Goal: Task Accomplishment & Management: Complete application form

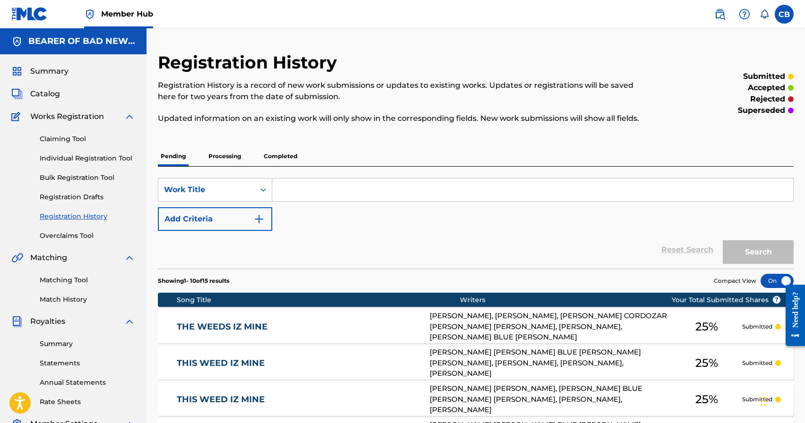
click at [75, 220] on link "Registration History" at bounding box center [87, 217] width 95 height 10
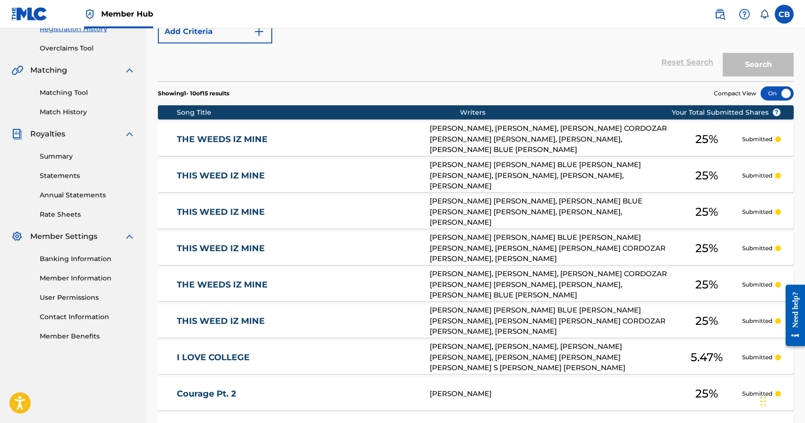
scroll to position [357, 0]
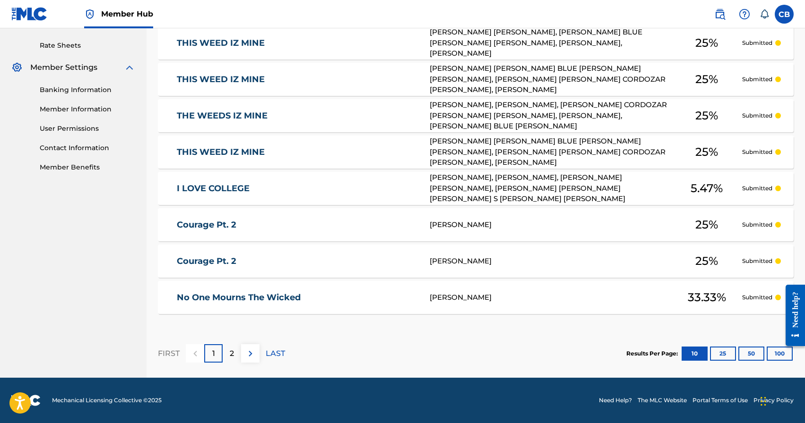
click at [216, 220] on link "Courage Pt. 2" at bounding box center [297, 225] width 240 height 11
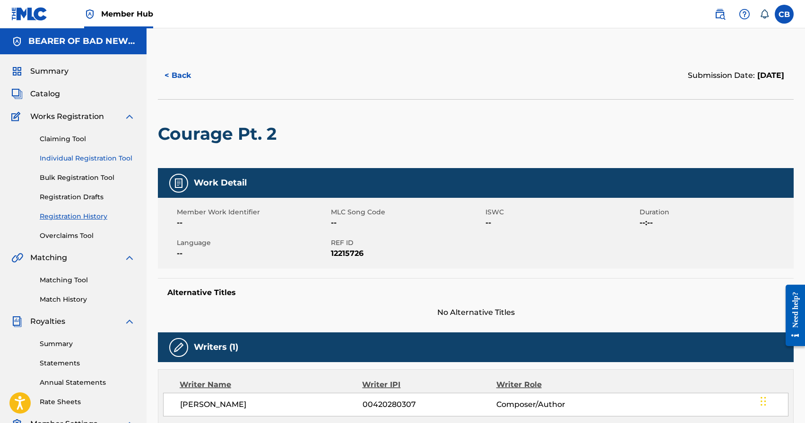
click at [94, 159] on link "Individual Registration Tool" at bounding box center [87, 159] width 95 height 10
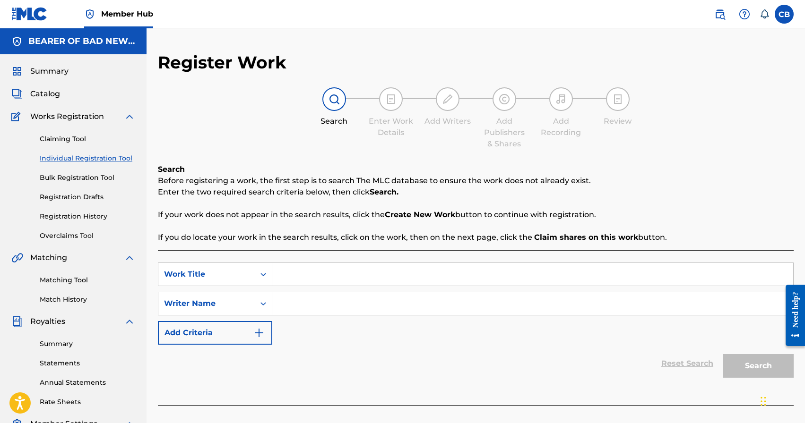
click at [354, 272] on input "Search Form" at bounding box center [532, 274] width 521 height 23
type input "Legendary Legacy"
paste input "[PERSON_NAME]"
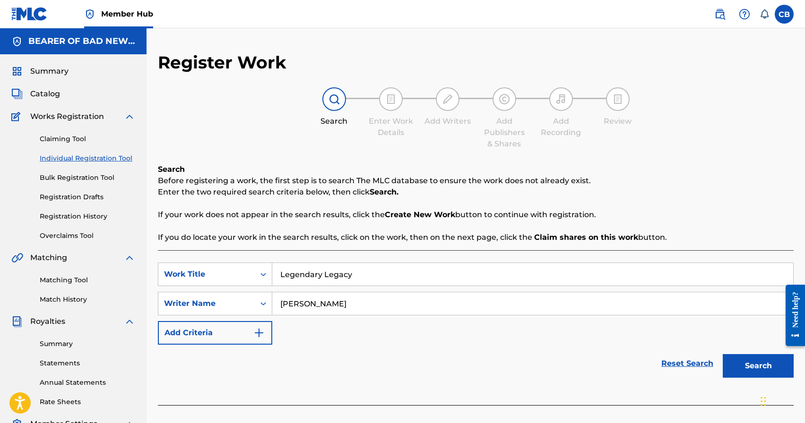
type input "[PERSON_NAME]"
click at [723, 354] on button "Search" at bounding box center [758, 366] width 71 height 24
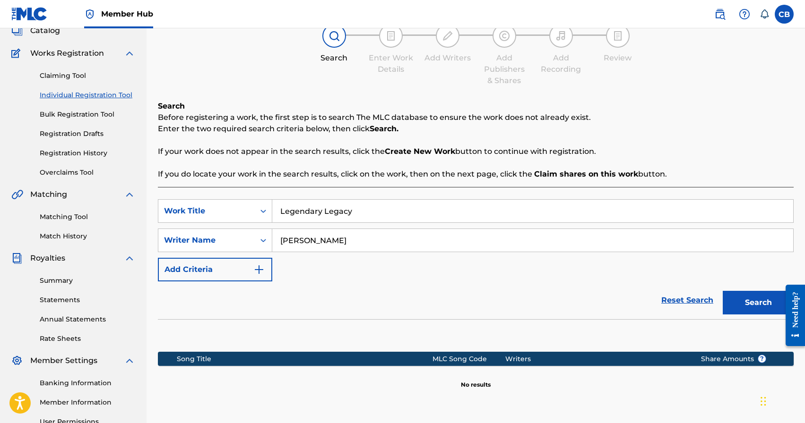
scroll to position [163, 0]
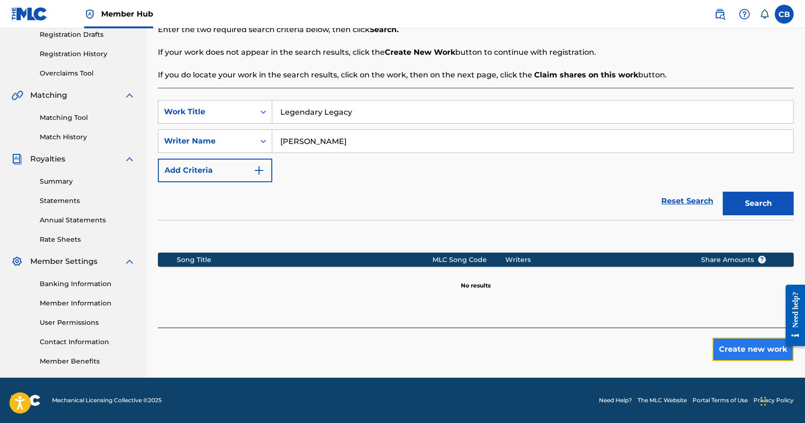
click at [762, 352] on button "Create new work" at bounding box center [752, 350] width 81 height 24
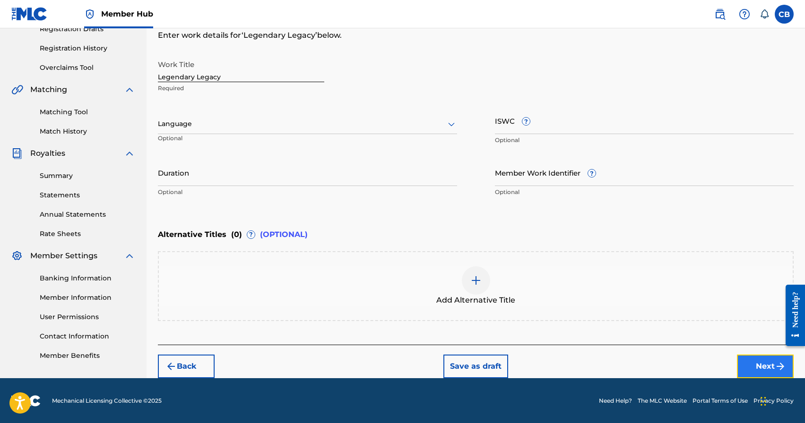
click at [768, 368] on button "Next" at bounding box center [765, 367] width 57 height 24
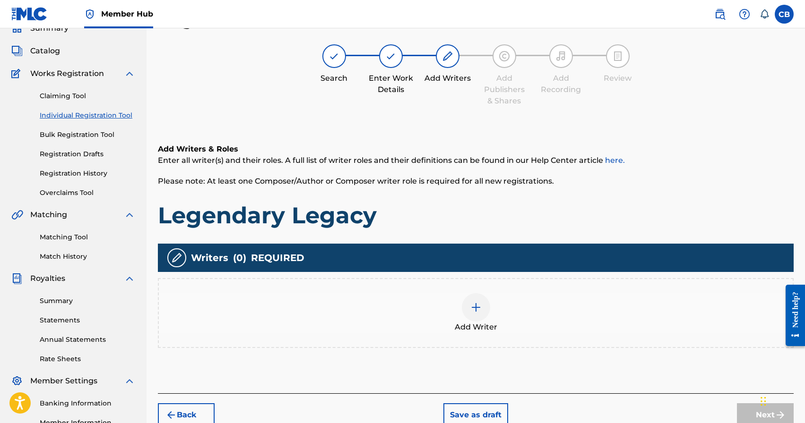
scroll to position [43, 0]
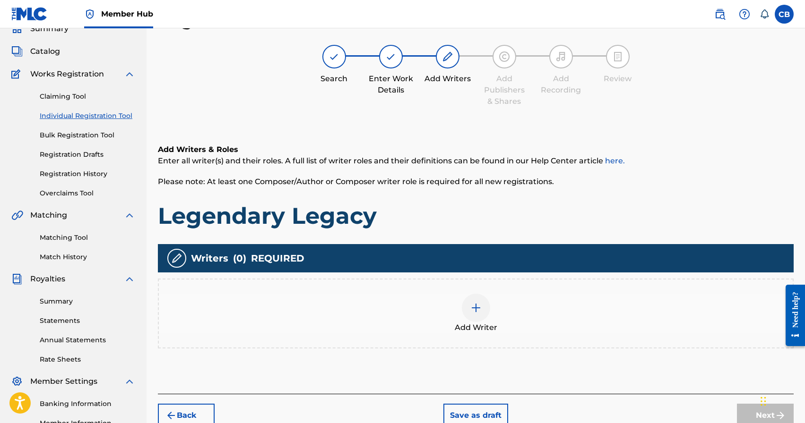
click at [479, 308] on img at bounding box center [475, 307] width 11 height 11
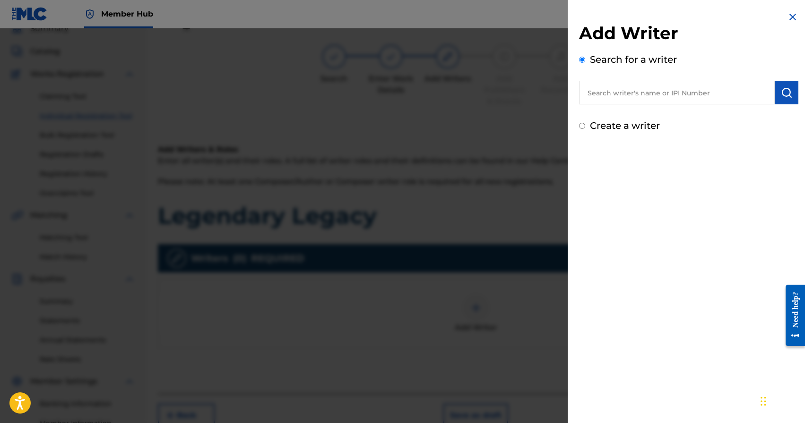
click at [622, 89] on input "text" at bounding box center [677, 93] width 196 height 24
paste input "[PERSON_NAME]"
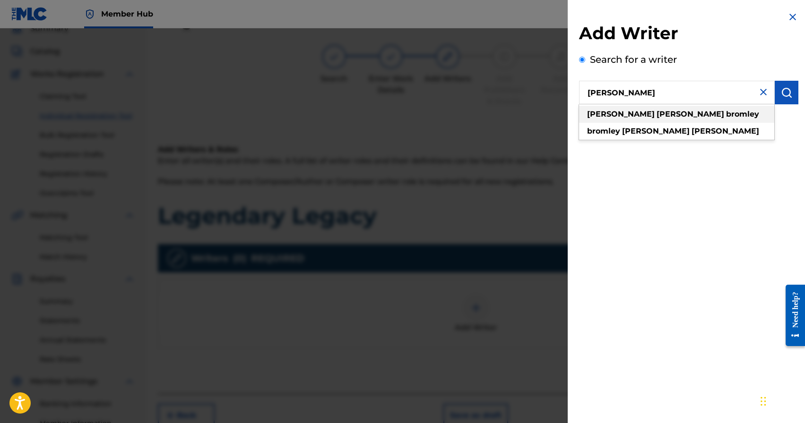
click at [726, 111] on strong "bromley" at bounding box center [742, 114] width 33 height 9
type input "chad aaron bromley"
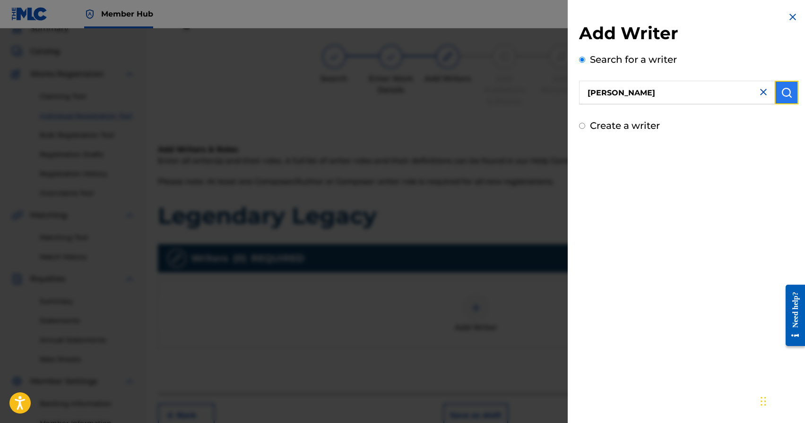
click at [788, 95] on img "submit" at bounding box center [786, 92] width 11 height 11
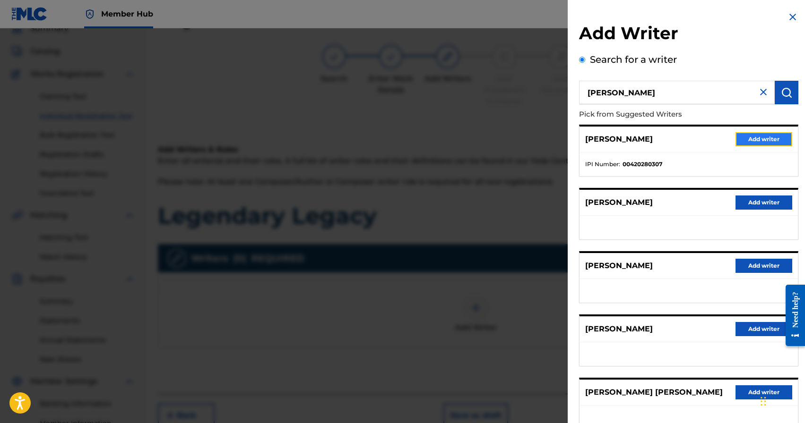
click at [760, 139] on button "Add writer" at bounding box center [763, 139] width 57 height 14
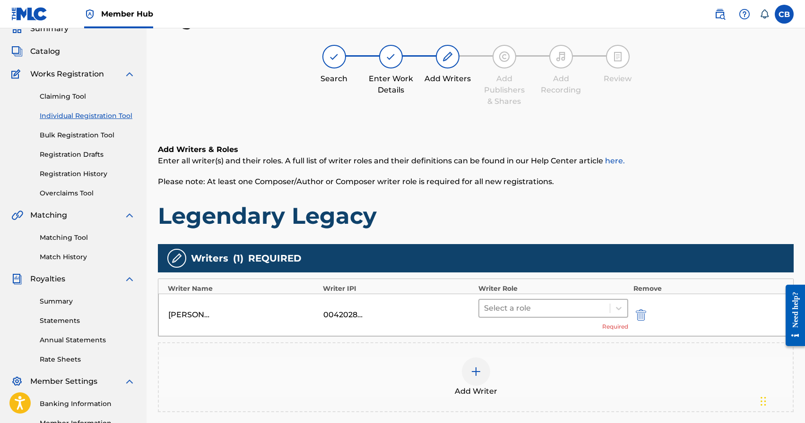
click at [508, 306] on div at bounding box center [544, 308] width 121 height 13
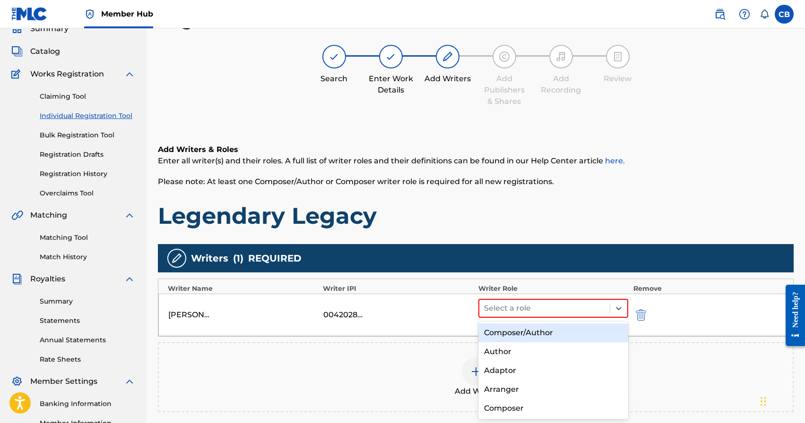
click at [508, 336] on div "Composer/Author" at bounding box center [553, 333] width 150 height 19
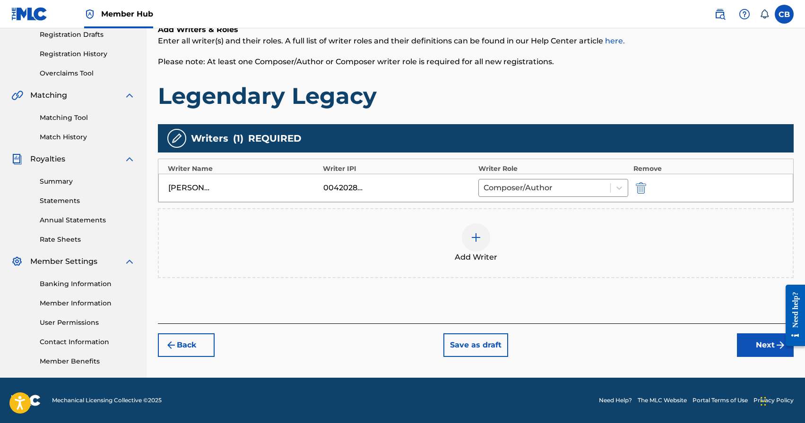
scroll to position [160, 0]
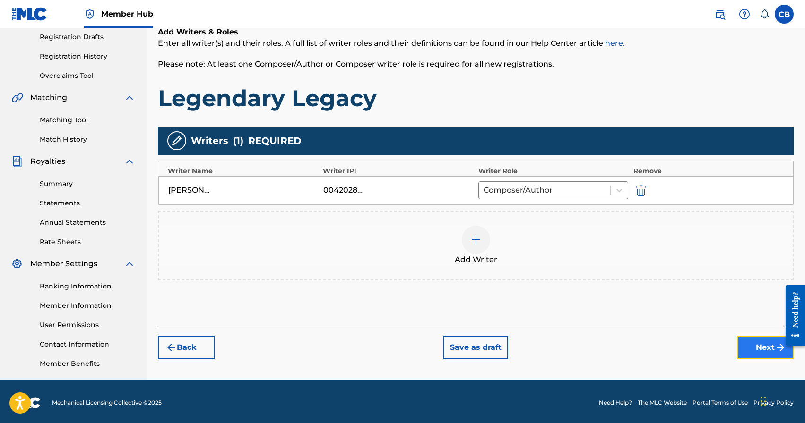
click at [756, 355] on button "Next" at bounding box center [765, 348] width 57 height 24
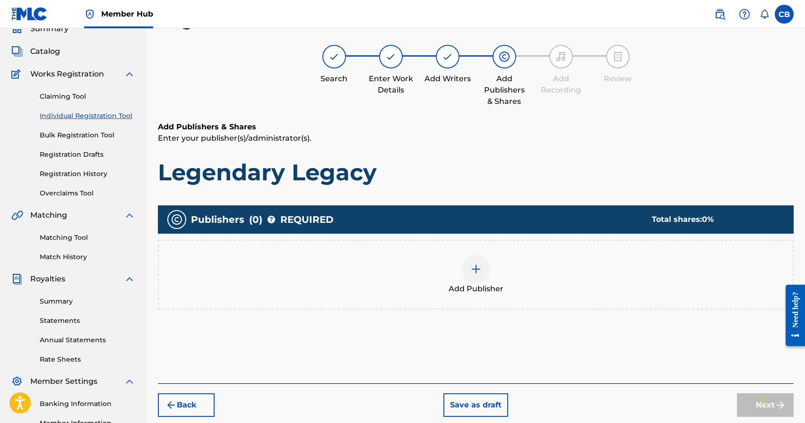
scroll to position [43, 0]
click at [479, 277] on div at bounding box center [476, 269] width 28 height 28
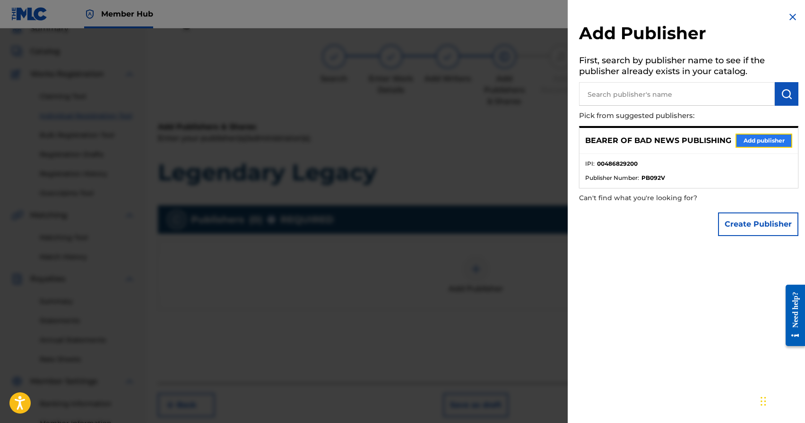
click at [760, 143] on button "Add publisher" at bounding box center [763, 141] width 57 height 14
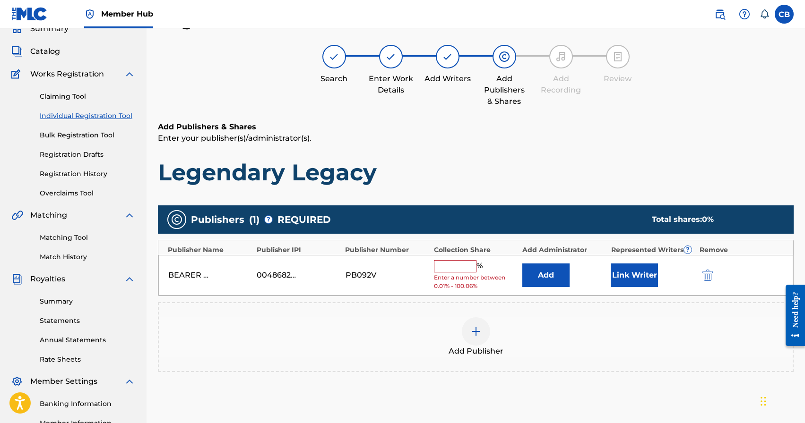
click at [444, 264] on input "text" at bounding box center [455, 266] width 43 height 12
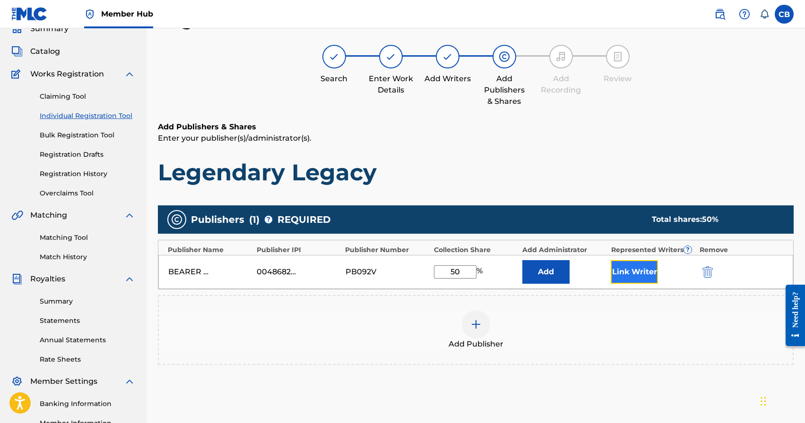
click at [645, 274] on button "Link Writer" at bounding box center [634, 272] width 47 height 24
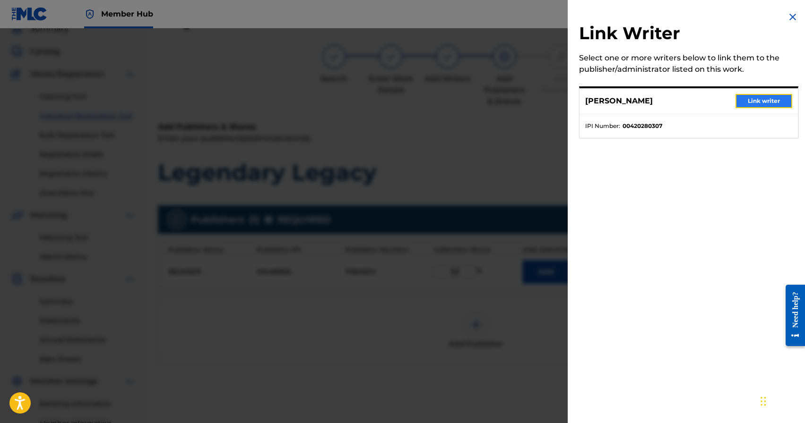
click at [760, 104] on button "Link writer" at bounding box center [763, 101] width 57 height 14
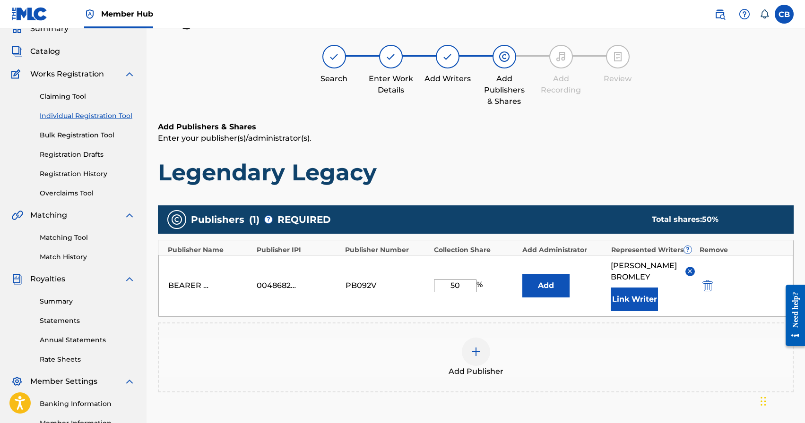
drag, startPoint x: 464, startPoint y: 287, endPoint x: 433, endPoint y: 284, distance: 30.9
click at [436, 284] on input "50" at bounding box center [455, 285] width 43 height 13
type input "100"
click at [723, 361] on div "Add Publisher" at bounding box center [476, 358] width 634 height 40
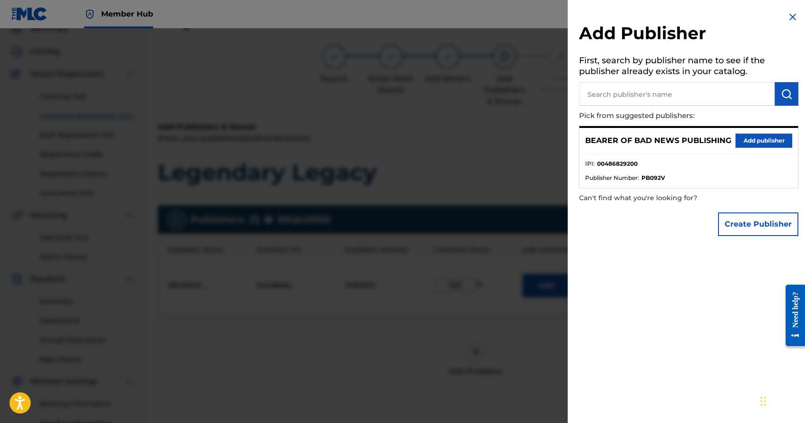
scroll to position [44, 0]
click at [504, 154] on div at bounding box center [402, 239] width 805 height 423
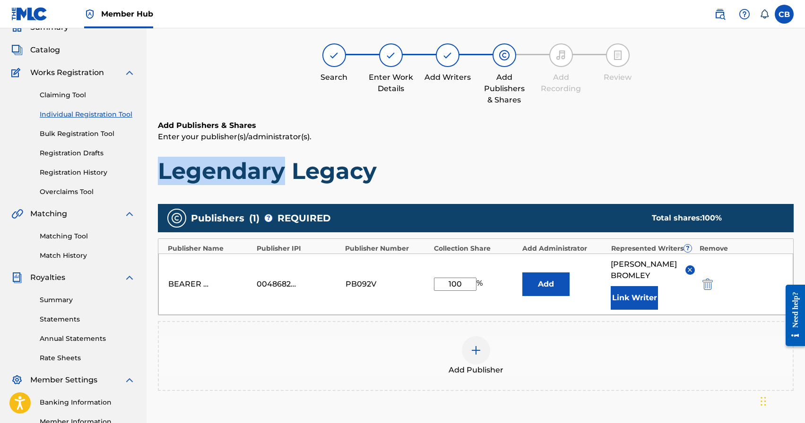
click at [504, 154] on div "Add Publishers & Shares Enter your publisher(s)/administrator(s). Legendary Leg…" at bounding box center [476, 152] width 636 height 65
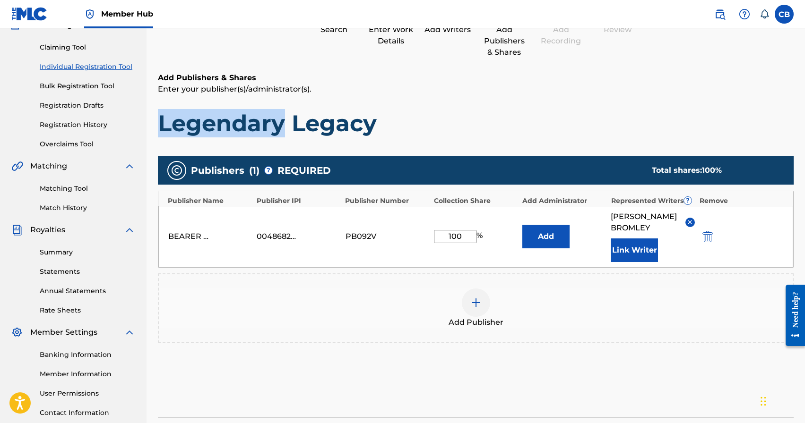
scroll to position [164, 0]
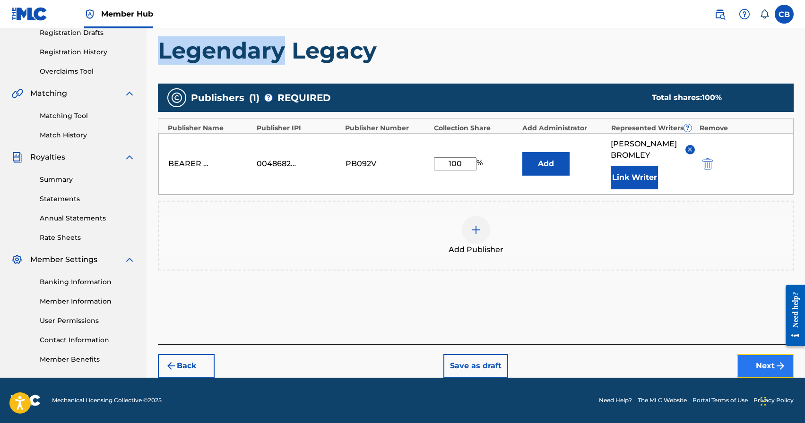
click at [760, 367] on button "Next" at bounding box center [765, 366] width 57 height 24
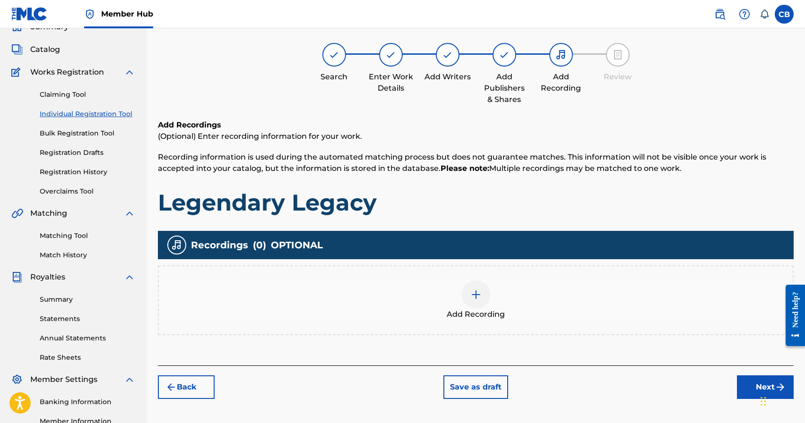
scroll to position [43, 0]
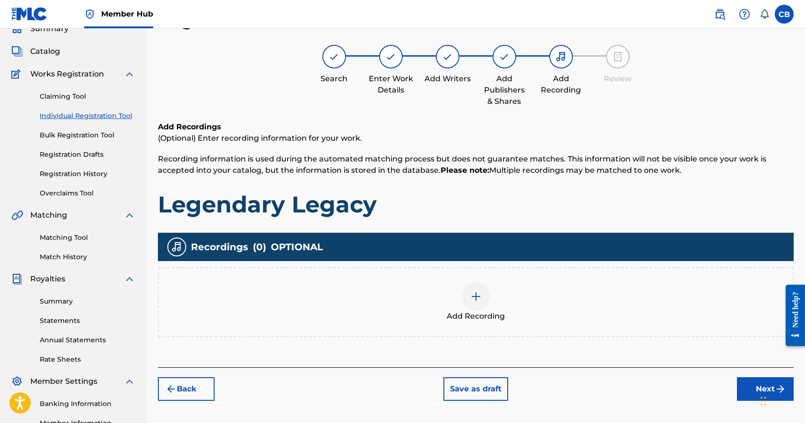
click at [477, 296] on img at bounding box center [475, 296] width 11 height 11
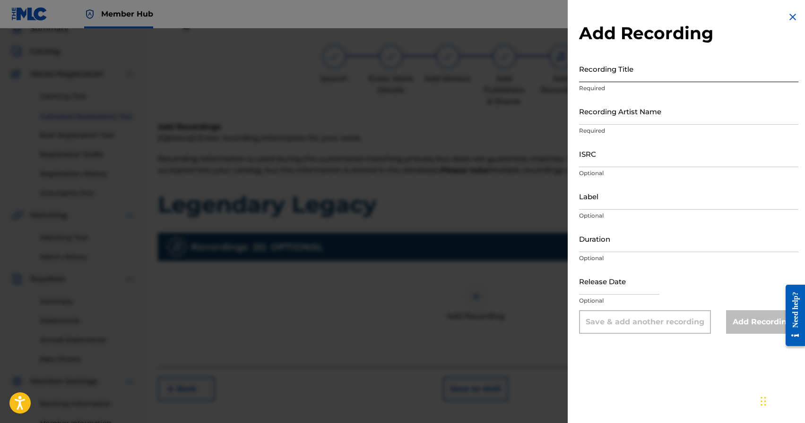
click at [638, 77] on input "Recording Title" at bounding box center [688, 68] width 219 height 27
type input "Legendary Legacy"
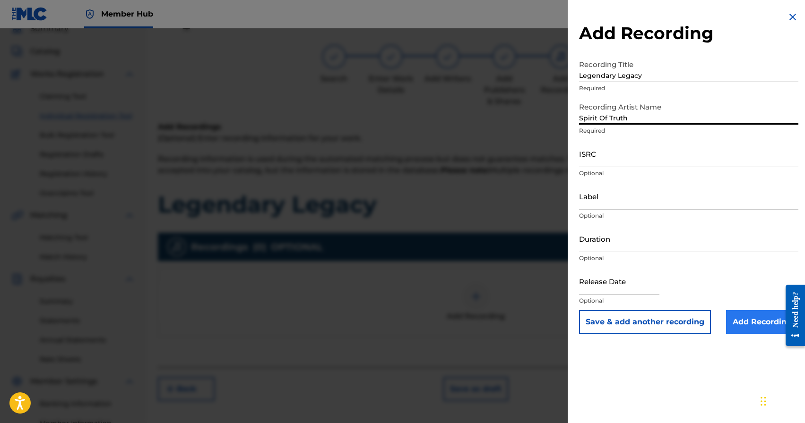
type input "Spirit Of Truth"
click at [753, 327] on input "Add Recording" at bounding box center [762, 323] width 72 height 24
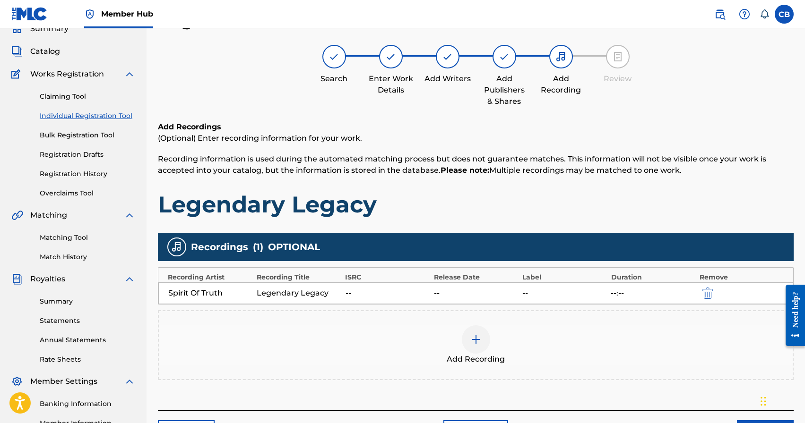
scroll to position [141, 0]
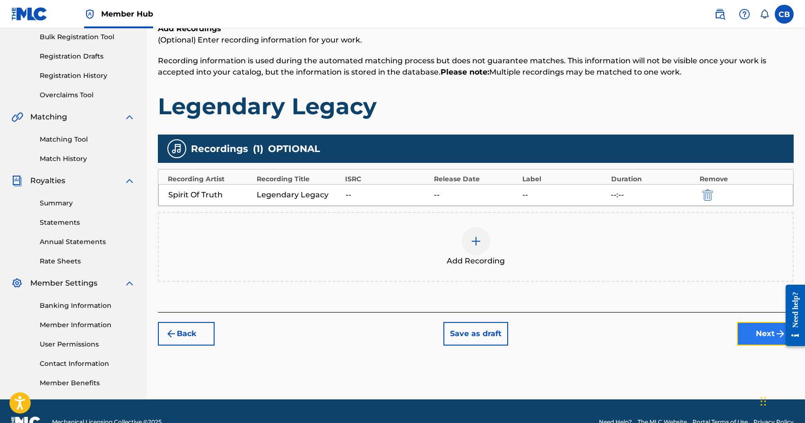
click at [765, 330] on button "Next" at bounding box center [765, 334] width 57 height 24
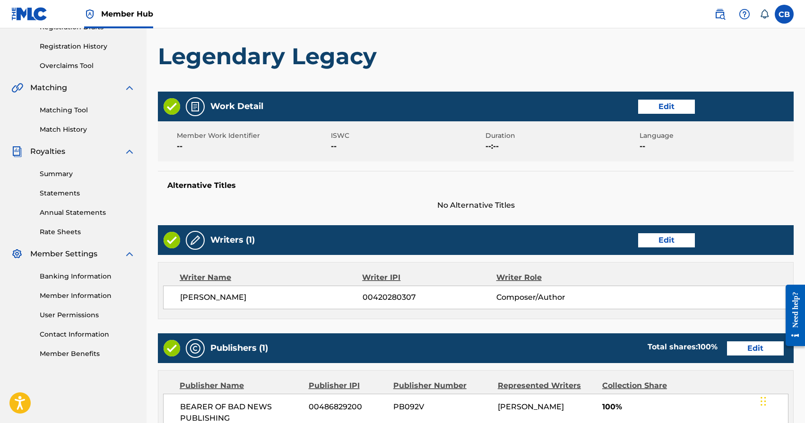
scroll to position [386, 0]
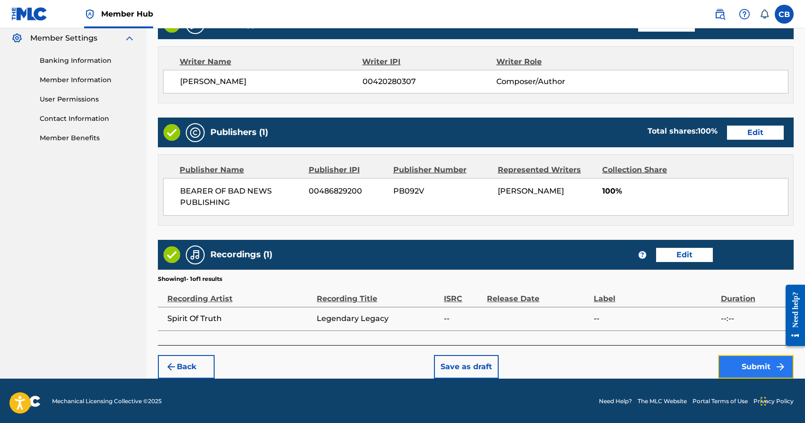
click at [751, 367] on button "Submit" at bounding box center [756, 367] width 76 height 24
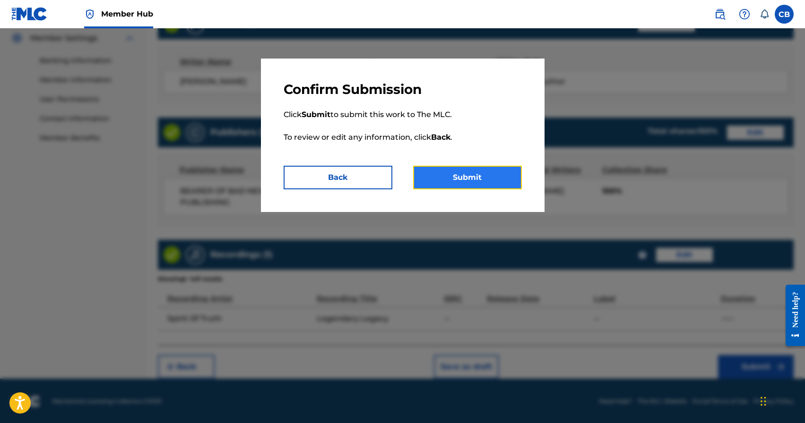
click at [461, 173] on button "Submit" at bounding box center [467, 178] width 109 height 24
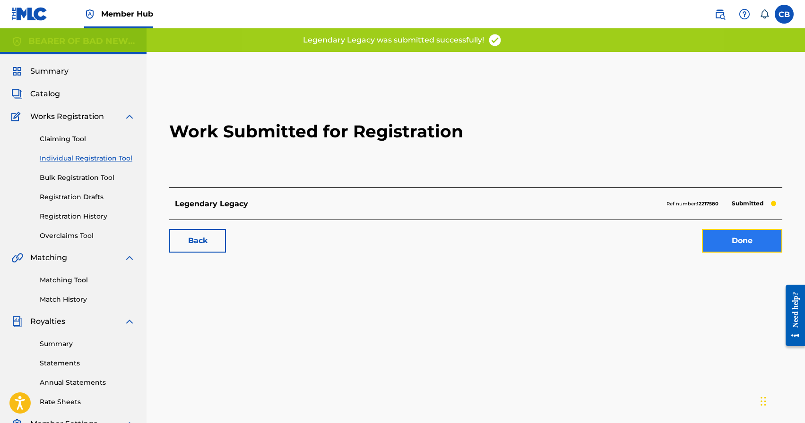
click at [741, 238] on link "Done" at bounding box center [742, 241] width 80 height 24
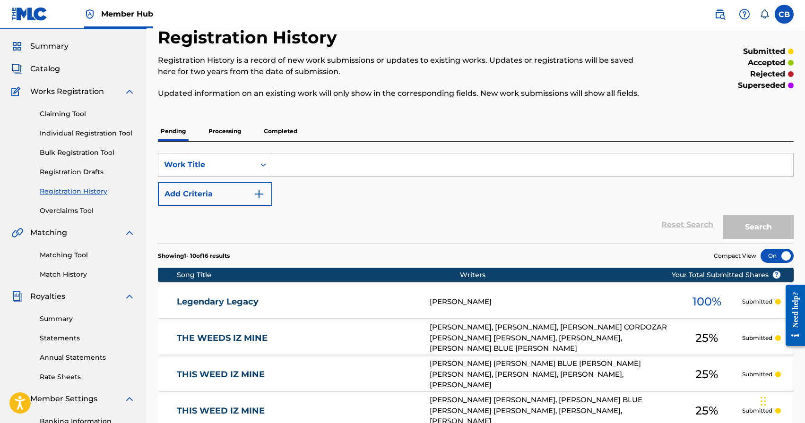
scroll to position [36, 0]
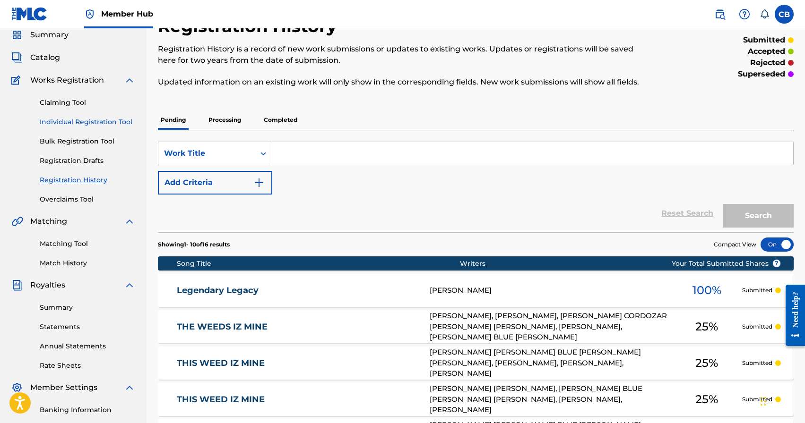
click at [96, 121] on link "Individual Registration Tool" at bounding box center [87, 122] width 95 height 10
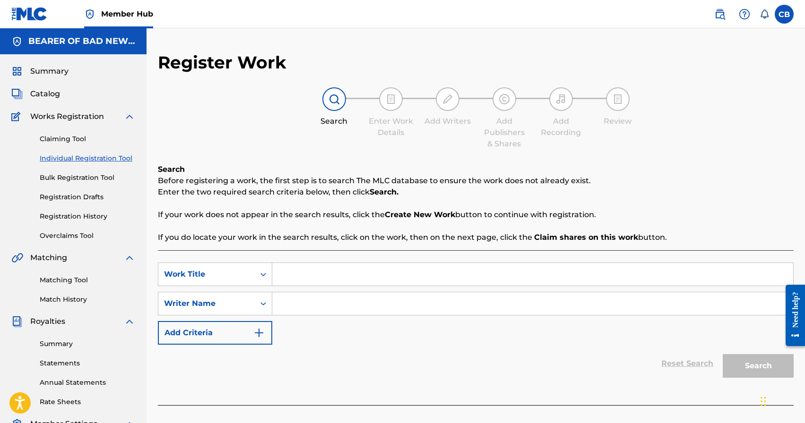
click at [355, 281] on input "Search Form" at bounding box center [532, 274] width 521 height 23
type input "Flamethrower"
click at [354, 303] on input "Search Form" at bounding box center [532, 304] width 521 height 23
paste input "[PERSON_NAME]"
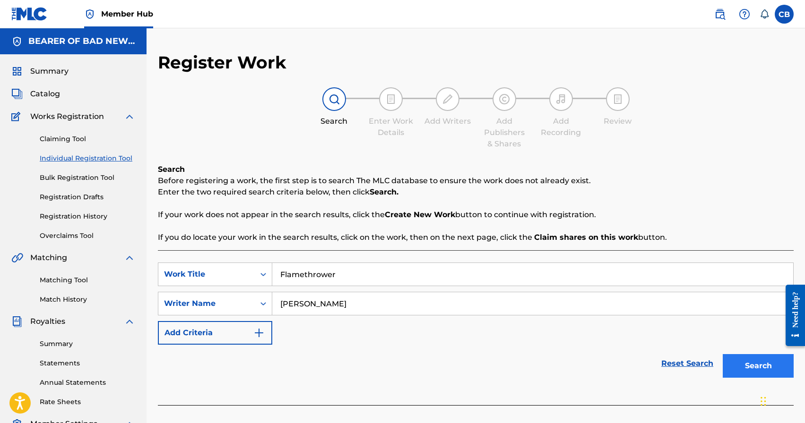
type input "[PERSON_NAME]"
click at [767, 370] on button "Search" at bounding box center [758, 366] width 71 height 24
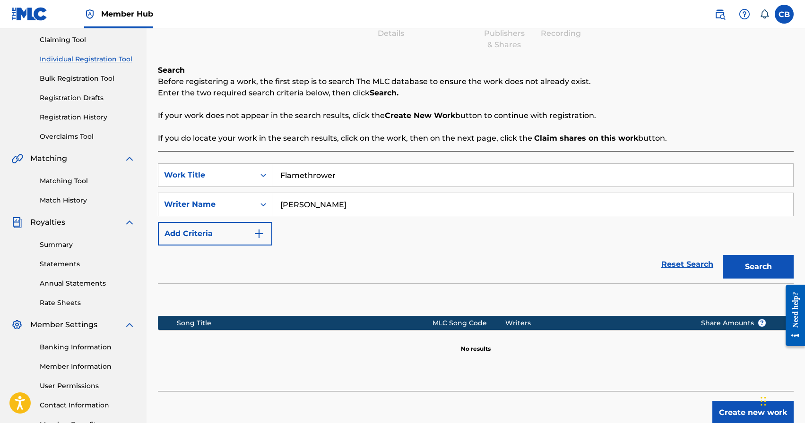
scroll to position [163, 0]
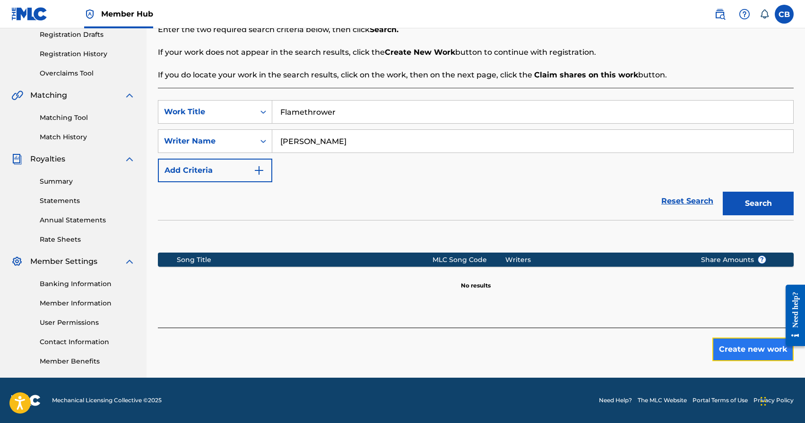
click at [747, 349] on button "Create new work" at bounding box center [752, 350] width 81 height 24
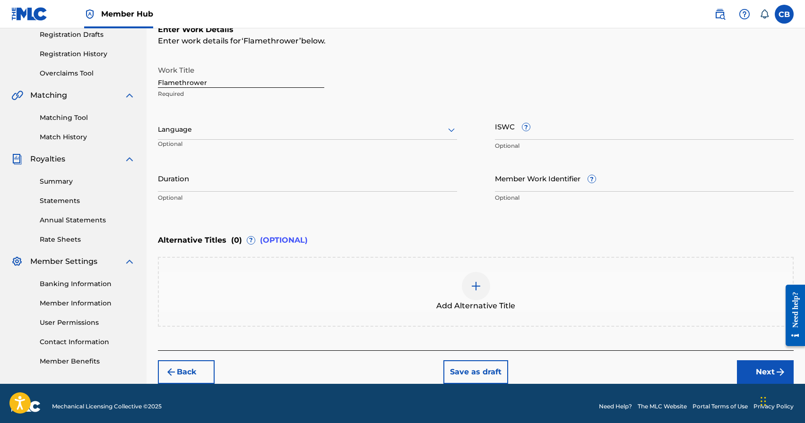
scroll to position [168, 0]
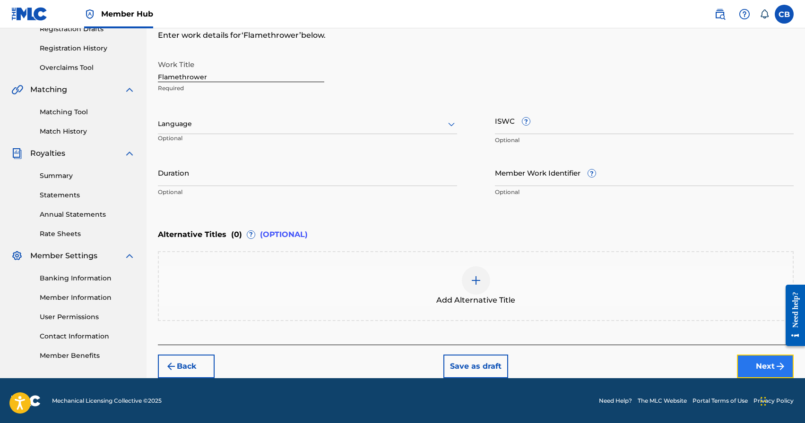
click at [757, 366] on button "Next" at bounding box center [765, 367] width 57 height 24
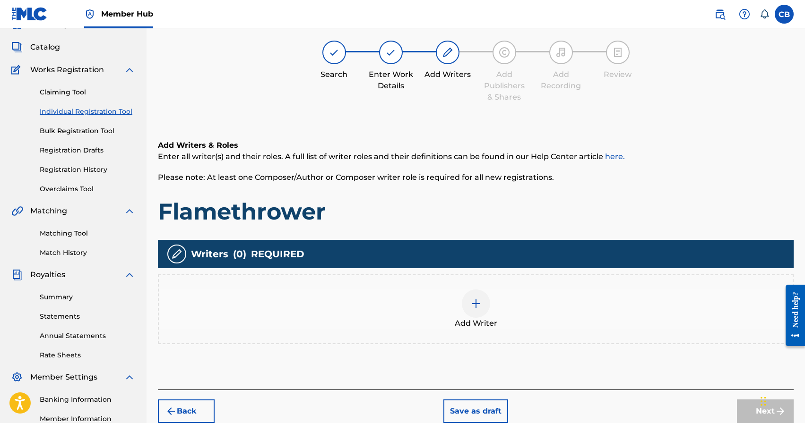
scroll to position [43, 0]
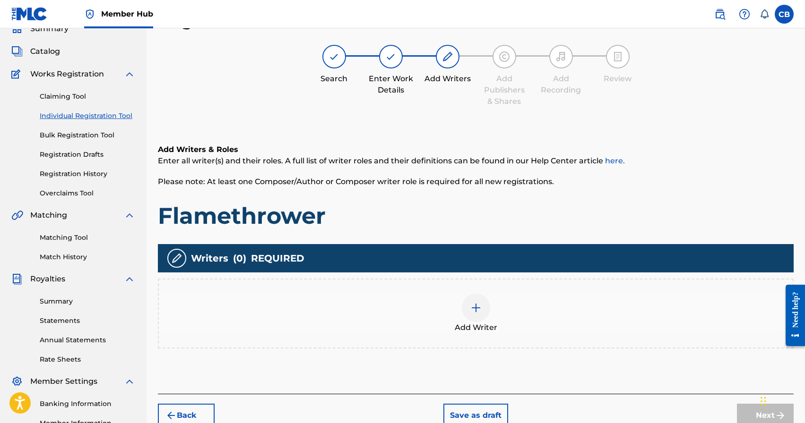
click at [477, 311] on img at bounding box center [475, 307] width 11 height 11
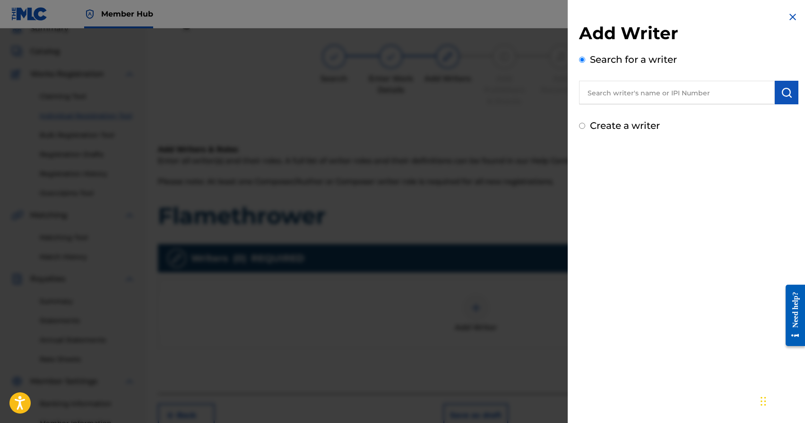
click at [687, 96] on input "text" at bounding box center [677, 93] width 196 height 24
paste input "[PERSON_NAME]"
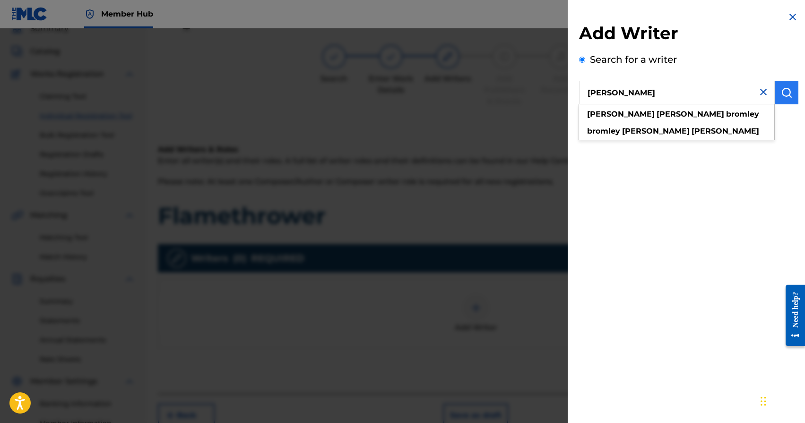
type input "[PERSON_NAME]"
click at [787, 95] on img "submit" at bounding box center [786, 92] width 11 height 11
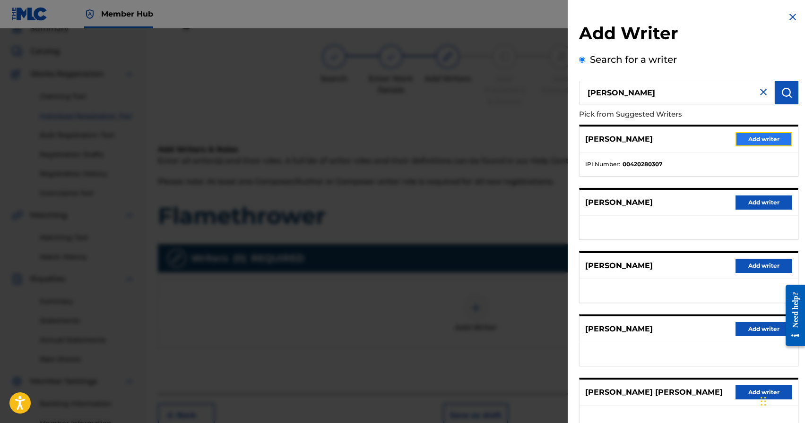
click at [759, 140] on button "Add writer" at bounding box center [763, 139] width 57 height 14
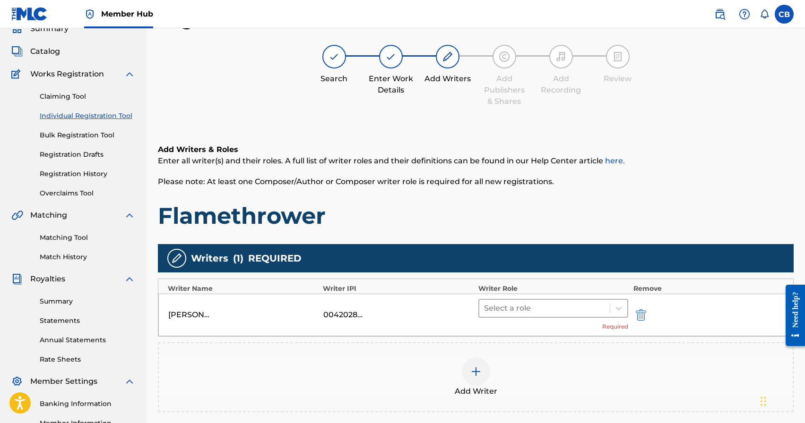
click at [501, 313] on div at bounding box center [544, 308] width 121 height 13
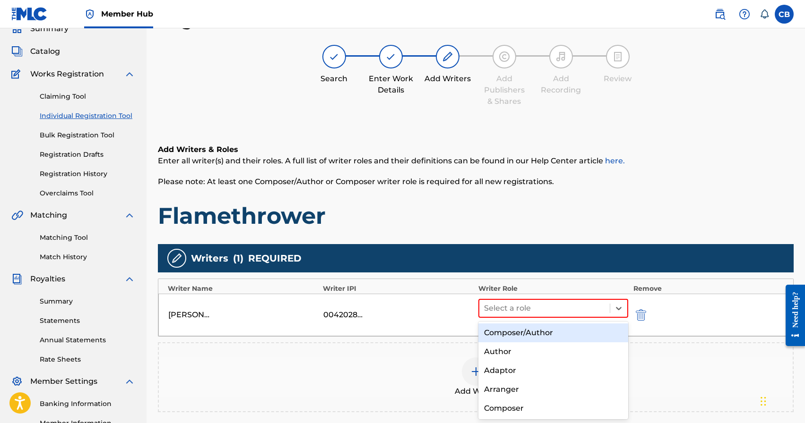
click at [505, 333] on div "Composer/Author" at bounding box center [553, 333] width 150 height 19
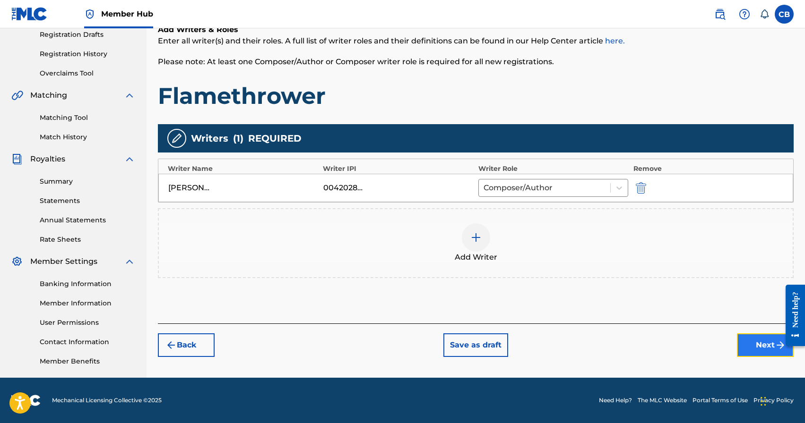
click at [761, 349] on button "Next" at bounding box center [765, 346] width 57 height 24
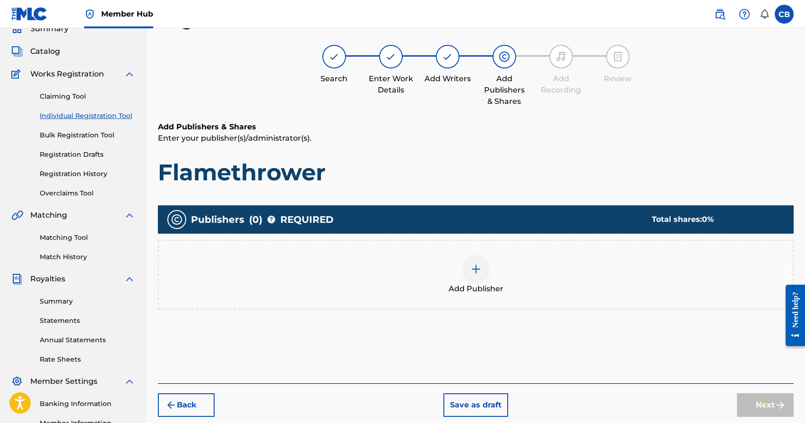
click at [476, 269] on img at bounding box center [475, 269] width 11 height 11
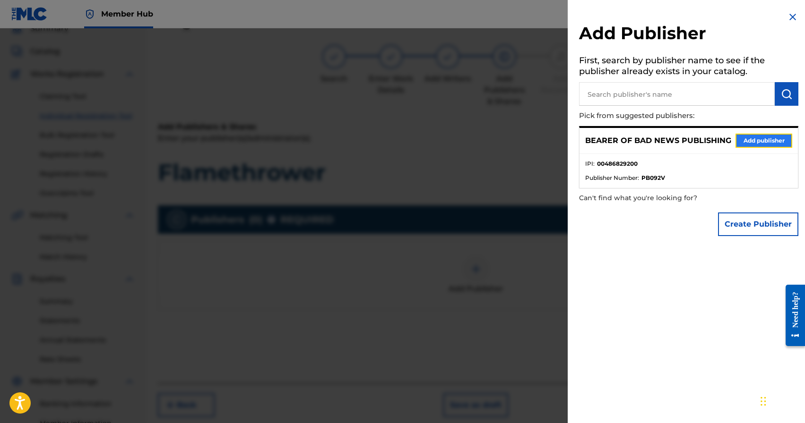
click at [746, 137] on button "Add publisher" at bounding box center [763, 141] width 57 height 14
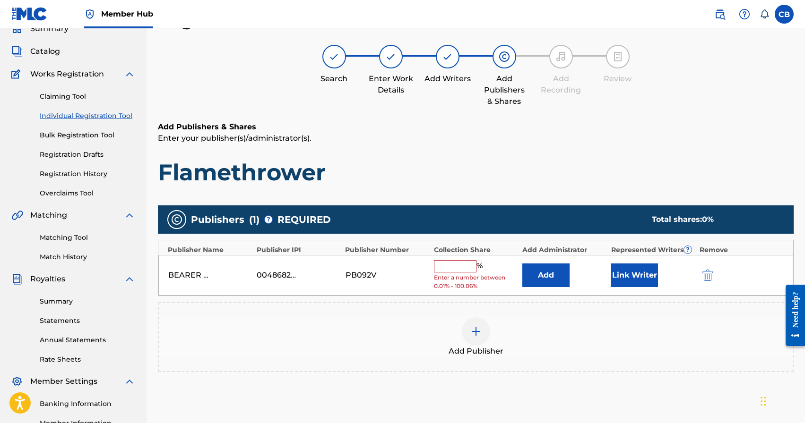
click at [442, 268] on input "text" at bounding box center [455, 266] width 43 height 12
type input "100"
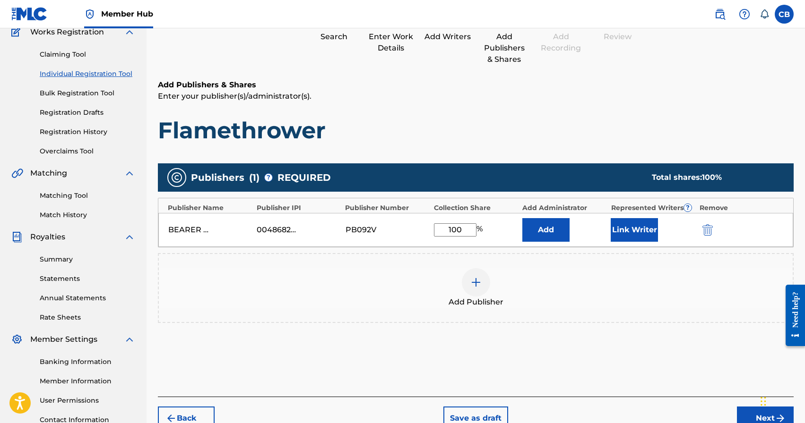
scroll to position [129, 0]
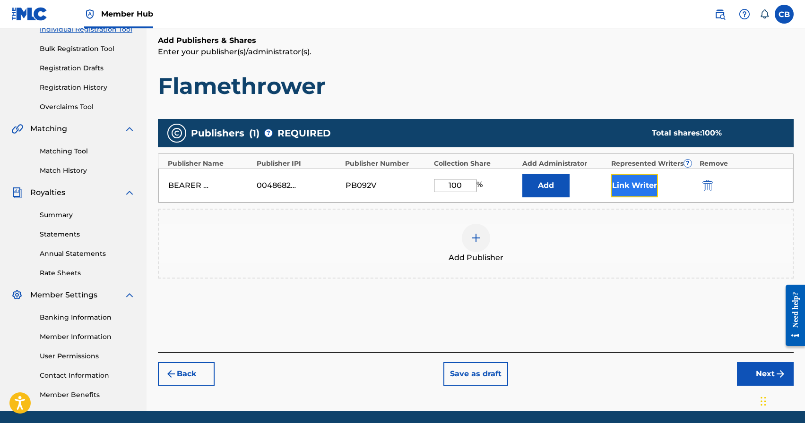
click at [639, 183] on button "Link Writer" at bounding box center [634, 186] width 47 height 24
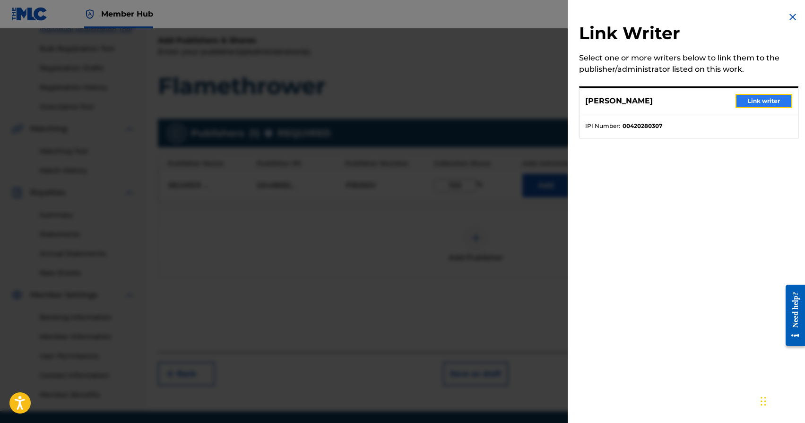
click at [751, 100] on button "Link writer" at bounding box center [763, 101] width 57 height 14
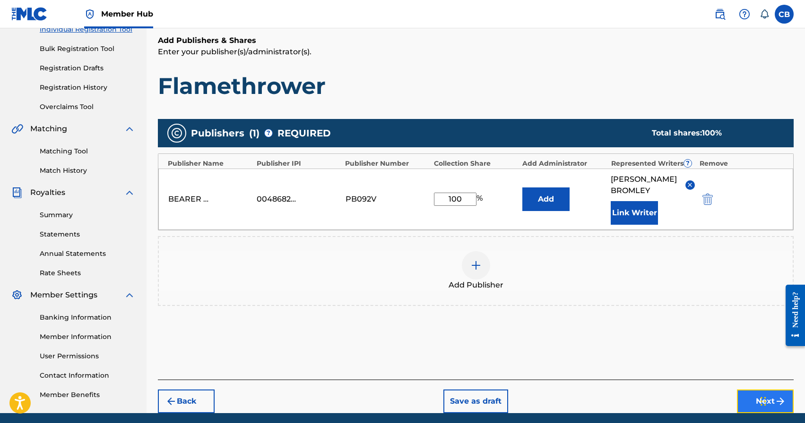
click at [753, 398] on button "Next" at bounding box center [765, 402] width 57 height 24
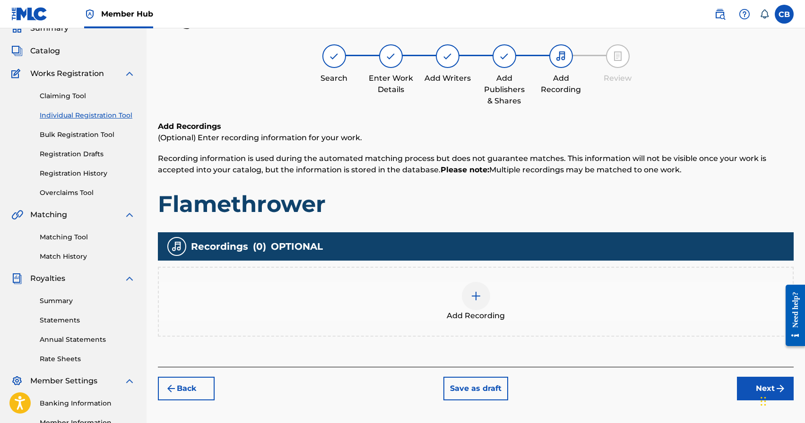
scroll to position [43, 0]
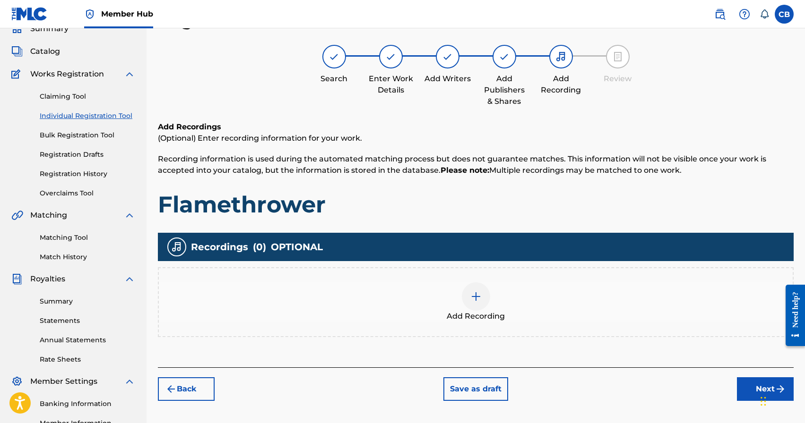
click at [692, 237] on div "Recordings ( 0 ) OPTIONAL" at bounding box center [476, 247] width 636 height 28
click at [480, 297] on img at bounding box center [475, 296] width 11 height 11
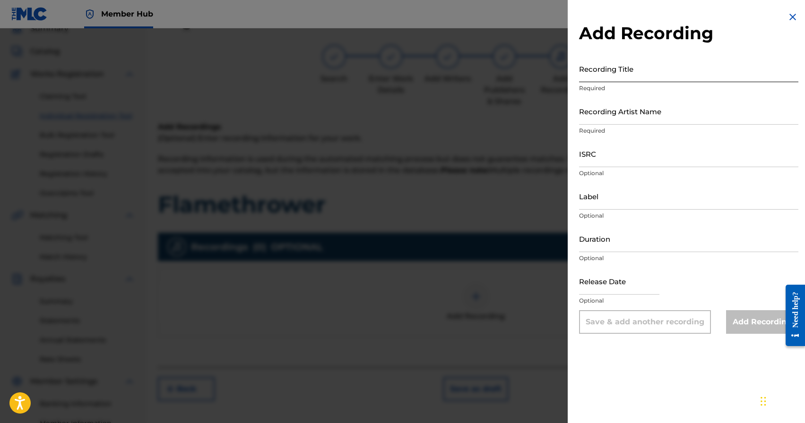
click at [604, 70] on input "Recording Title" at bounding box center [688, 68] width 219 height 27
type input "Flamethrower"
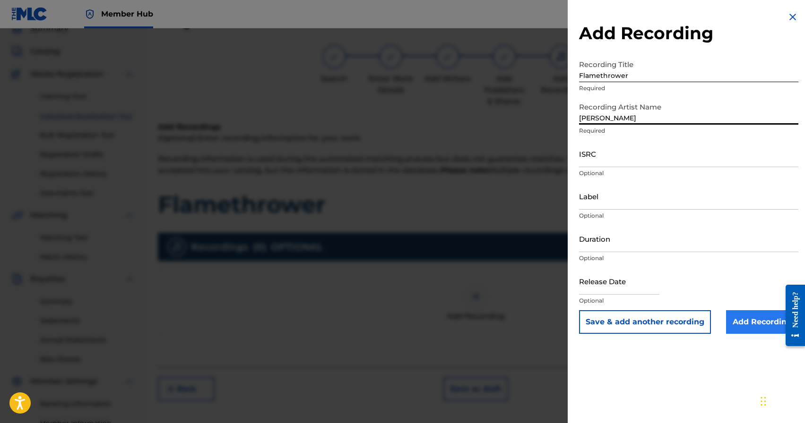
type input "Jay Damon"
click at [740, 328] on input "Add Recording" at bounding box center [762, 323] width 72 height 24
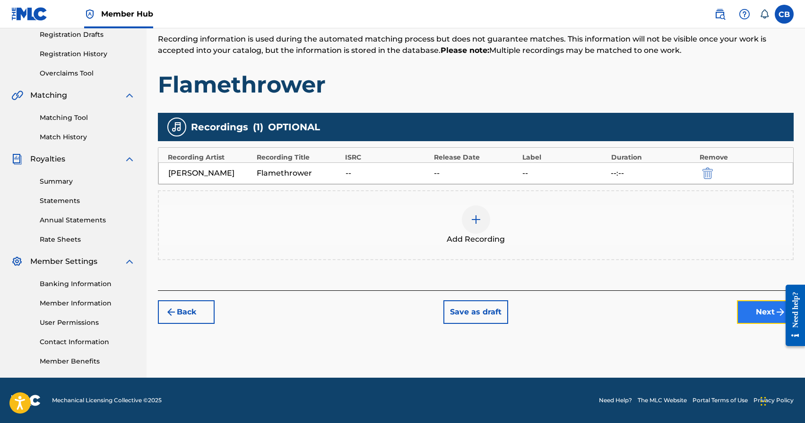
click at [751, 314] on button "Next" at bounding box center [765, 313] width 57 height 24
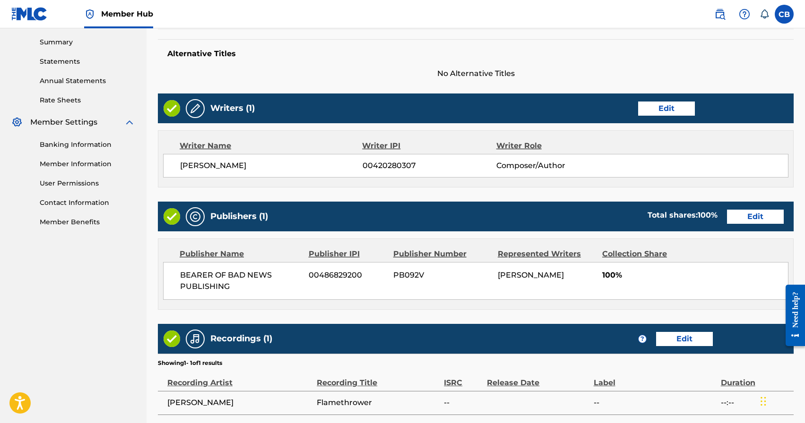
scroll to position [386, 0]
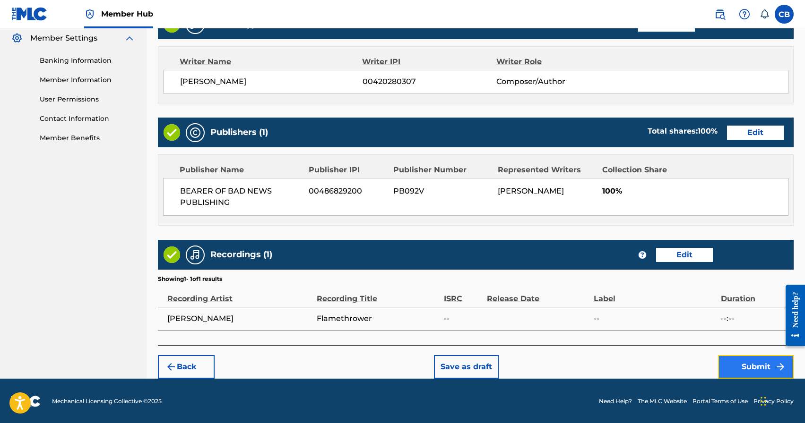
click at [747, 371] on button "Submit" at bounding box center [756, 367] width 76 height 24
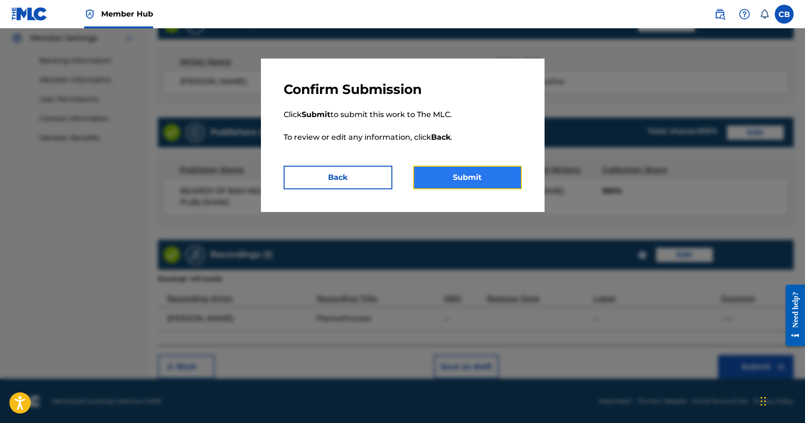
click at [465, 180] on button "Submit" at bounding box center [467, 178] width 109 height 24
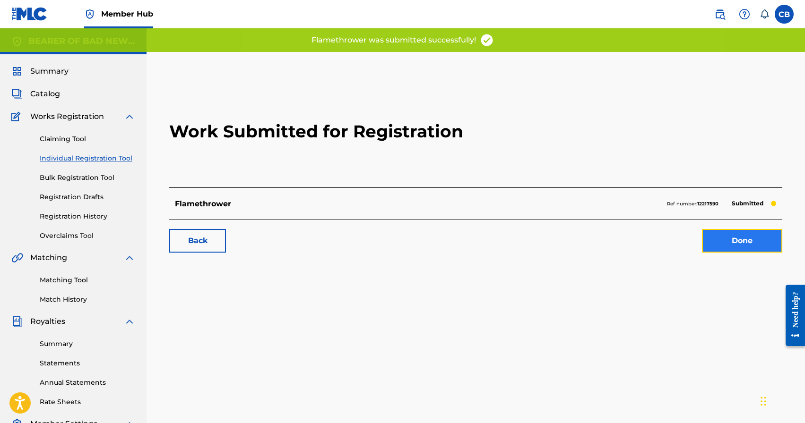
click at [716, 251] on link "Done" at bounding box center [742, 241] width 80 height 24
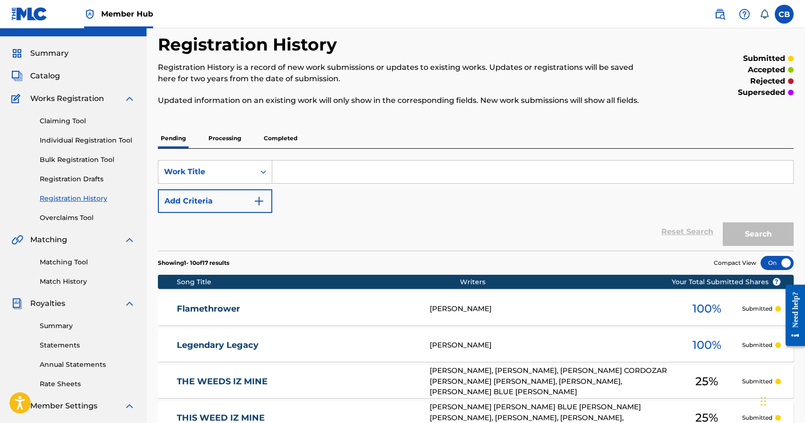
scroll to position [4, 0]
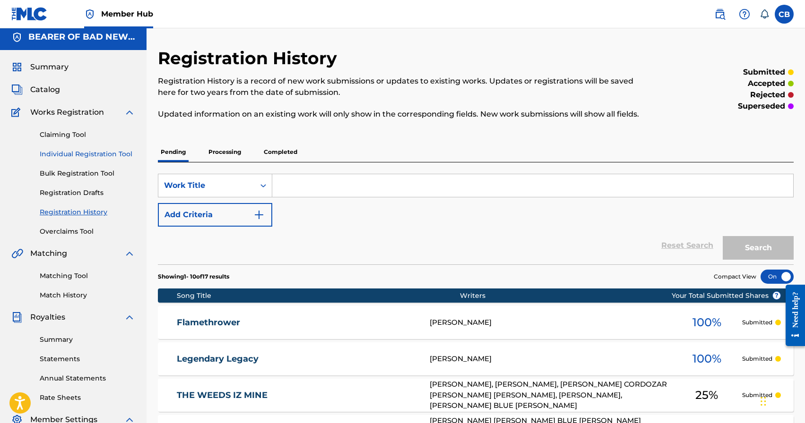
click at [106, 154] on link "Individual Registration Tool" at bounding box center [87, 154] width 95 height 10
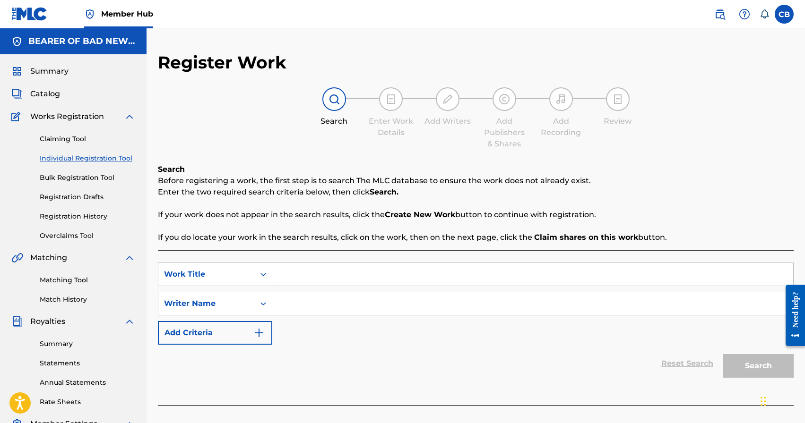
click at [316, 272] on input "Search Form" at bounding box center [532, 274] width 521 height 23
click at [312, 280] on input "Tumba 64" at bounding box center [532, 274] width 521 height 23
paste input "[PERSON_NAME]"
type input "Tumba 64"
click at [524, 350] on div "Reset Search Search" at bounding box center [476, 364] width 636 height 38
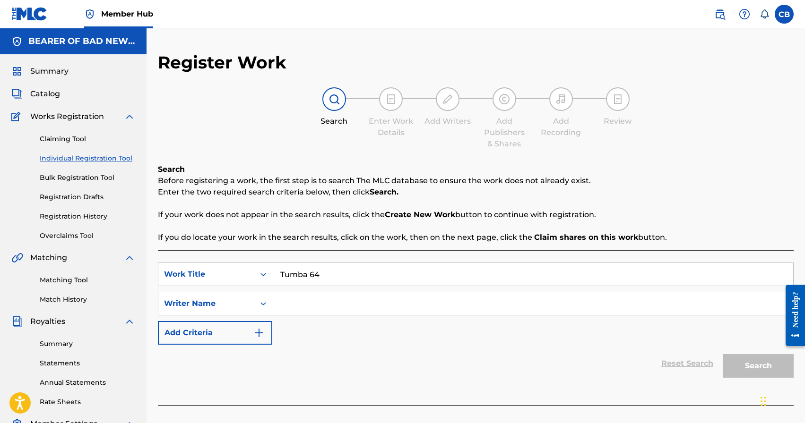
click at [497, 302] on input "Search Form" at bounding box center [532, 304] width 521 height 23
paste input "[PERSON_NAME]"
type input "[PERSON_NAME]"
click at [758, 371] on button "Search" at bounding box center [758, 366] width 71 height 24
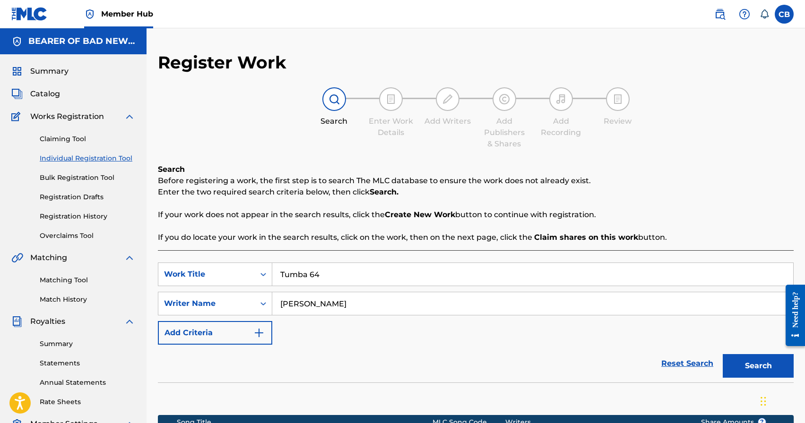
scroll to position [163, 0]
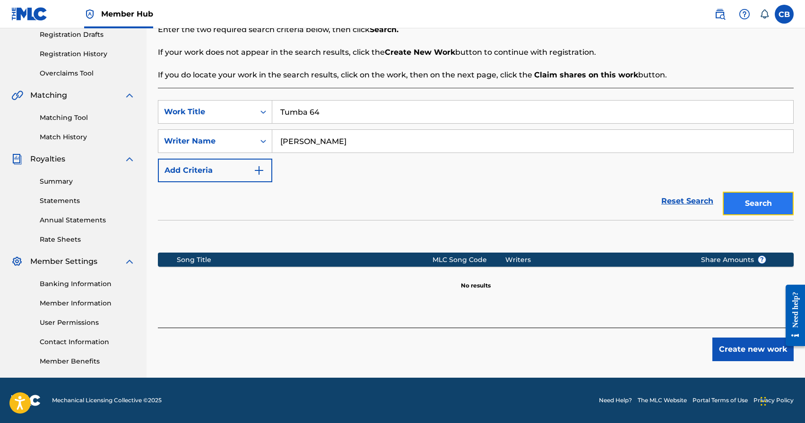
click at [761, 202] on button "Search" at bounding box center [758, 204] width 71 height 24
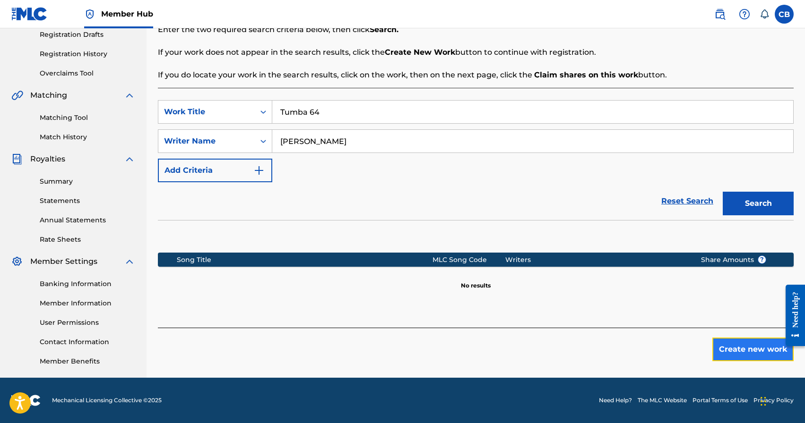
click at [751, 350] on button "Create new work" at bounding box center [752, 350] width 81 height 24
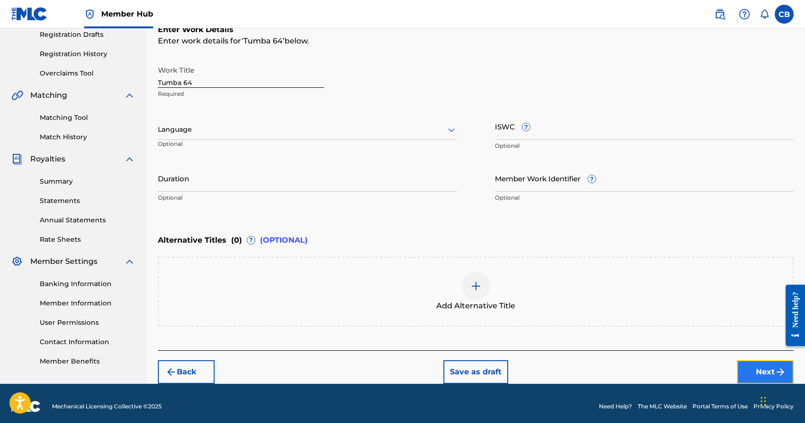
click at [761, 373] on button "Next" at bounding box center [765, 373] width 57 height 24
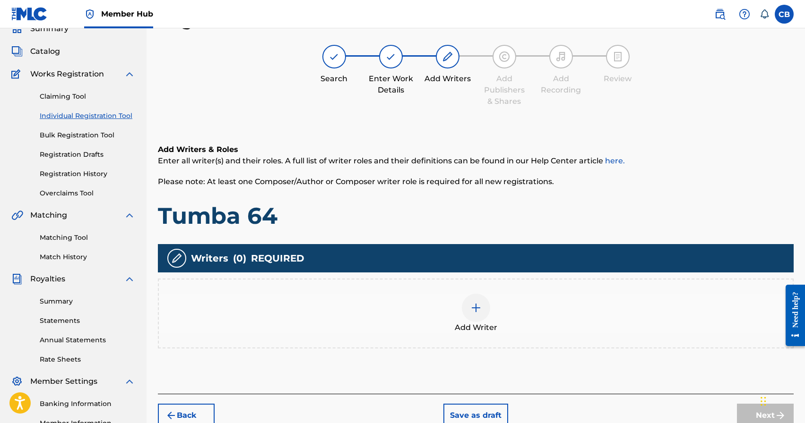
scroll to position [43, 0]
click at [477, 312] on img at bounding box center [475, 307] width 11 height 11
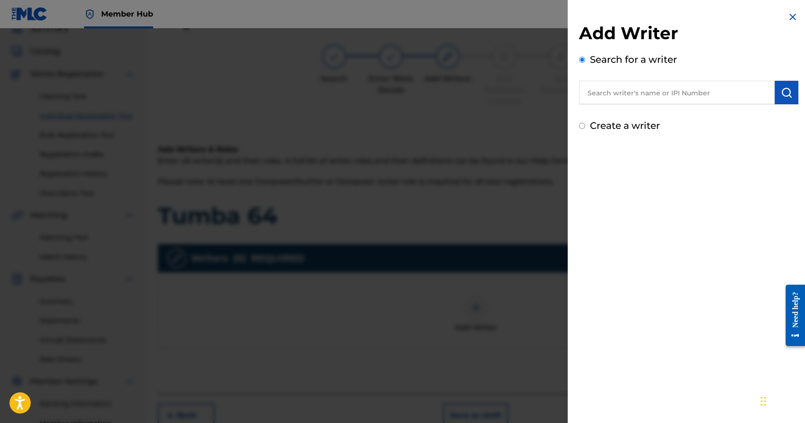
click at [679, 84] on input "text" at bounding box center [677, 93] width 196 height 24
paste input "[PERSON_NAME]"
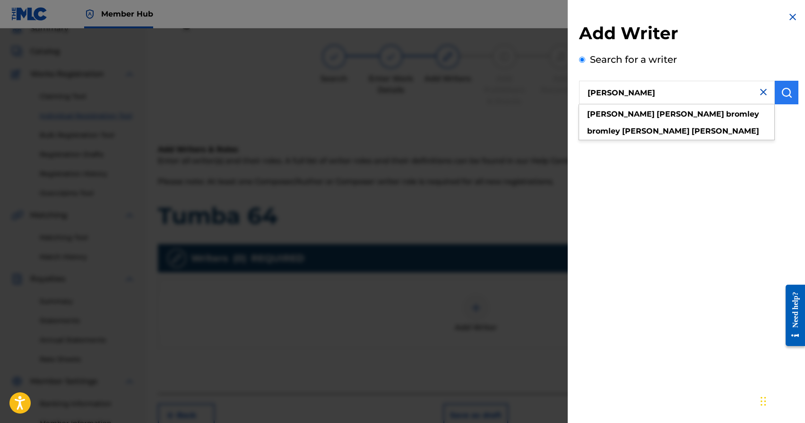
type input "[PERSON_NAME]"
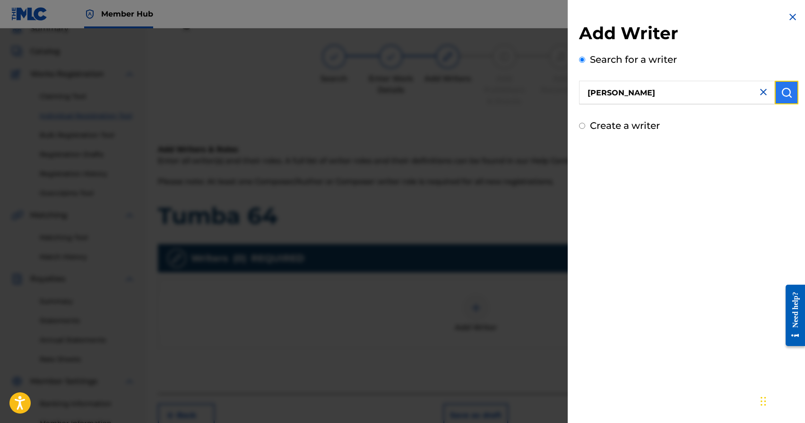
click at [781, 95] on img "submit" at bounding box center [786, 92] width 11 height 11
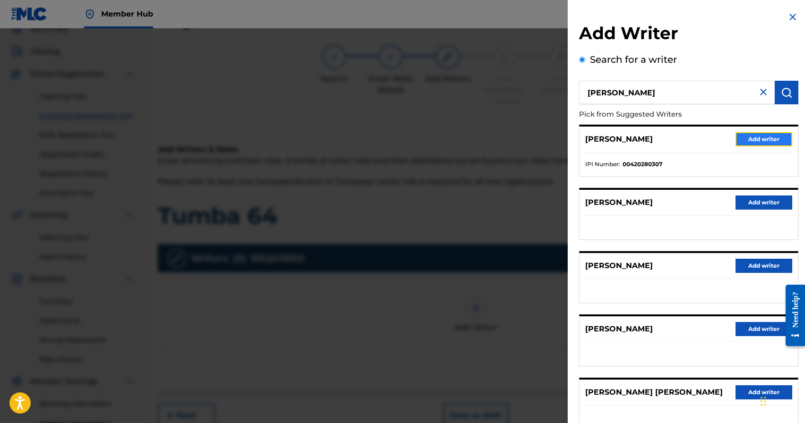
click at [756, 140] on button "Add writer" at bounding box center [763, 139] width 57 height 14
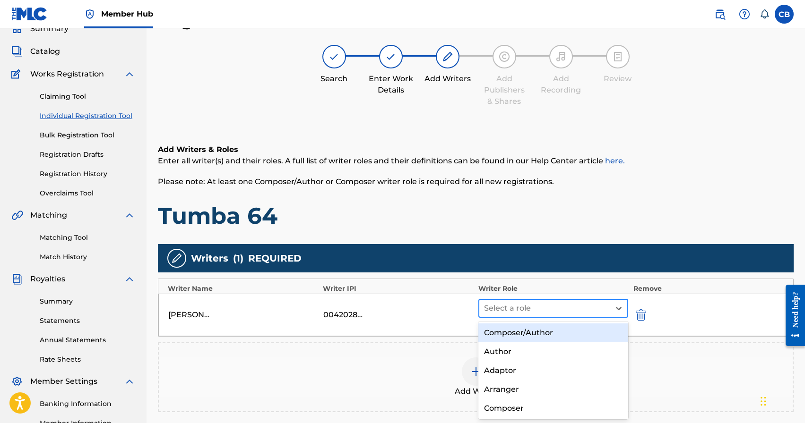
click at [595, 314] on div at bounding box center [544, 308] width 121 height 13
click at [567, 336] on div "Composer/Author" at bounding box center [553, 333] width 150 height 19
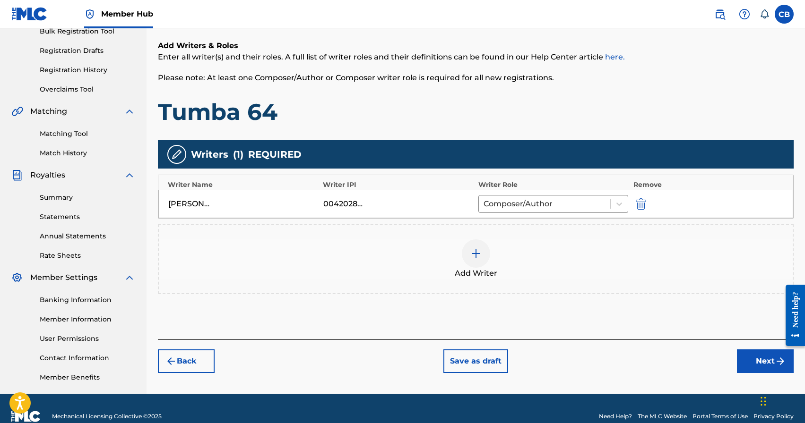
scroll to position [163, 0]
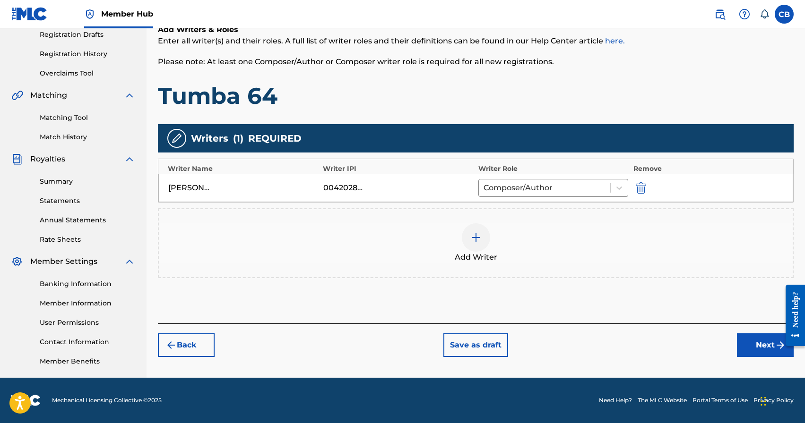
click at [683, 290] on div "Add Writers & Roles Enter all writer(s) and their roles. A full list of writer …" at bounding box center [476, 162] width 636 height 322
click at [755, 340] on button "Next" at bounding box center [765, 346] width 57 height 24
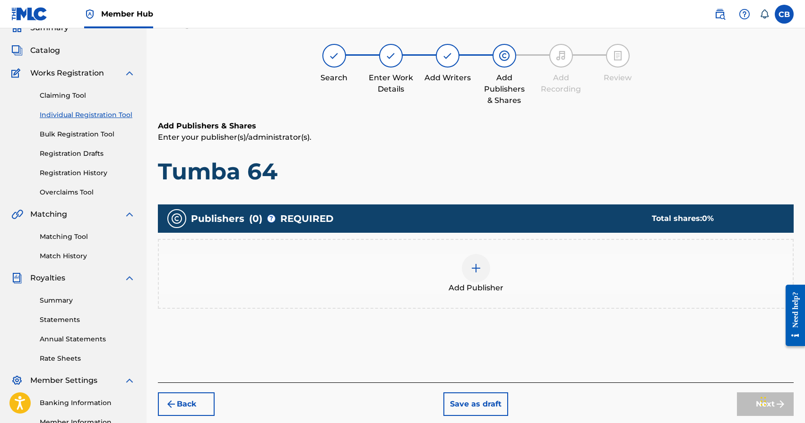
scroll to position [43, 0]
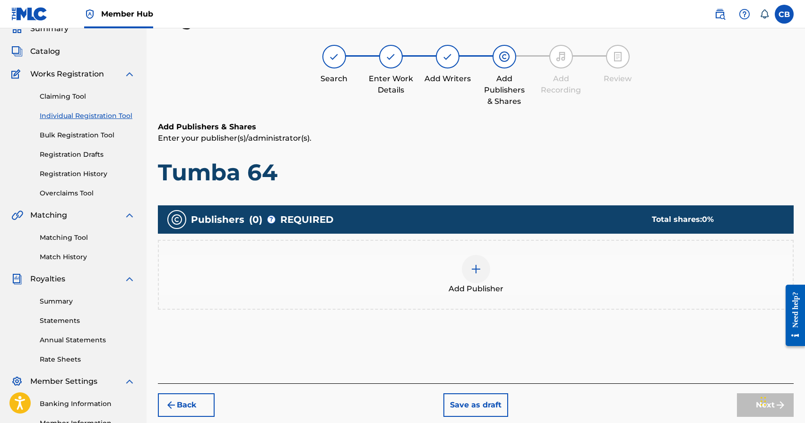
click at [477, 270] on img at bounding box center [475, 269] width 11 height 11
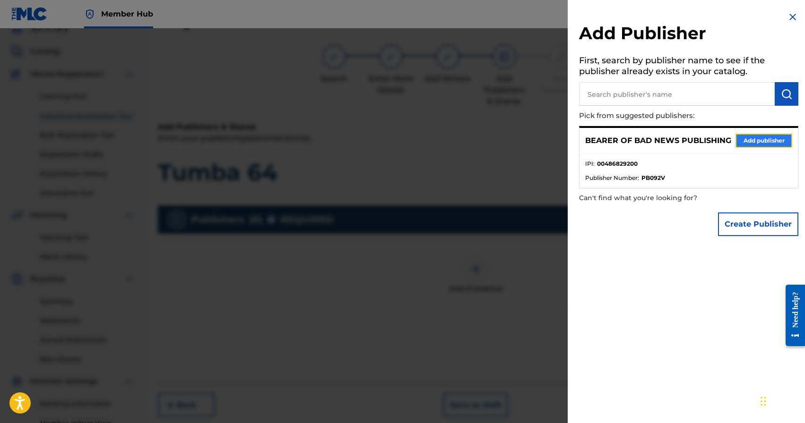
click at [751, 143] on button "Add publisher" at bounding box center [763, 141] width 57 height 14
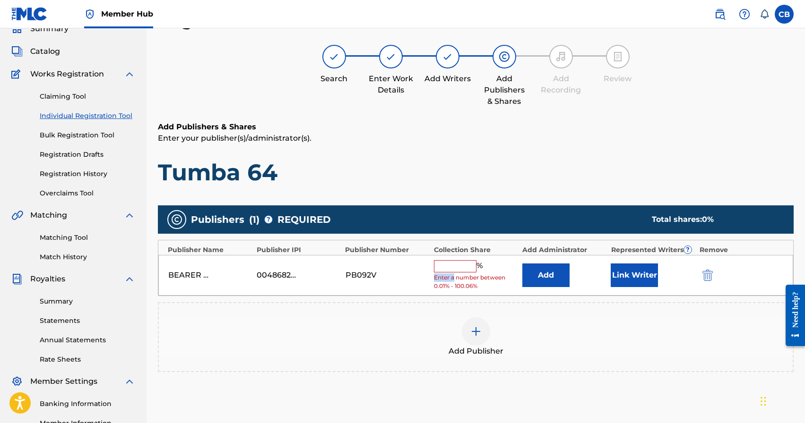
click at [454, 274] on span "Enter a number between 0.01% - 100.06%" at bounding box center [476, 282] width 84 height 17
click at [453, 268] on input "text" at bounding box center [455, 266] width 43 height 12
type input "100"
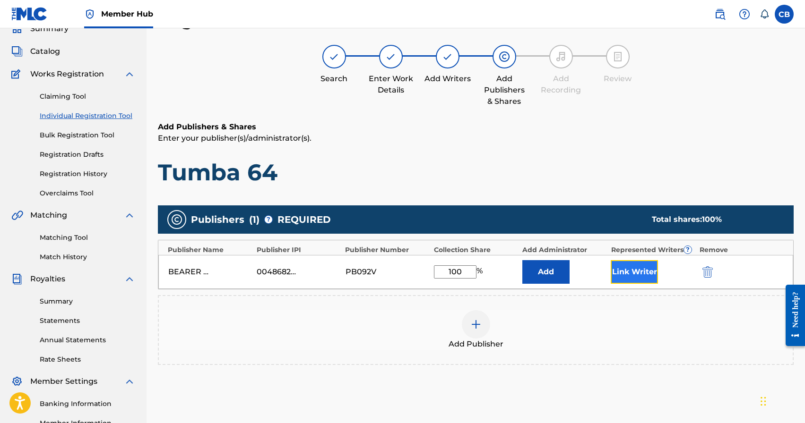
click at [636, 270] on button "Link Writer" at bounding box center [634, 272] width 47 height 24
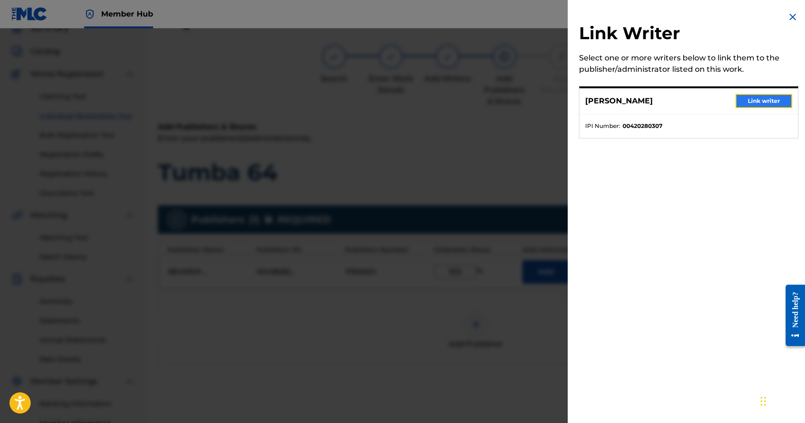
click at [768, 104] on button "Link writer" at bounding box center [763, 101] width 57 height 14
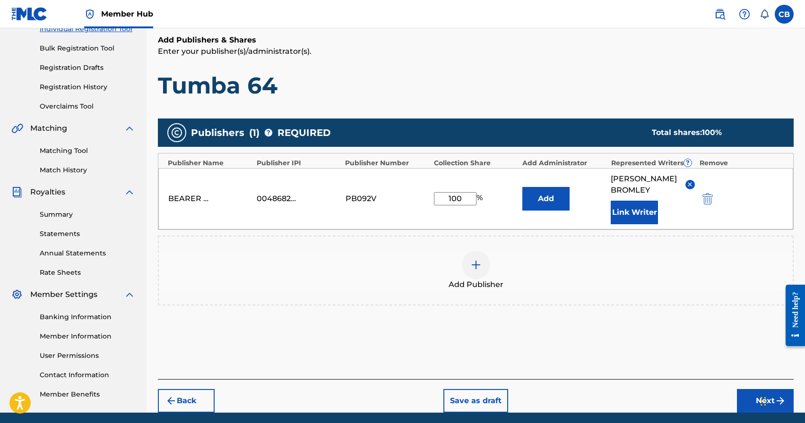
scroll to position [164, 0]
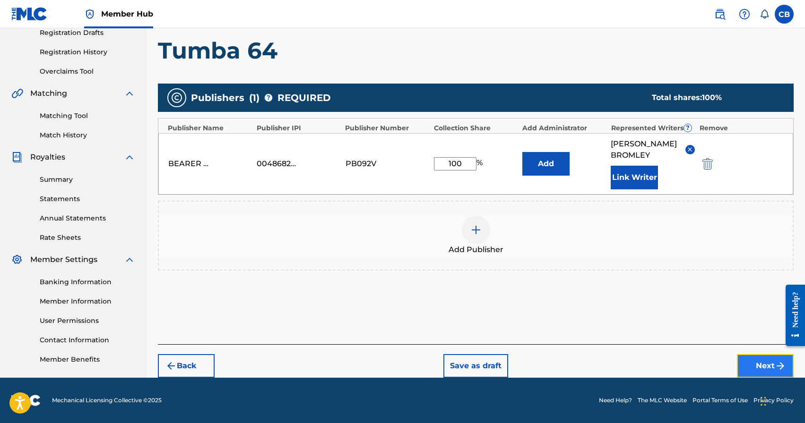
click at [766, 365] on button "Next" at bounding box center [765, 366] width 57 height 24
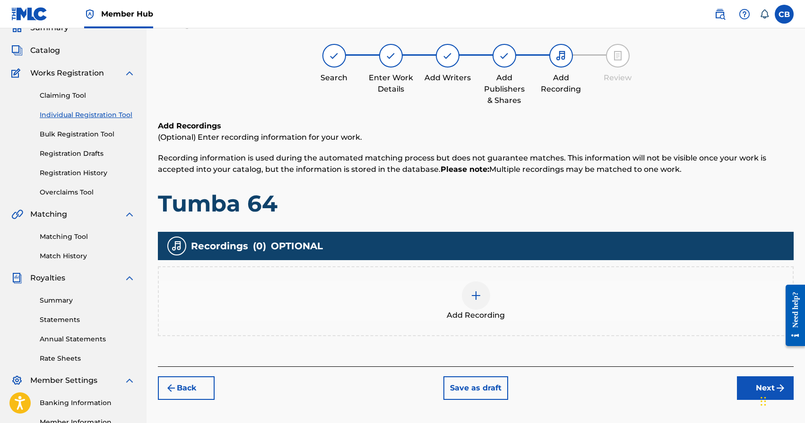
scroll to position [43, 0]
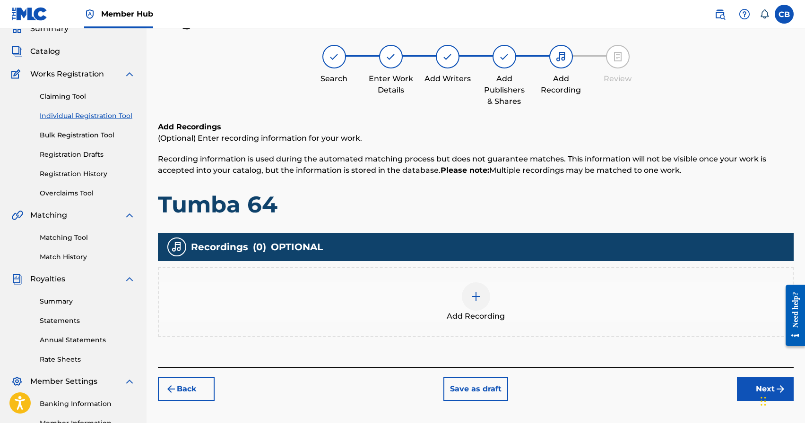
click at [484, 301] on div at bounding box center [476, 297] width 28 height 28
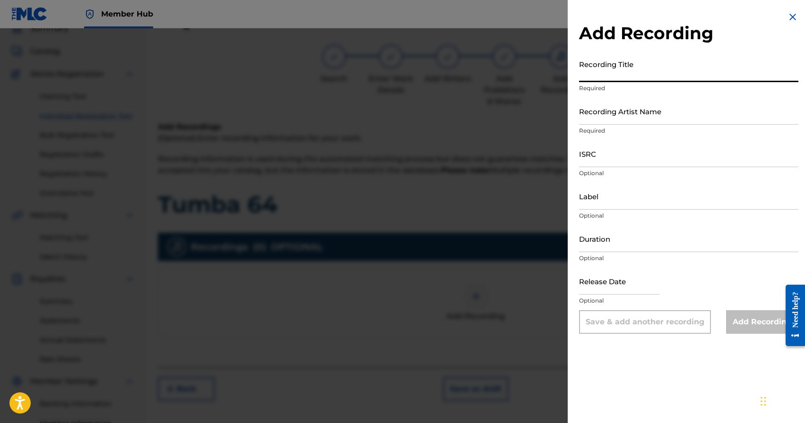
click at [614, 77] on input "Recording Title" at bounding box center [688, 68] width 219 height 27
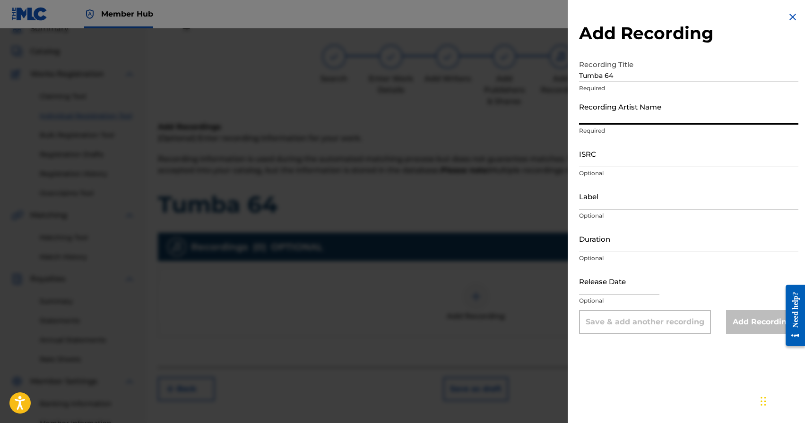
click at [614, 77] on input "Tumba 64" at bounding box center [688, 68] width 219 height 27
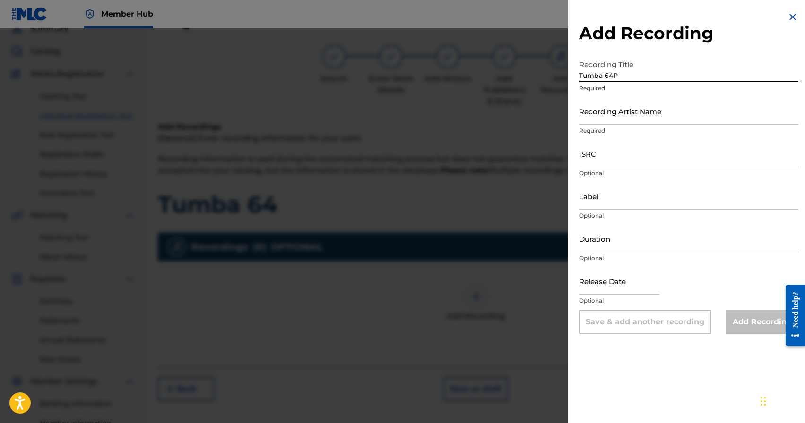
type input "Tumba 64"
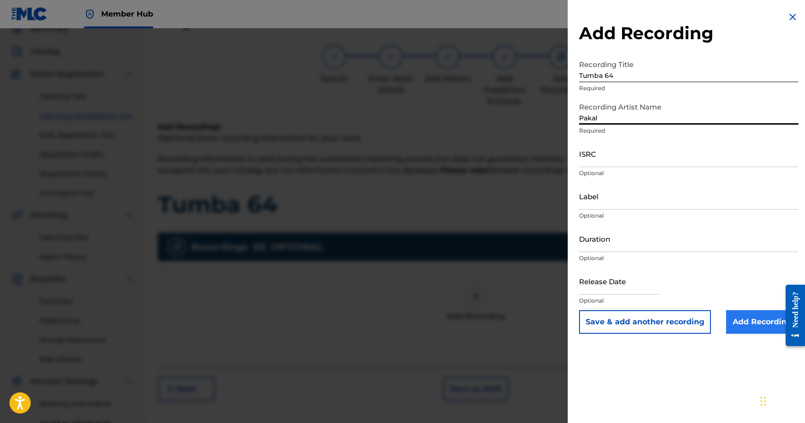
type input "Pakal"
click at [752, 322] on input "Add Recording" at bounding box center [762, 323] width 72 height 24
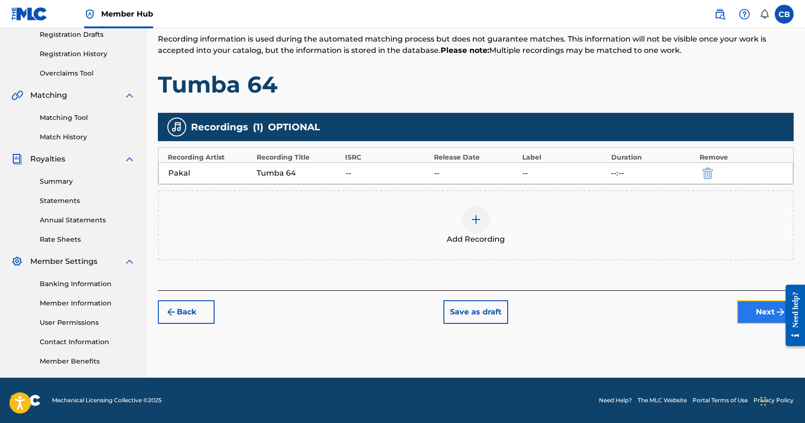
click at [765, 317] on button "Next" at bounding box center [765, 313] width 57 height 24
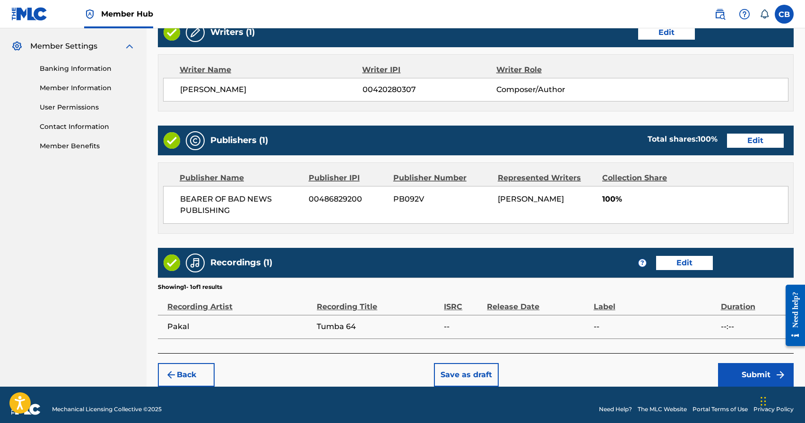
scroll to position [386, 0]
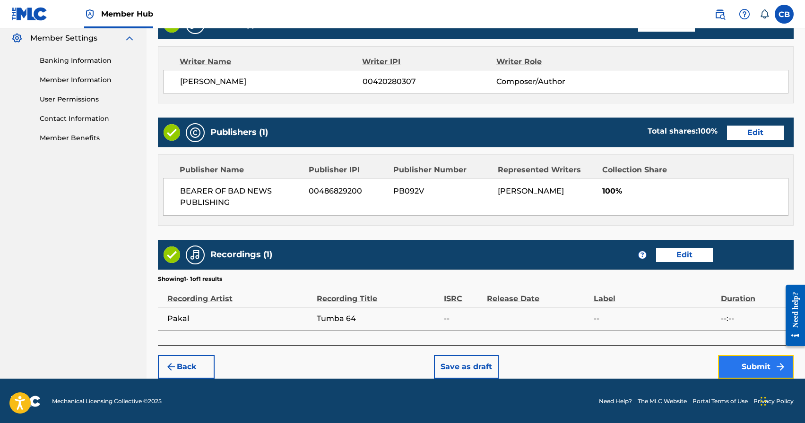
click at [744, 367] on button "Submit" at bounding box center [756, 367] width 76 height 24
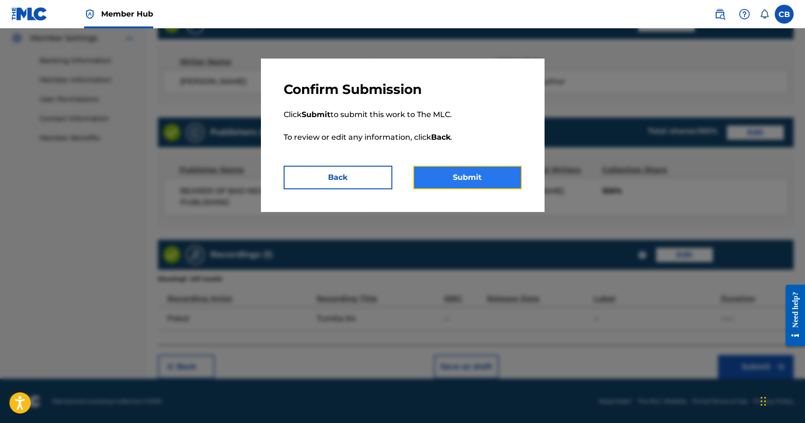
click at [467, 177] on button "Submit" at bounding box center [467, 178] width 109 height 24
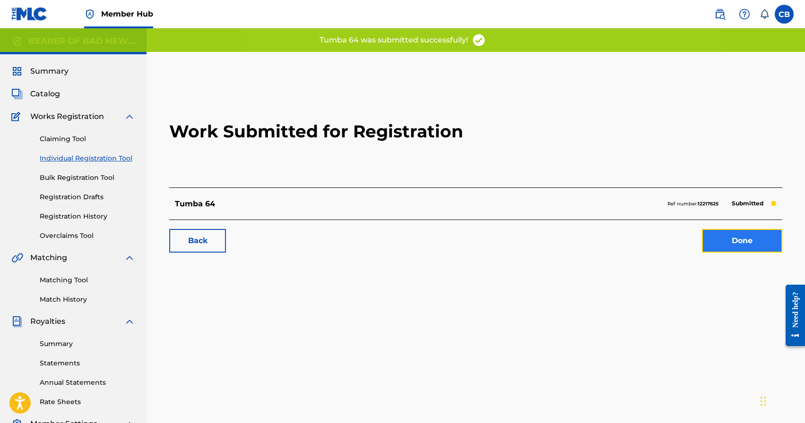
click at [749, 246] on link "Done" at bounding box center [742, 241] width 80 height 24
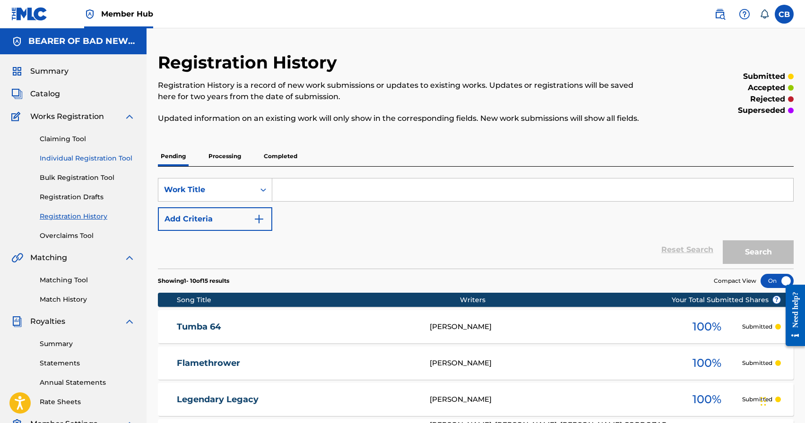
click at [67, 162] on link "Individual Registration Tool" at bounding box center [87, 159] width 95 height 10
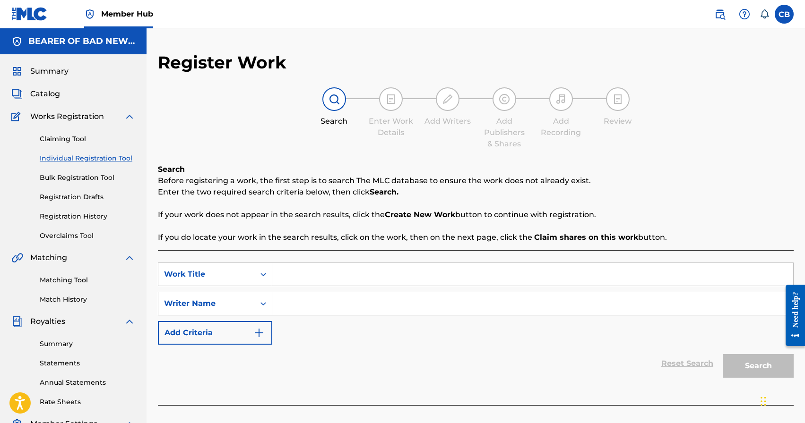
click at [312, 272] on input "Search Form" at bounding box center [532, 274] width 521 height 23
type input "Bakenessergracht"
click at [334, 309] on input "Search Form" at bounding box center [532, 304] width 521 height 23
paste input "[PERSON_NAME]"
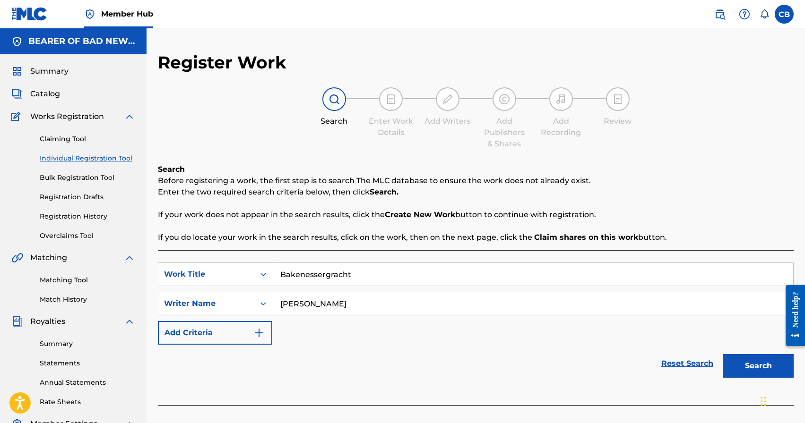
type input "[PERSON_NAME]"
click at [739, 366] on button "Search" at bounding box center [758, 366] width 71 height 24
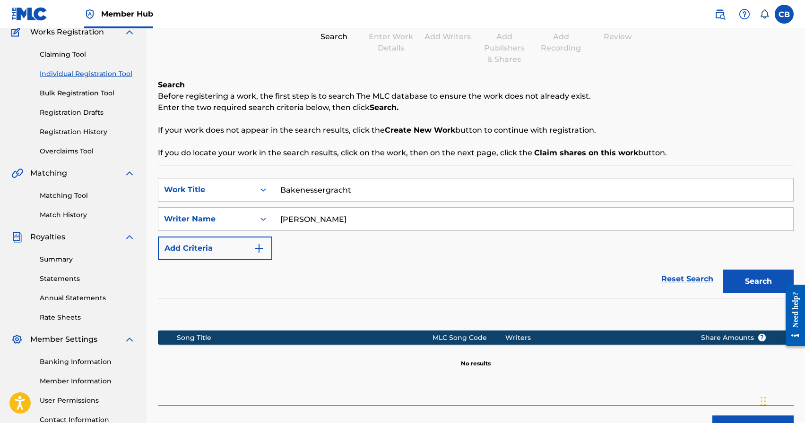
scroll to position [86, 0]
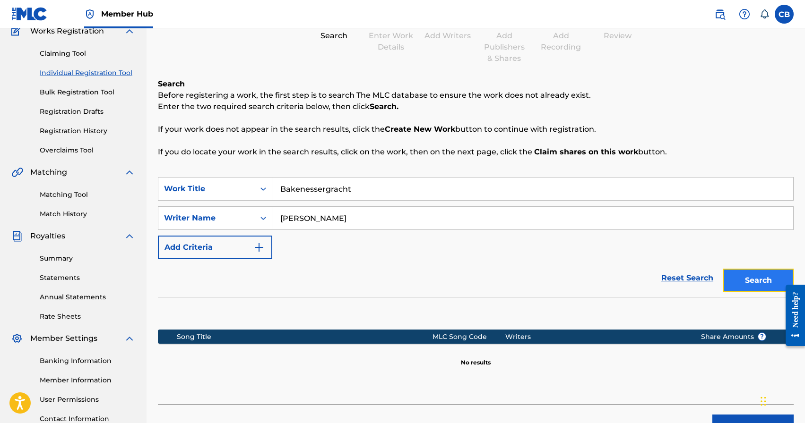
click at [750, 278] on button "Search" at bounding box center [758, 281] width 71 height 24
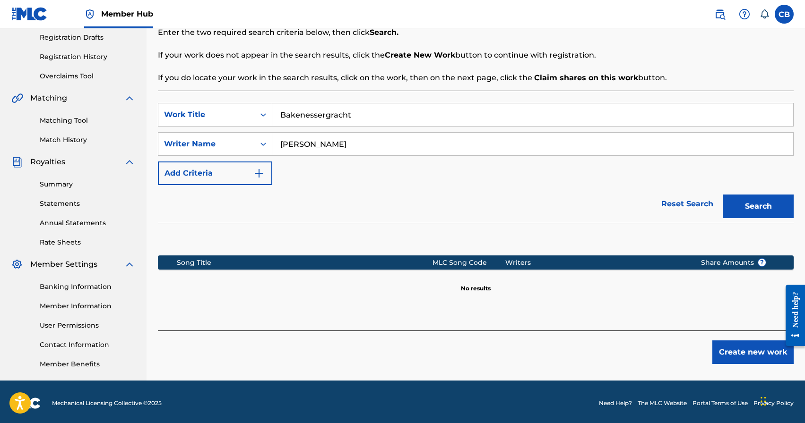
scroll to position [163, 0]
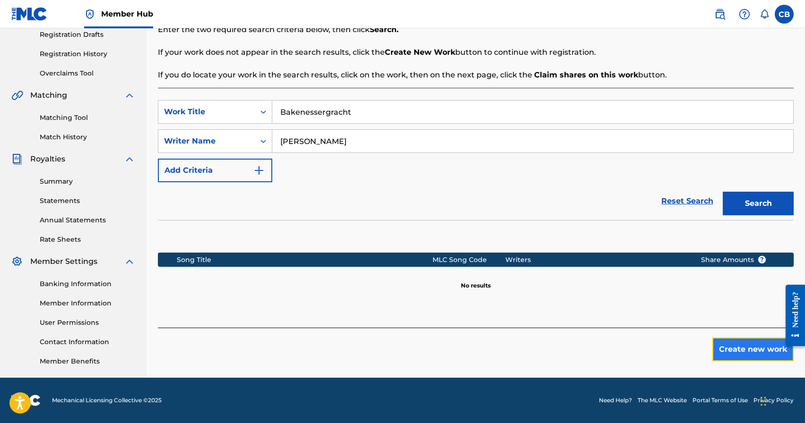
click at [743, 347] on button "Create new work" at bounding box center [752, 350] width 81 height 24
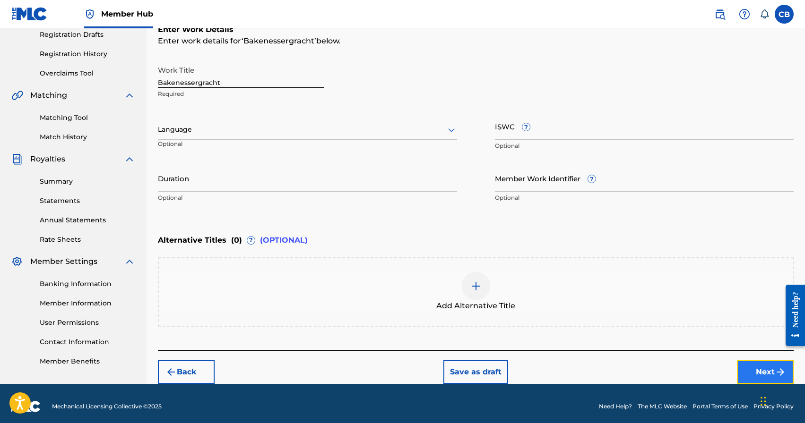
click at [760, 373] on button "Next" at bounding box center [765, 373] width 57 height 24
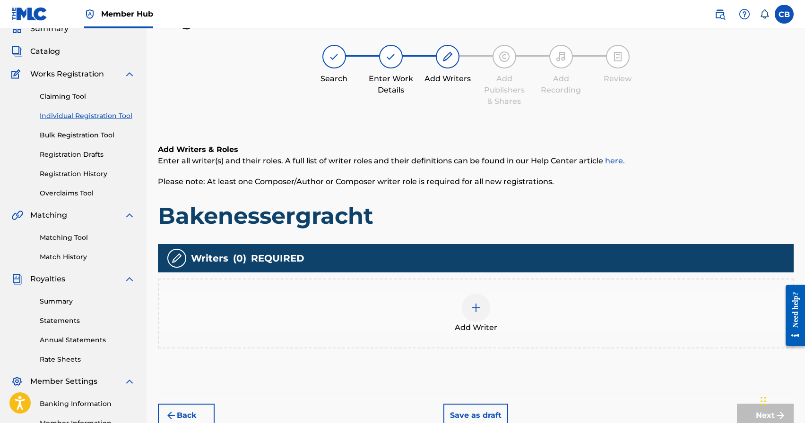
scroll to position [43, 0]
click at [476, 307] on img at bounding box center [475, 307] width 11 height 11
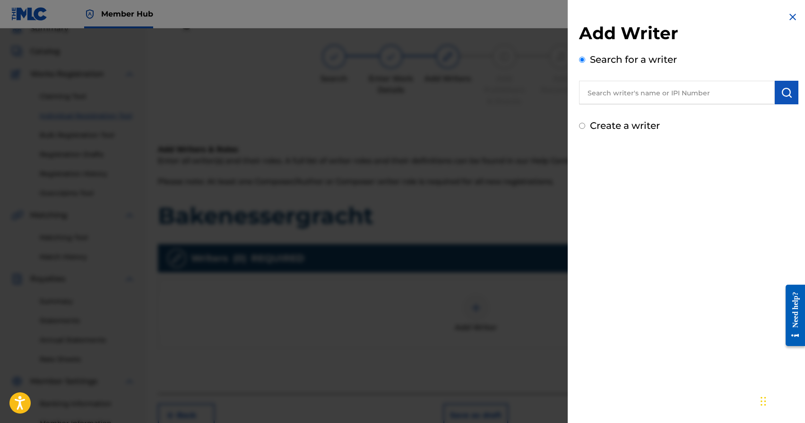
click at [641, 90] on input "text" at bounding box center [677, 93] width 196 height 24
paste input "[PERSON_NAME]"
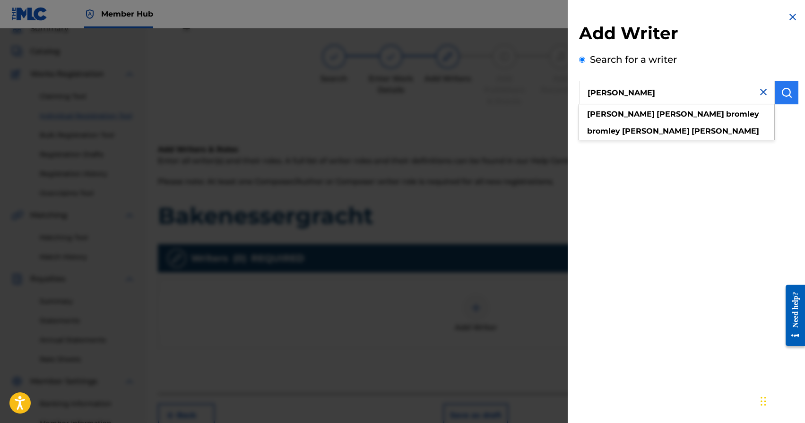
type input "[PERSON_NAME]"
click at [787, 87] on img "submit" at bounding box center [786, 92] width 11 height 11
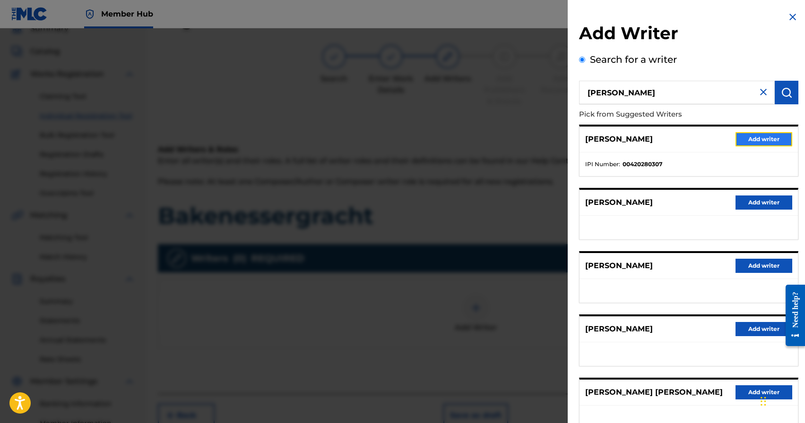
click at [768, 137] on button "Add writer" at bounding box center [763, 139] width 57 height 14
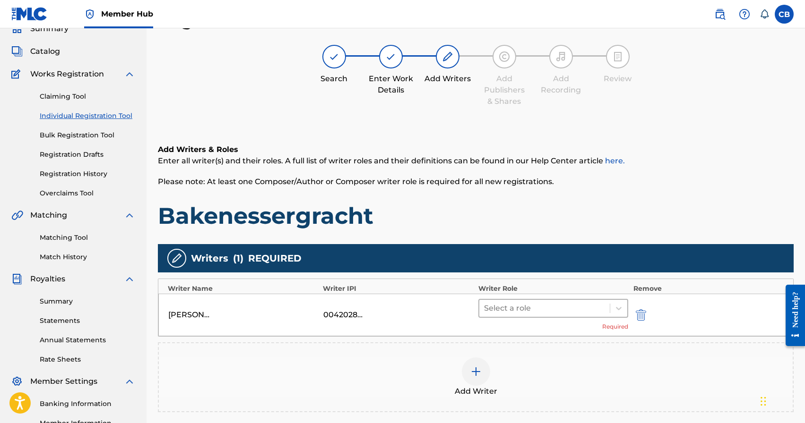
click at [565, 310] on div at bounding box center [544, 308] width 121 height 13
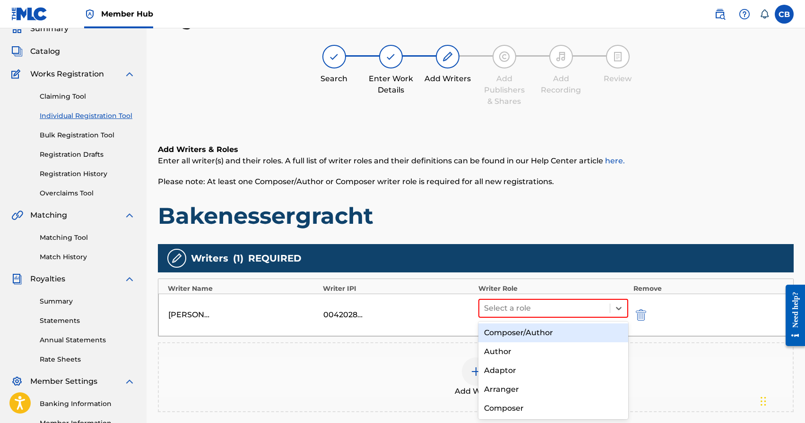
click at [539, 333] on div "Composer/Author" at bounding box center [553, 333] width 150 height 19
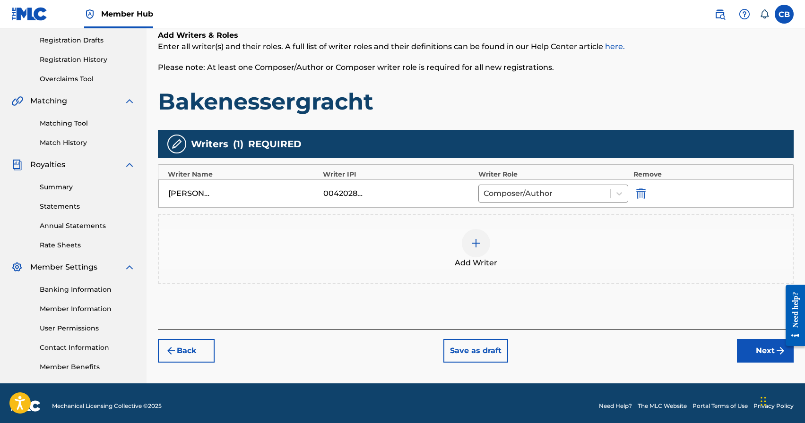
scroll to position [163, 0]
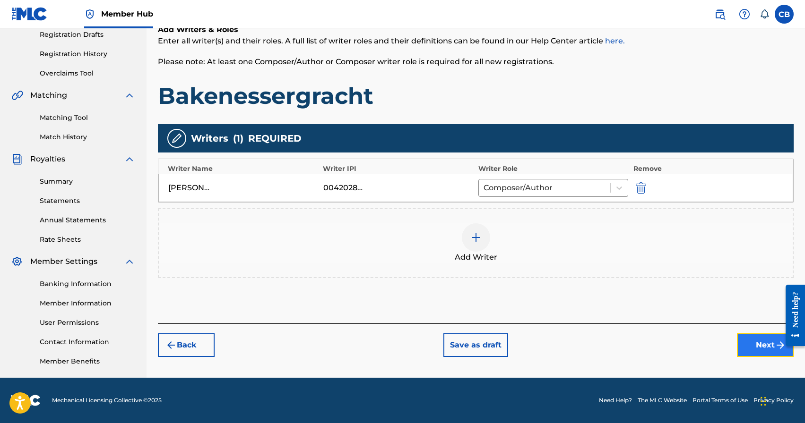
click at [753, 344] on button "Next" at bounding box center [765, 346] width 57 height 24
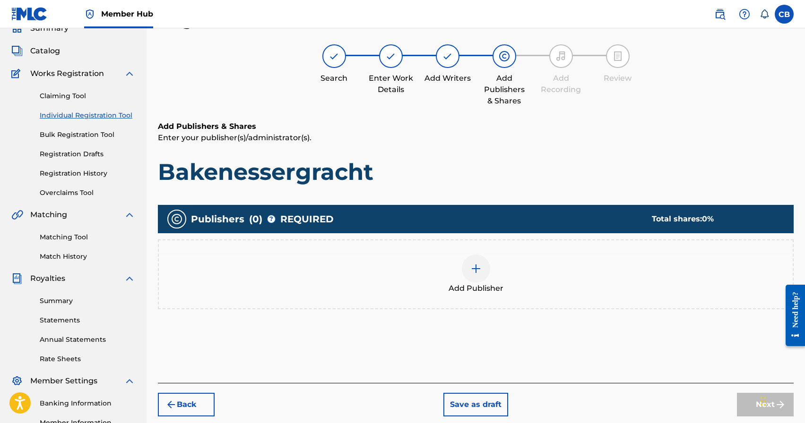
scroll to position [43, 0]
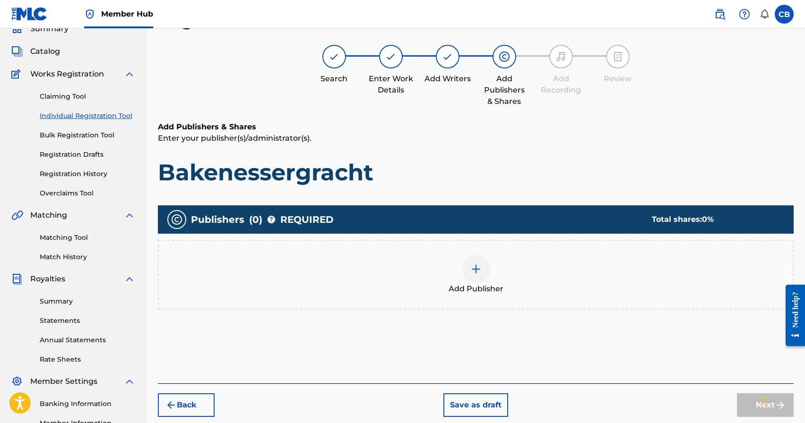
click at [470, 273] on img at bounding box center [475, 269] width 11 height 11
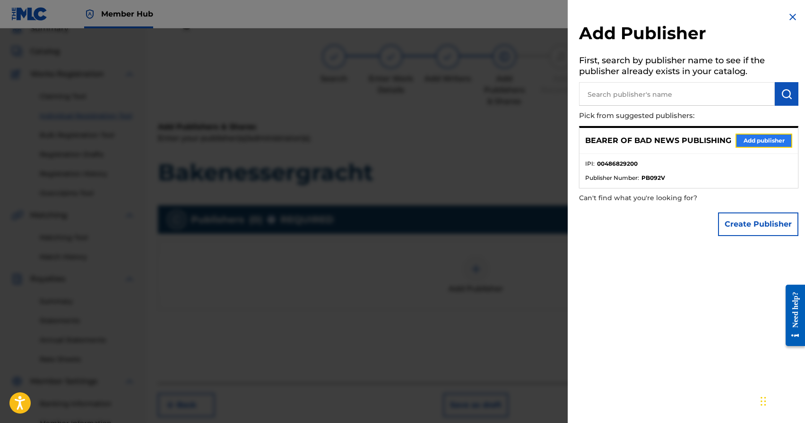
click at [751, 137] on button "Add publisher" at bounding box center [763, 141] width 57 height 14
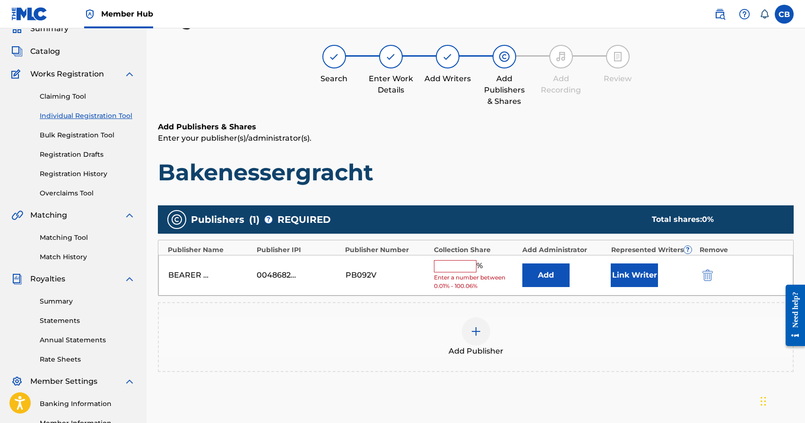
click at [455, 266] on input "text" at bounding box center [455, 266] width 43 height 12
type input "100"
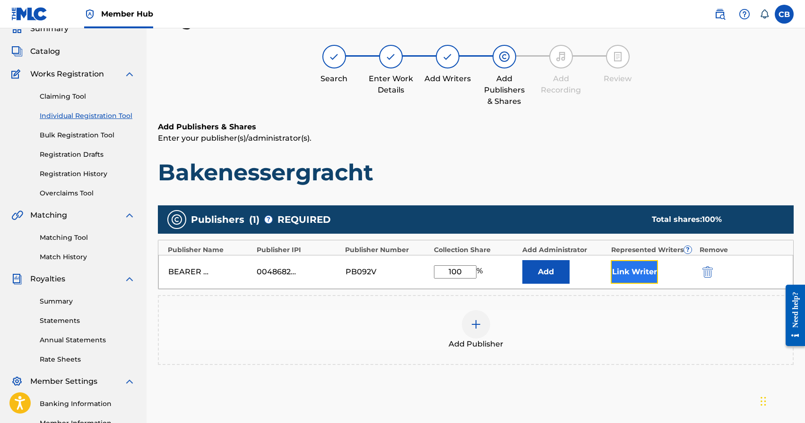
click at [631, 272] on button "Link Writer" at bounding box center [634, 272] width 47 height 24
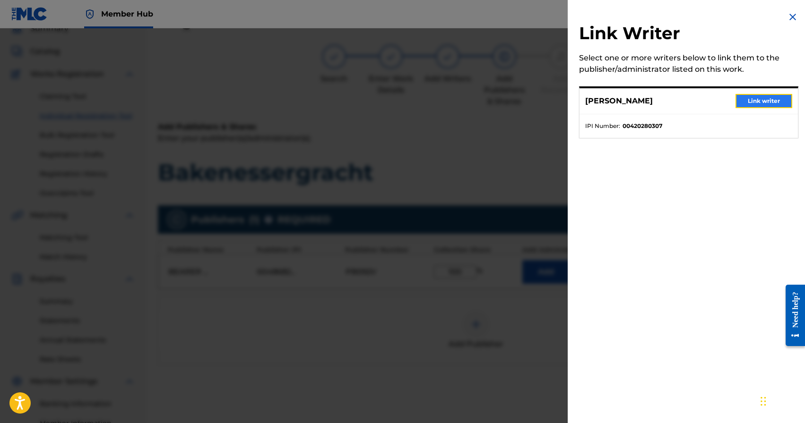
click at [750, 99] on button "Link writer" at bounding box center [763, 101] width 57 height 14
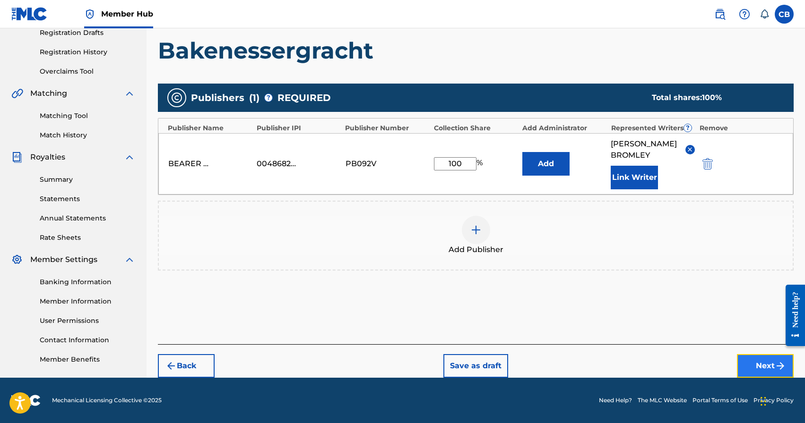
click at [752, 370] on button "Next" at bounding box center [765, 366] width 57 height 24
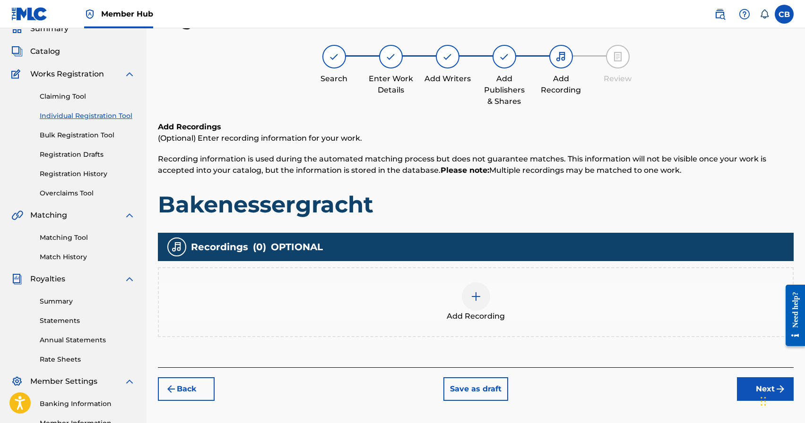
click at [482, 309] on div "Add Recording" at bounding box center [476, 303] width 634 height 40
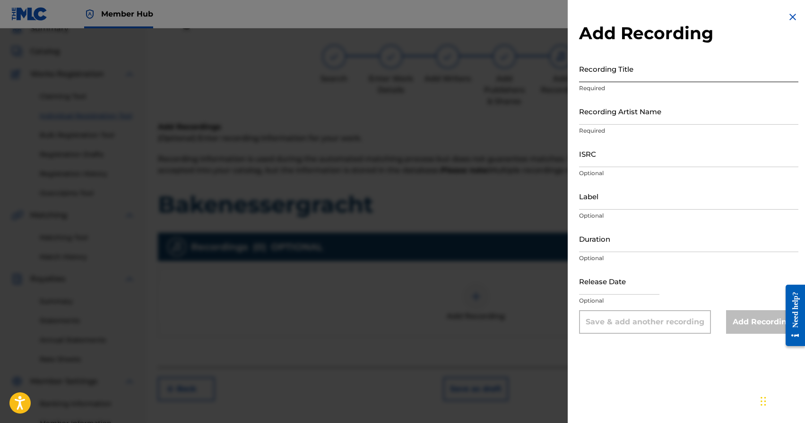
click at [623, 78] on input "Recording Title" at bounding box center [688, 68] width 219 height 27
type input "Bakenessergracht"
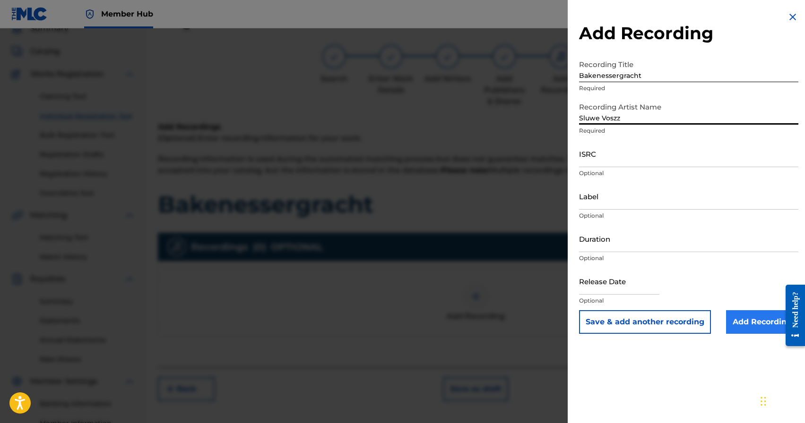
type input "Sluwe Voszz"
click at [750, 324] on input "Add Recording" at bounding box center [762, 323] width 72 height 24
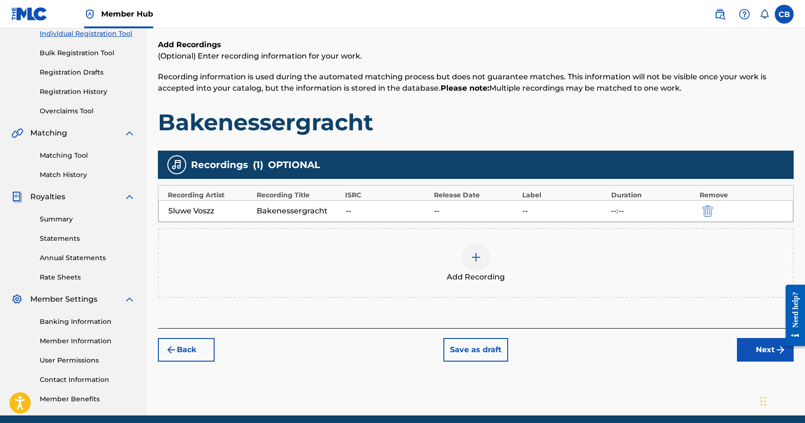
scroll to position [163, 0]
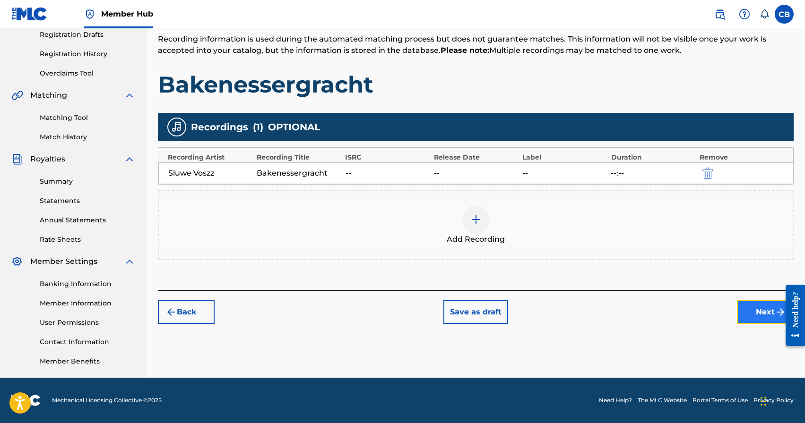
click at [752, 313] on button "Next" at bounding box center [765, 313] width 57 height 24
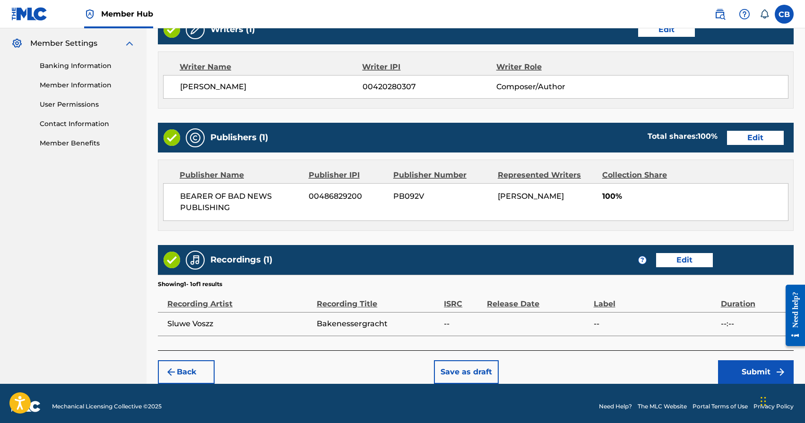
scroll to position [386, 0]
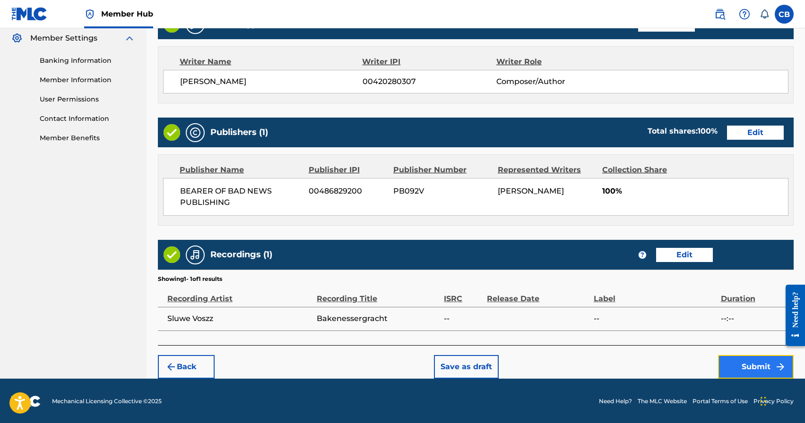
click at [751, 369] on button "Submit" at bounding box center [756, 367] width 76 height 24
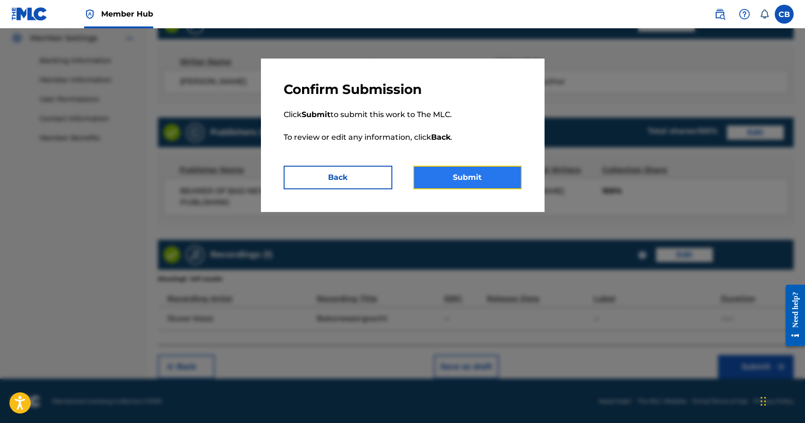
click at [472, 180] on button "Submit" at bounding box center [467, 178] width 109 height 24
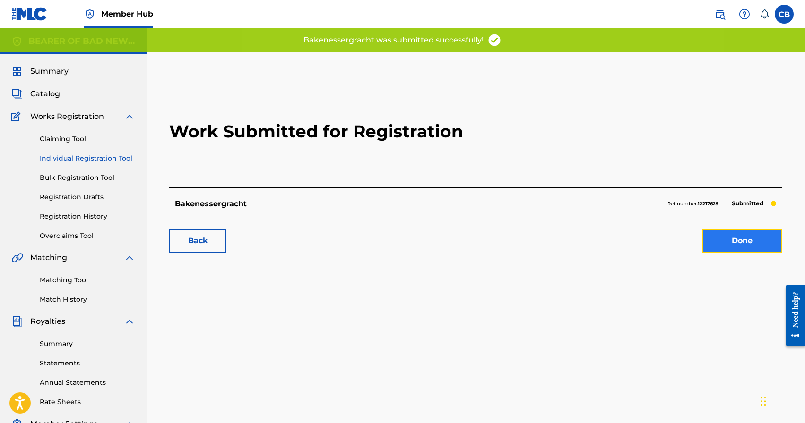
click at [736, 238] on link "Done" at bounding box center [742, 241] width 80 height 24
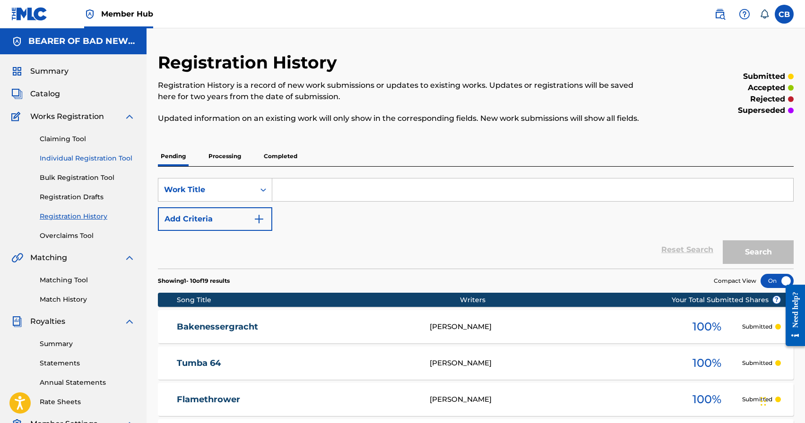
click at [99, 156] on link "Individual Registration Tool" at bounding box center [87, 159] width 95 height 10
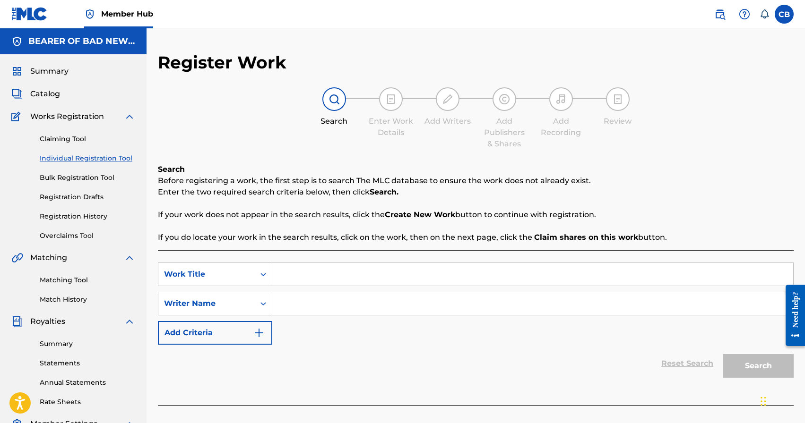
click at [372, 279] on input "Search Form" at bounding box center [532, 274] width 521 height 23
type input "Bakenessergracht (Remix)"
paste input "[PERSON_NAME]"
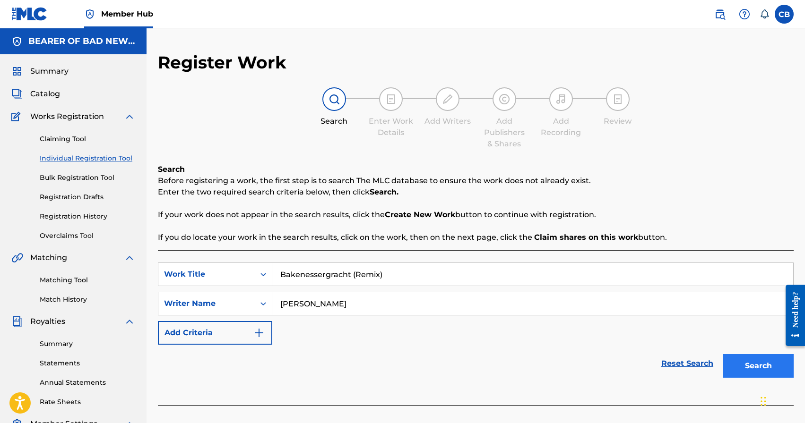
type input "[PERSON_NAME]"
click at [765, 369] on button "Search" at bounding box center [758, 366] width 71 height 24
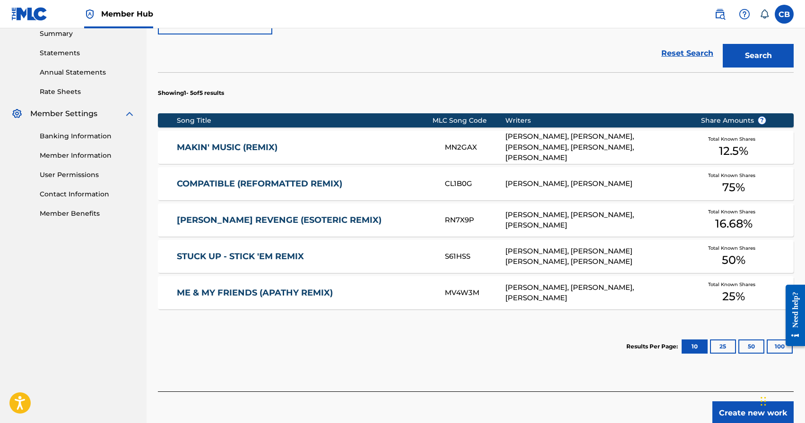
scroll to position [358, 0]
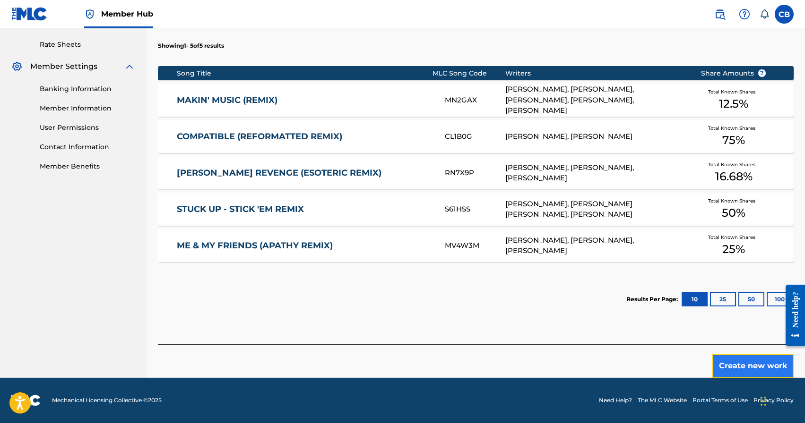
click at [743, 361] on button "Create new work" at bounding box center [752, 366] width 81 height 24
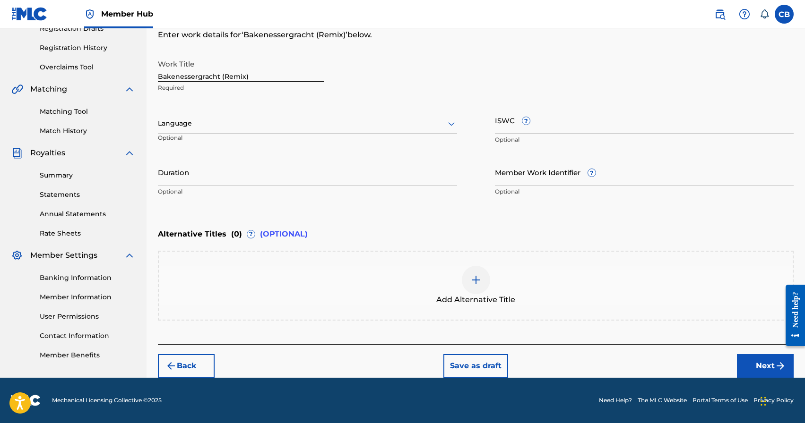
scroll to position [168, 0]
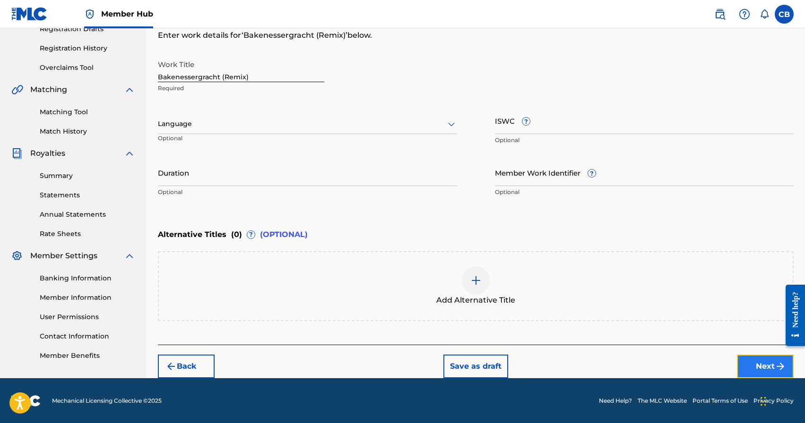
click at [763, 368] on button "Next" at bounding box center [765, 367] width 57 height 24
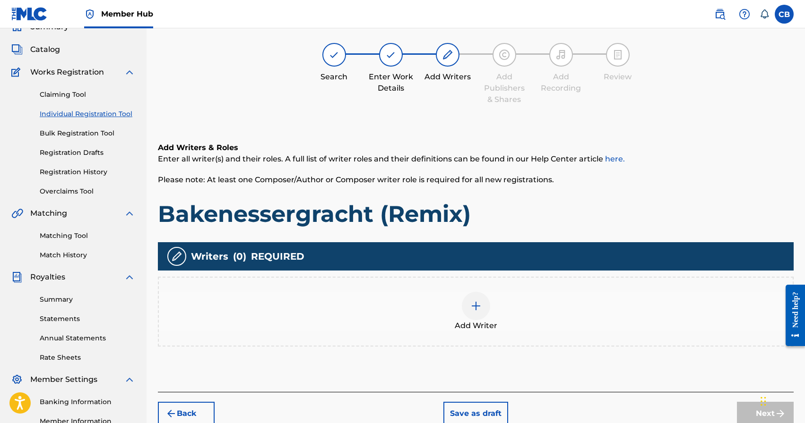
scroll to position [43, 0]
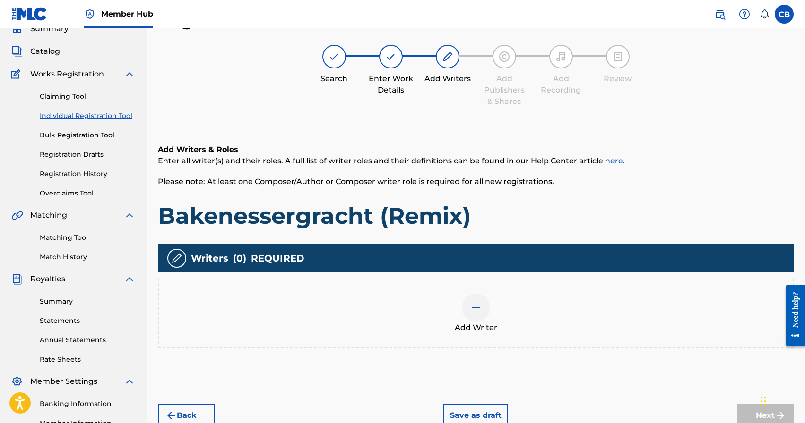
click at [470, 311] on img at bounding box center [475, 307] width 11 height 11
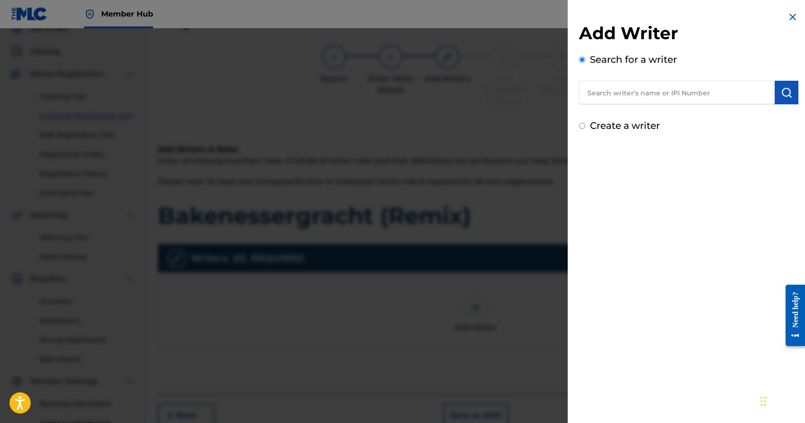
click at [632, 93] on input "text" at bounding box center [677, 93] width 196 height 24
paste input "[PERSON_NAME]"
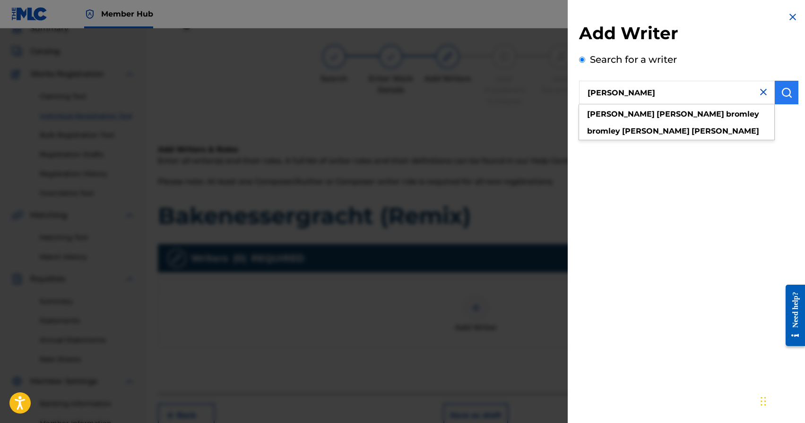
type input "[PERSON_NAME]"
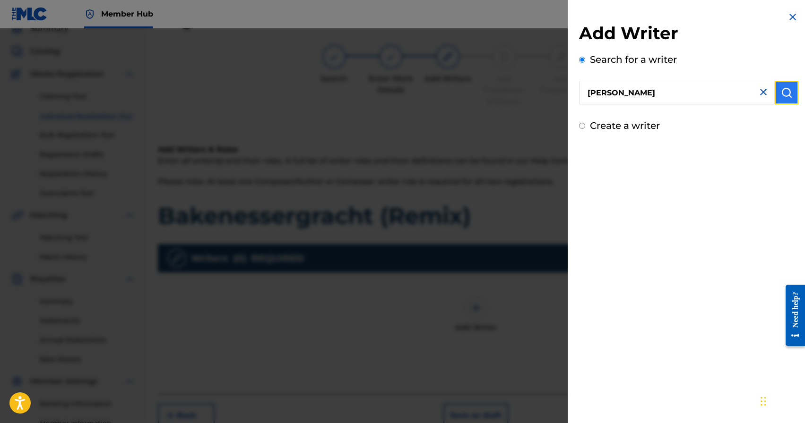
click at [784, 96] on img "submit" at bounding box center [786, 92] width 11 height 11
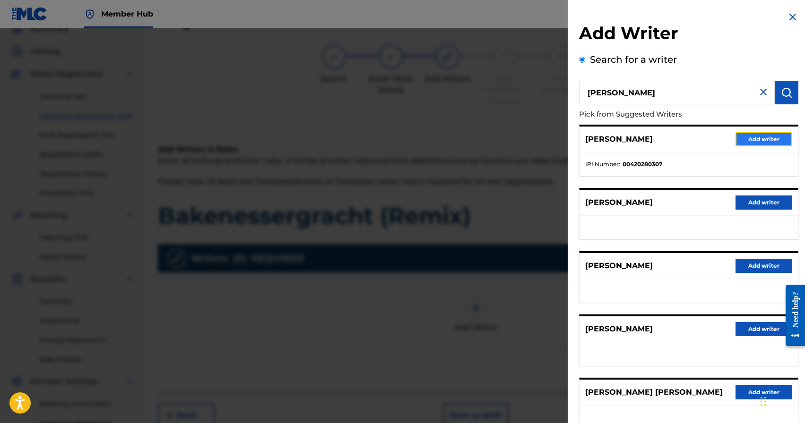
click at [761, 144] on button "Add writer" at bounding box center [763, 139] width 57 height 14
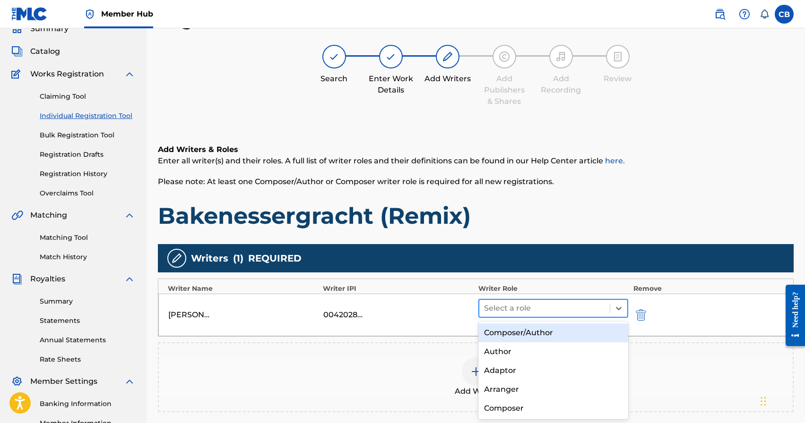
click at [534, 317] on div "Select a role" at bounding box center [553, 308] width 150 height 19
click at [529, 332] on div "Composer/Author" at bounding box center [553, 333] width 150 height 19
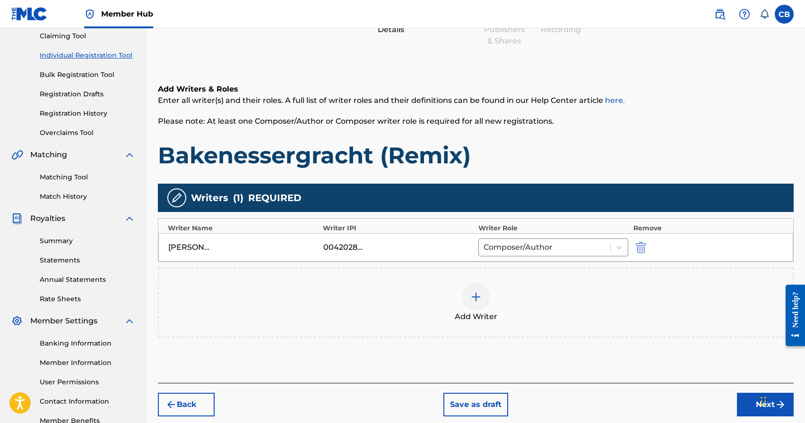
scroll to position [163, 0]
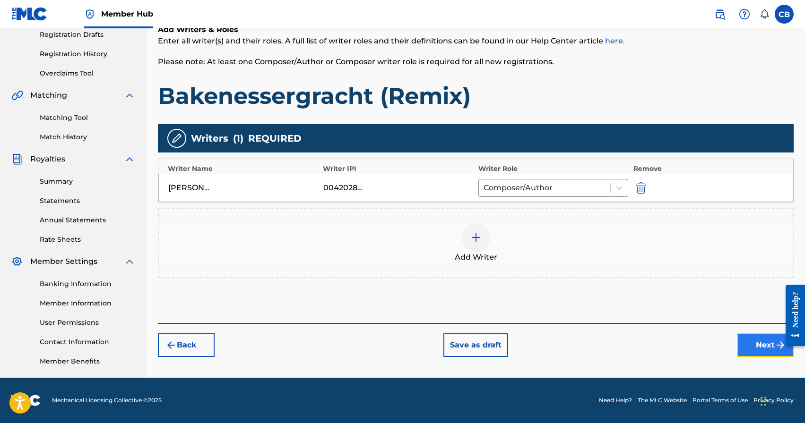
click at [755, 350] on button "Next" at bounding box center [765, 346] width 57 height 24
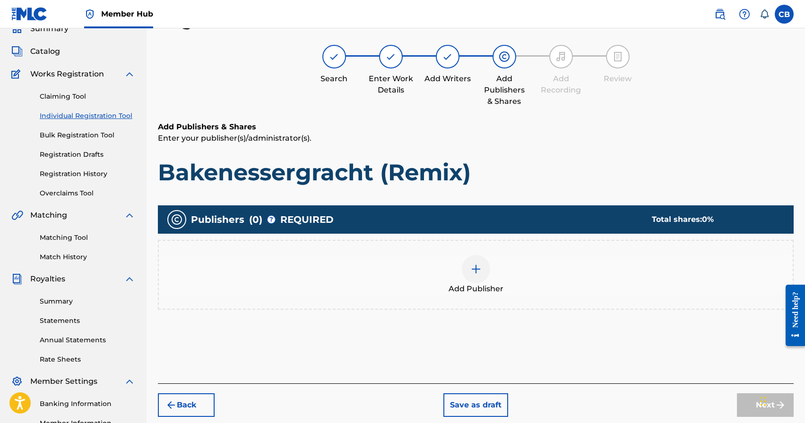
scroll to position [43, 0]
click at [488, 276] on div "Add Publisher" at bounding box center [476, 275] width 634 height 40
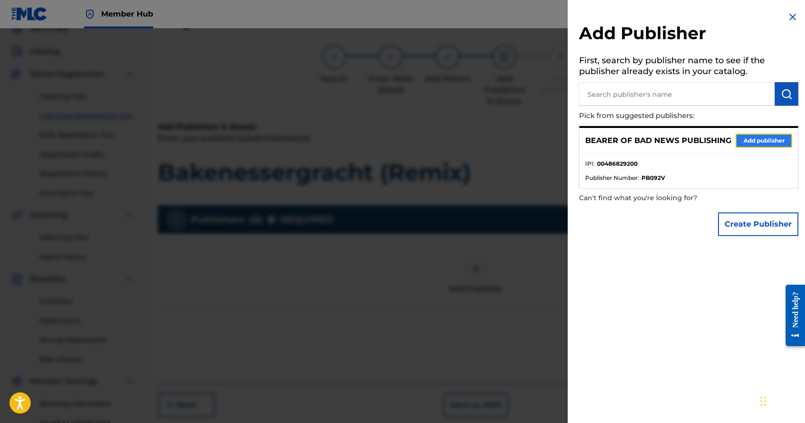
click at [752, 141] on button "Add publisher" at bounding box center [763, 141] width 57 height 14
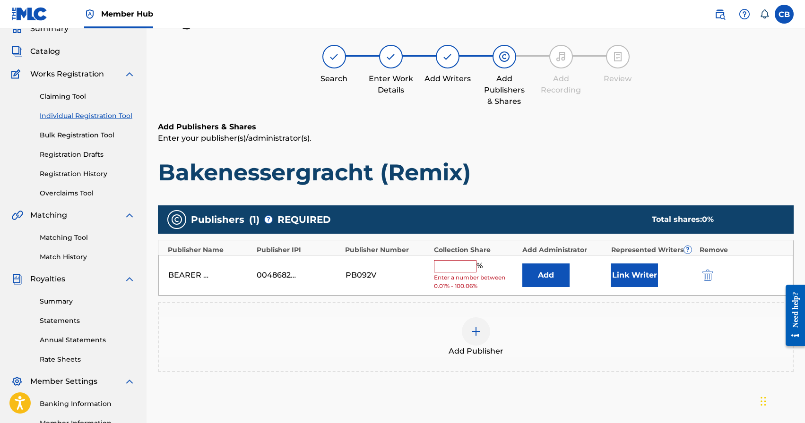
click at [444, 265] on input "text" at bounding box center [455, 266] width 43 height 12
type input "100"
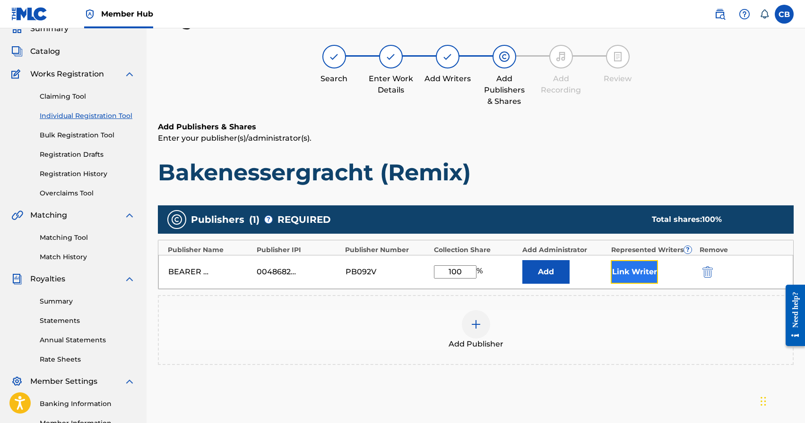
click at [641, 278] on button "Link Writer" at bounding box center [634, 272] width 47 height 24
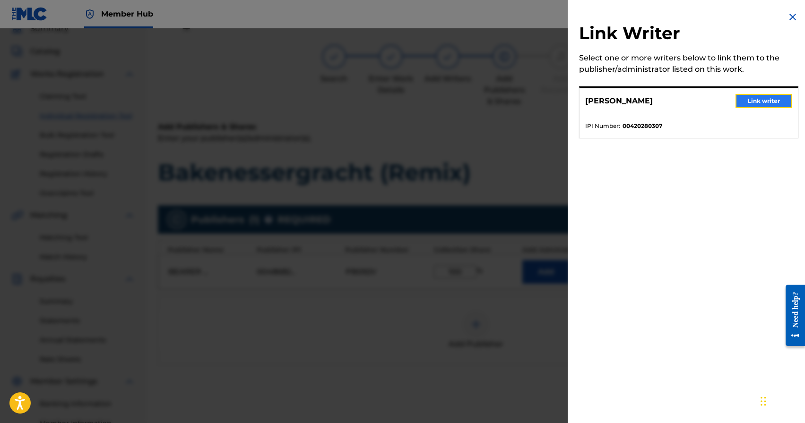
click at [755, 99] on button "Link writer" at bounding box center [763, 101] width 57 height 14
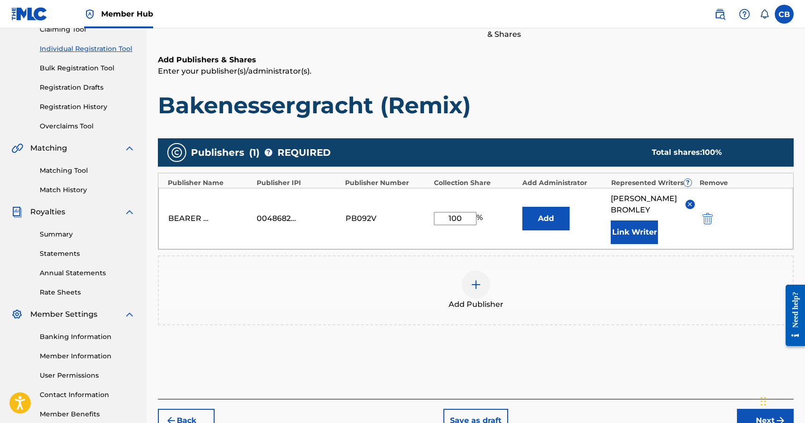
scroll to position [164, 0]
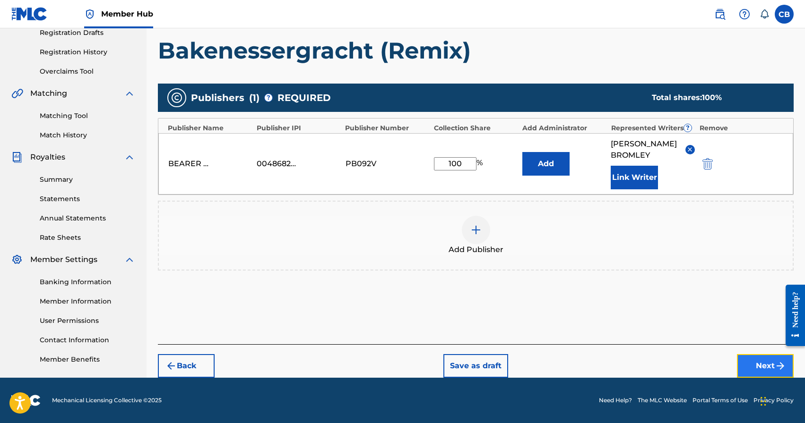
click at [763, 368] on button "Next" at bounding box center [765, 366] width 57 height 24
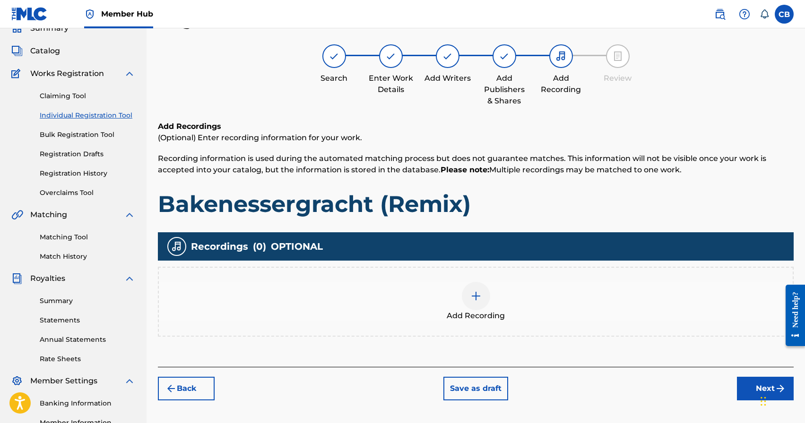
scroll to position [43, 0]
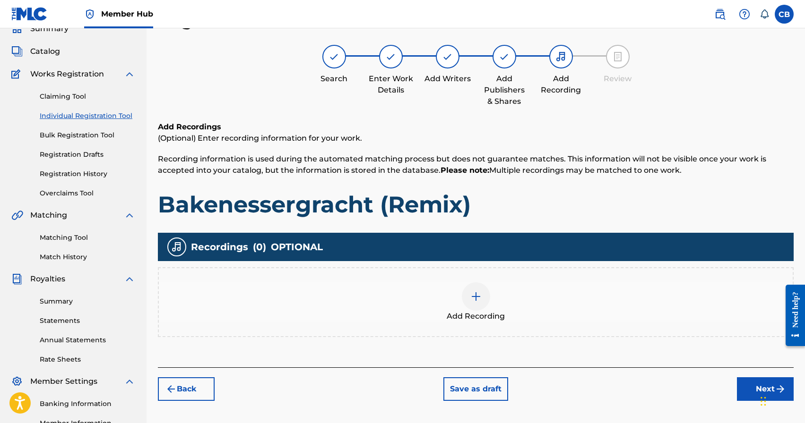
click at [471, 292] on img at bounding box center [475, 296] width 11 height 11
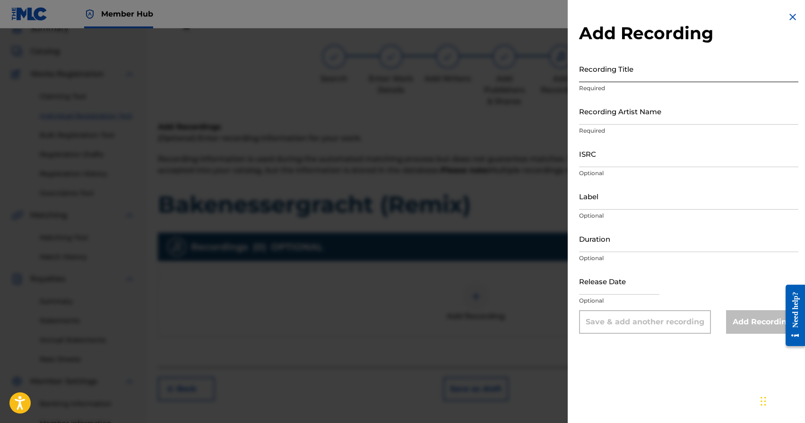
click at [629, 73] on input "Recording Title" at bounding box center [688, 68] width 219 height 27
type input "Bakenessergracht (Remix)"
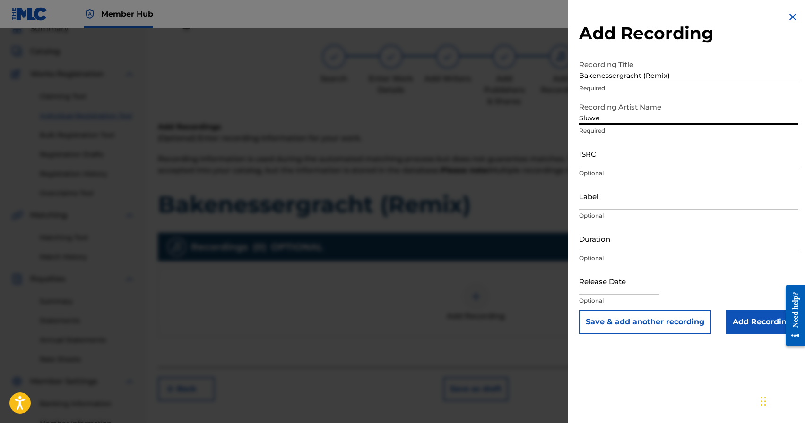
type input "Sluwe Voszz"
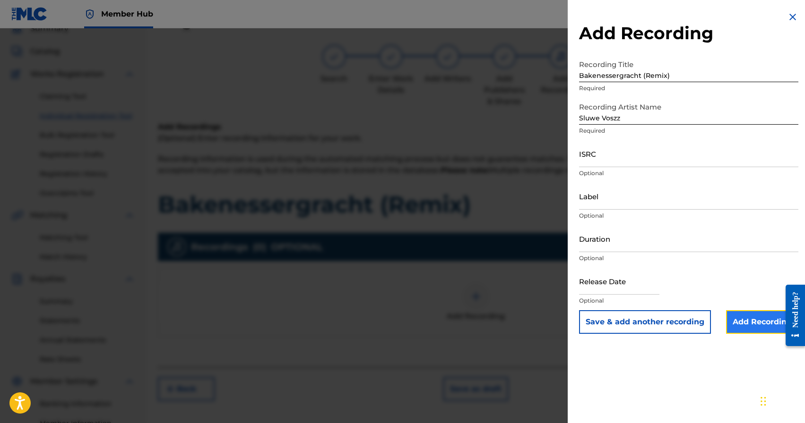
click at [747, 327] on input "Add Recording" at bounding box center [762, 323] width 72 height 24
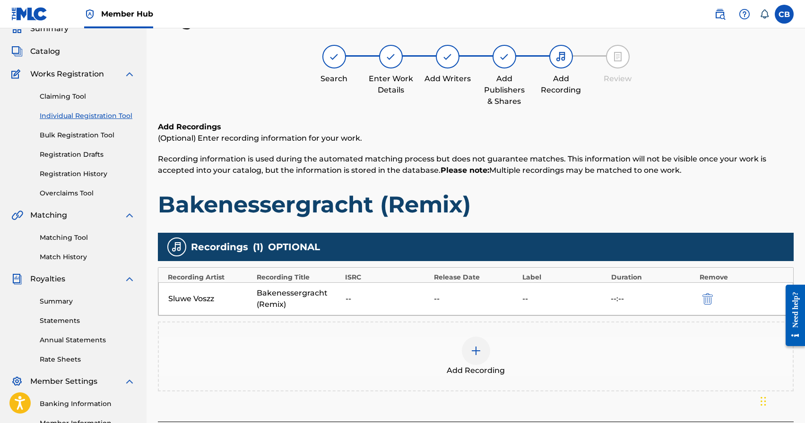
scroll to position [163, 0]
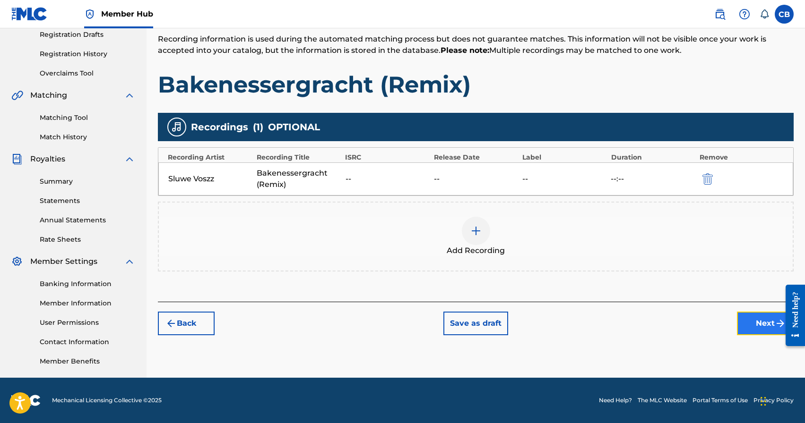
click at [765, 328] on button "Next" at bounding box center [765, 324] width 57 height 24
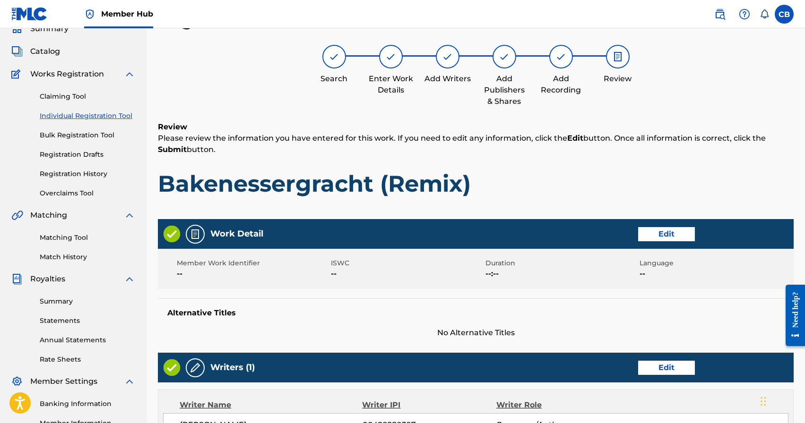
scroll to position [386, 0]
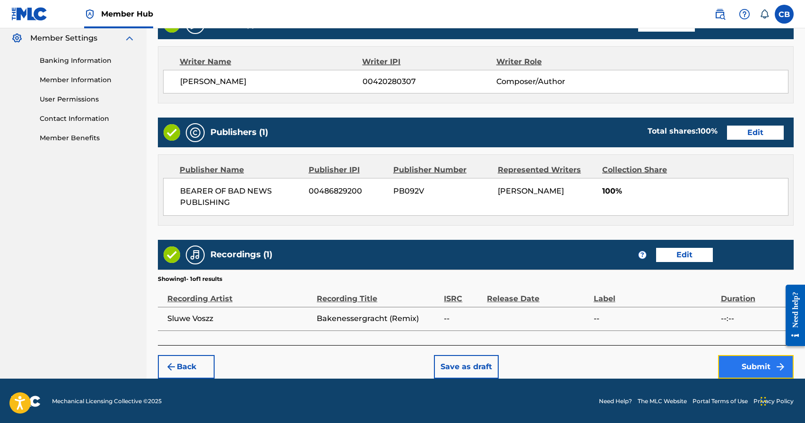
click at [767, 365] on button "Submit" at bounding box center [756, 367] width 76 height 24
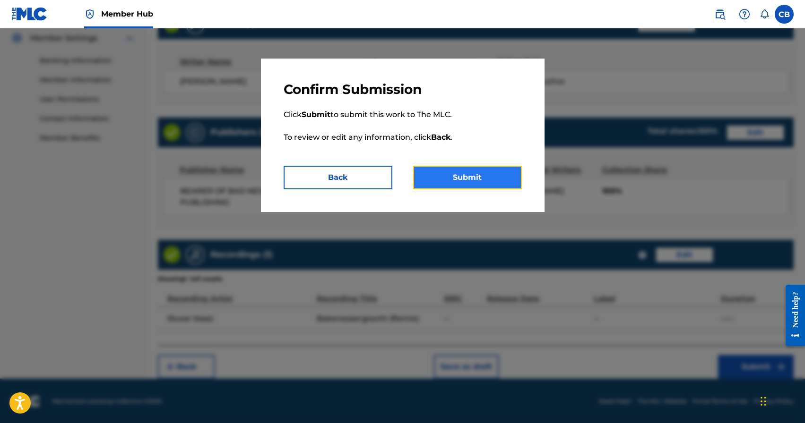
click at [453, 171] on button "Submit" at bounding box center [467, 178] width 109 height 24
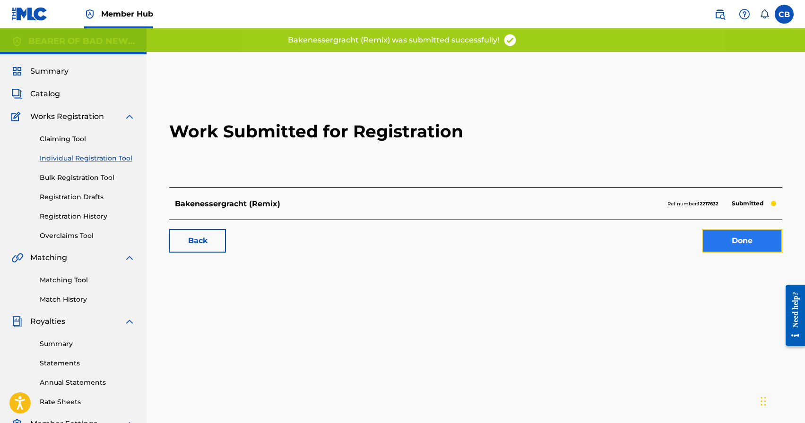
click at [740, 247] on link "Done" at bounding box center [742, 241] width 80 height 24
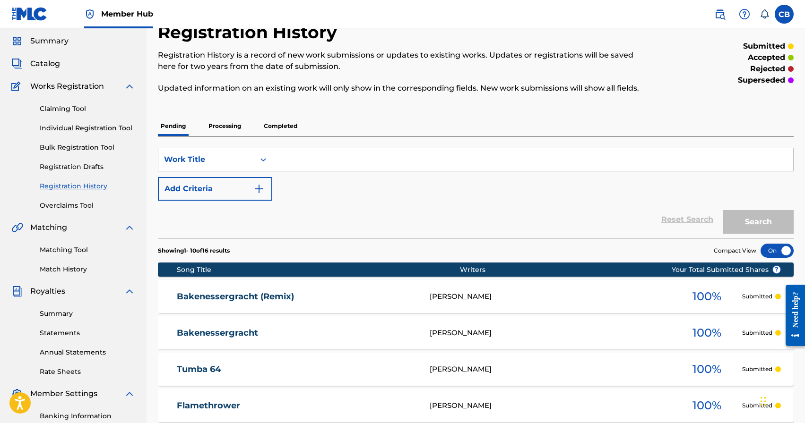
scroll to position [24, 0]
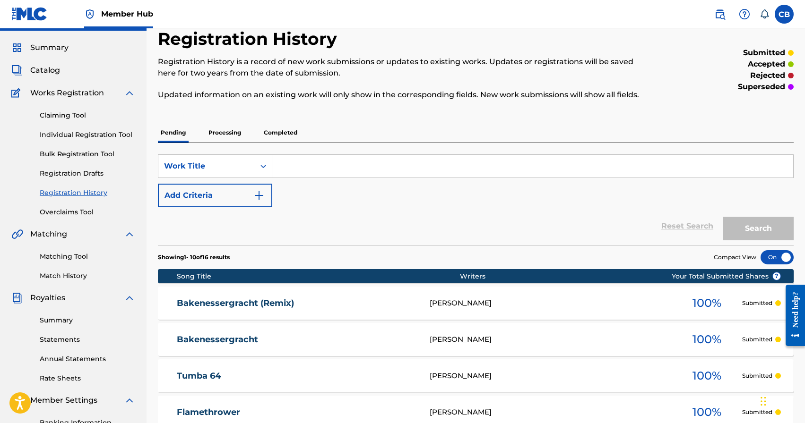
click at [529, 241] on div "Reset Search Search" at bounding box center [476, 226] width 636 height 38
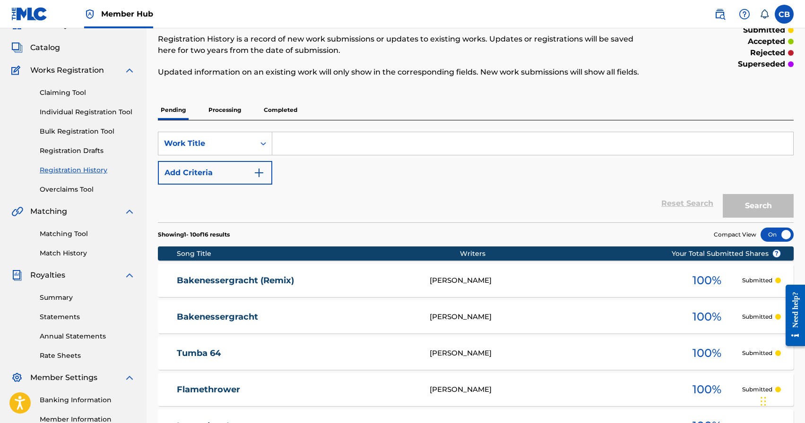
scroll to position [62, 0]
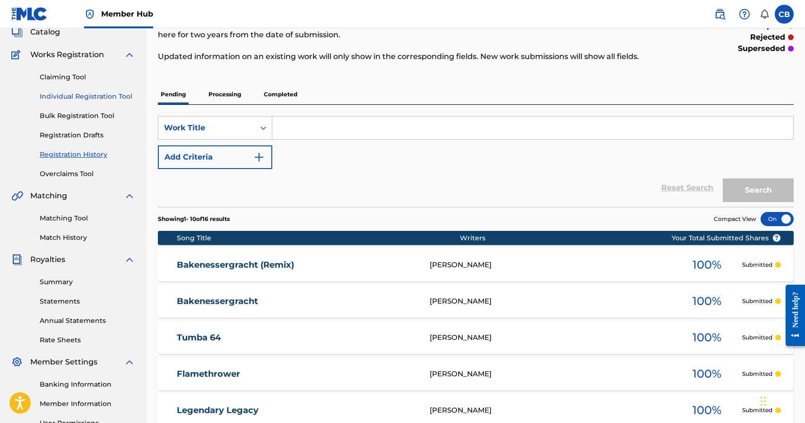
click at [114, 98] on link "Individual Registration Tool" at bounding box center [87, 97] width 95 height 10
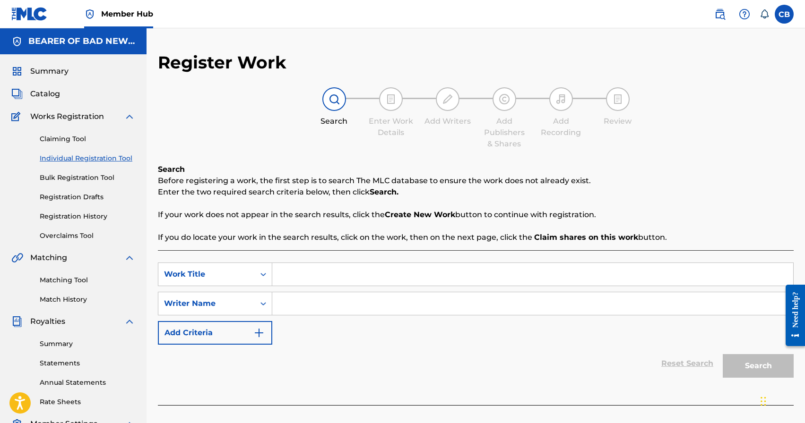
click at [316, 274] on input "Search Form" at bounding box center [532, 274] width 521 height 23
type input "Apathy"
paste input "[PERSON_NAME]"
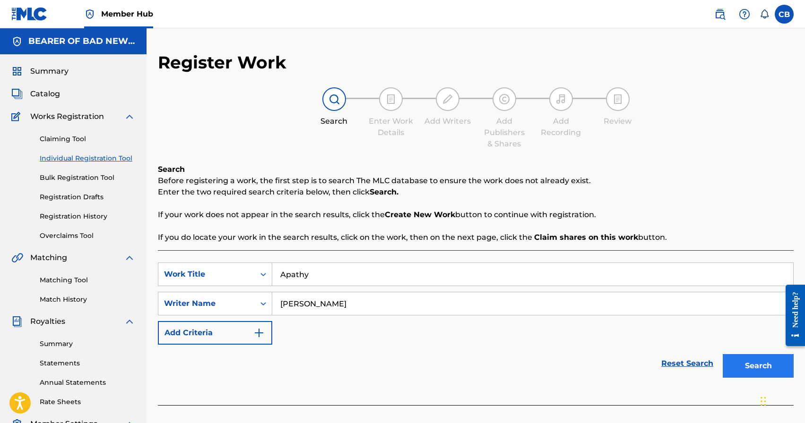
type input "[PERSON_NAME]"
click at [750, 368] on button "Search" at bounding box center [758, 366] width 71 height 24
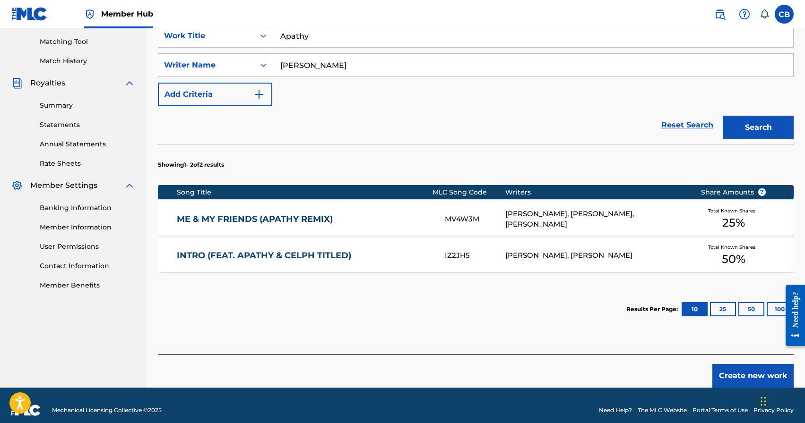
scroll to position [249, 0]
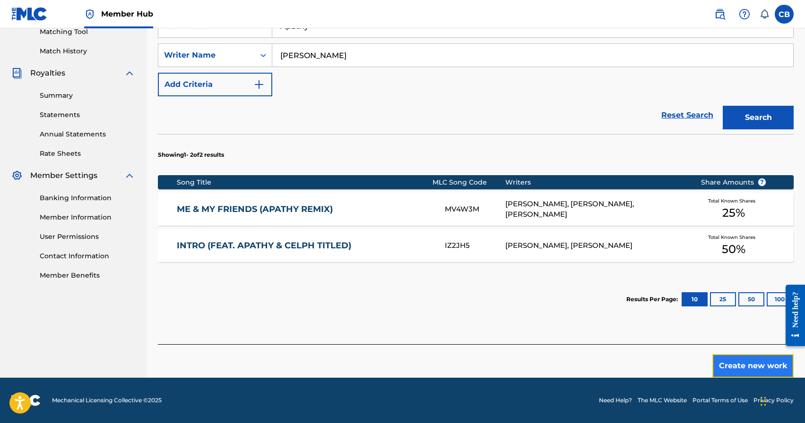
click at [746, 367] on button "Create new work" at bounding box center [752, 366] width 81 height 24
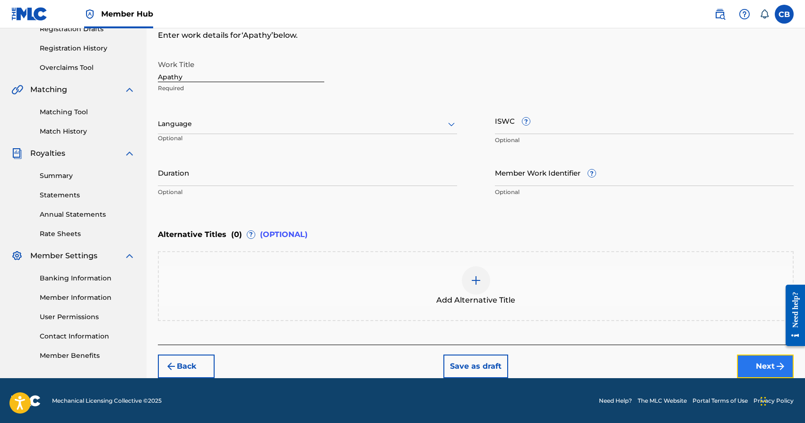
click at [760, 367] on button "Next" at bounding box center [765, 367] width 57 height 24
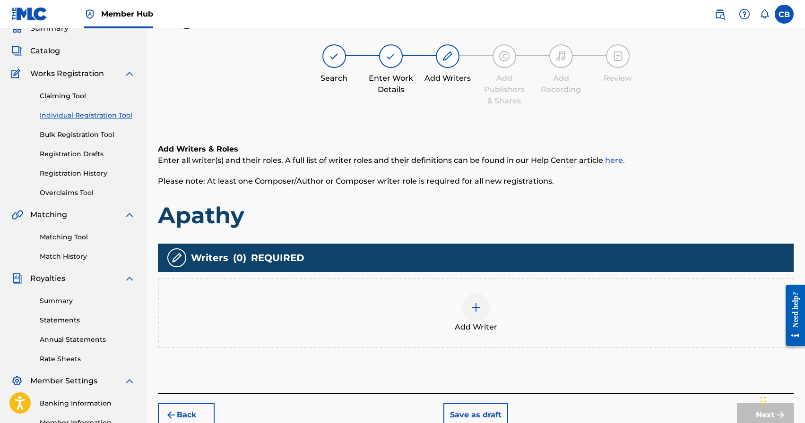
scroll to position [43, 0]
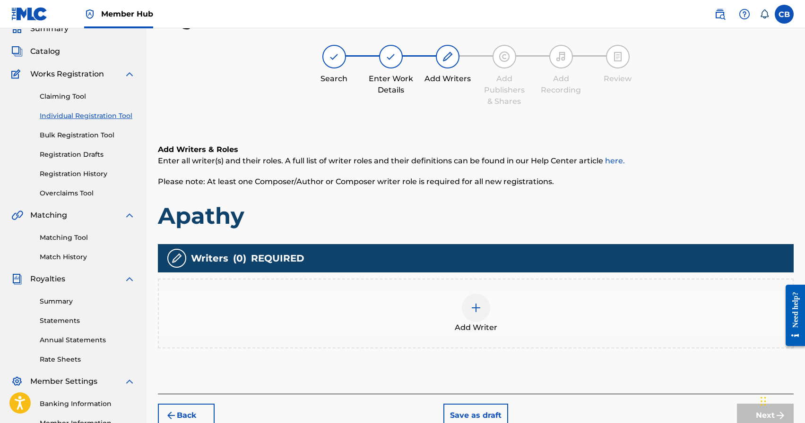
click at [473, 308] on img at bounding box center [475, 307] width 11 height 11
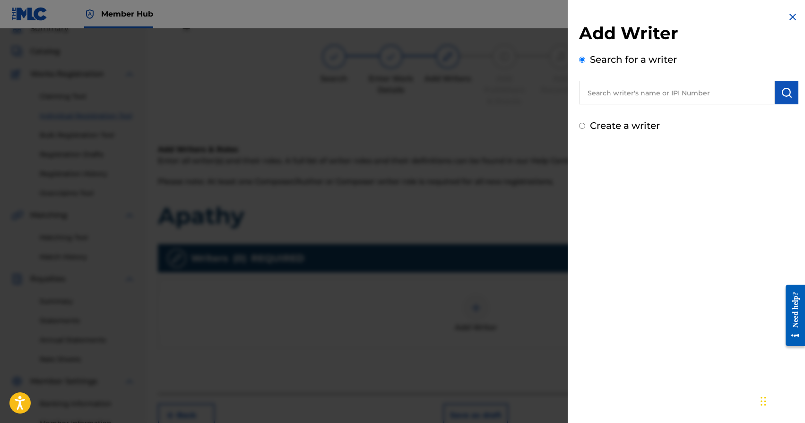
scroll to position [47, 0]
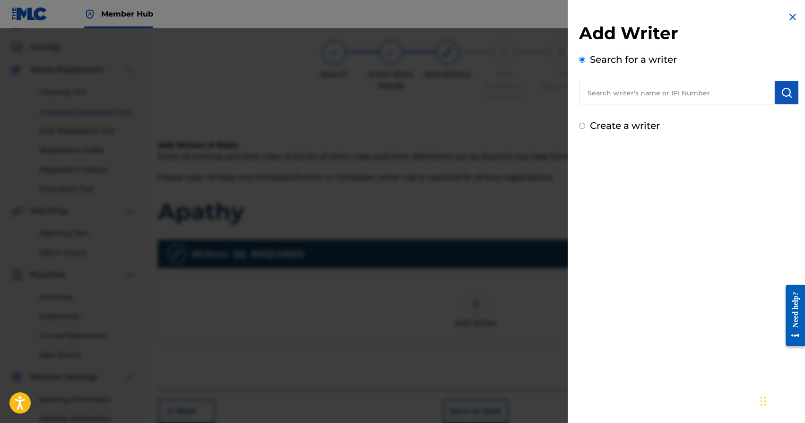
click at [616, 94] on input "text" at bounding box center [677, 93] width 196 height 24
paste input "[PERSON_NAME]"
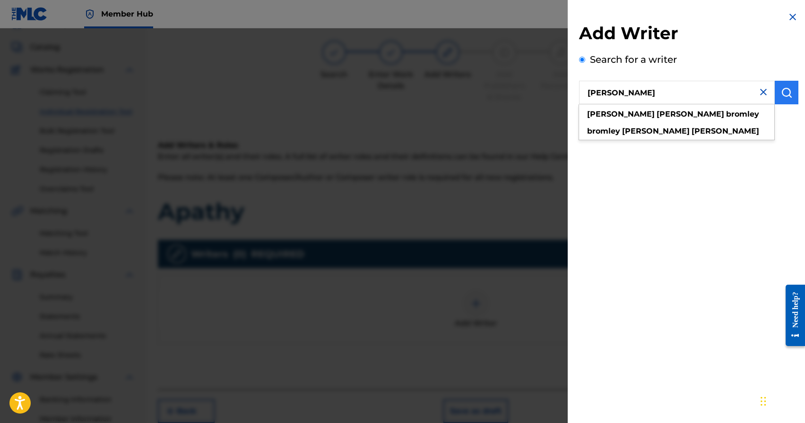
type input "[PERSON_NAME]"
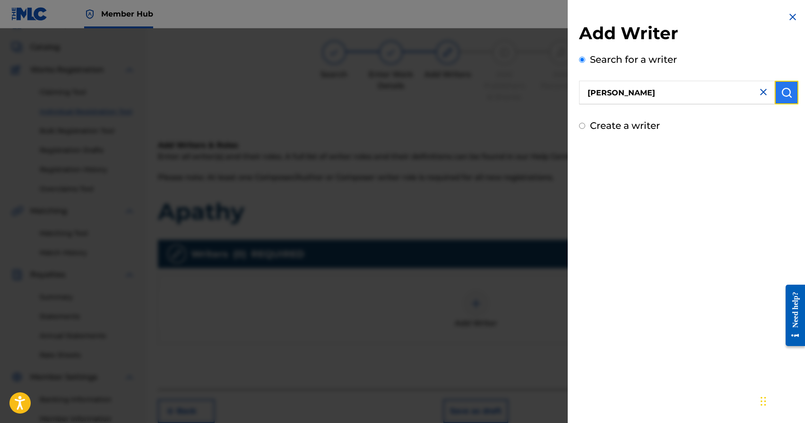
click at [790, 90] on button "submit" at bounding box center [787, 93] width 24 height 24
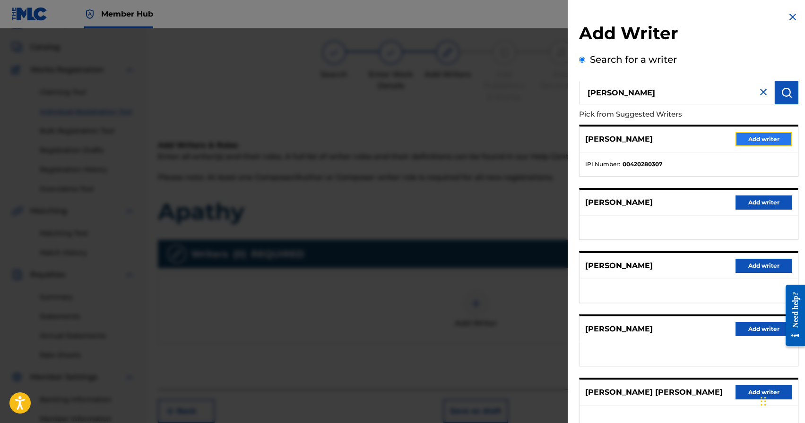
click at [747, 144] on button "Add writer" at bounding box center [763, 139] width 57 height 14
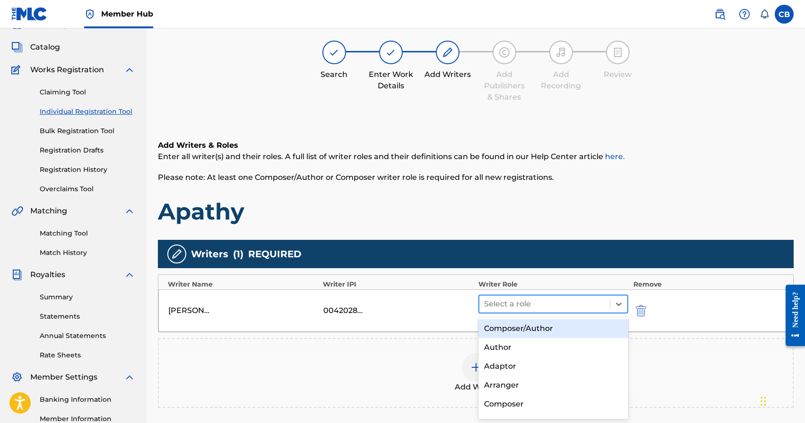
click at [511, 301] on div at bounding box center [544, 304] width 121 height 13
click at [510, 329] on div "Composer/Author" at bounding box center [553, 329] width 150 height 19
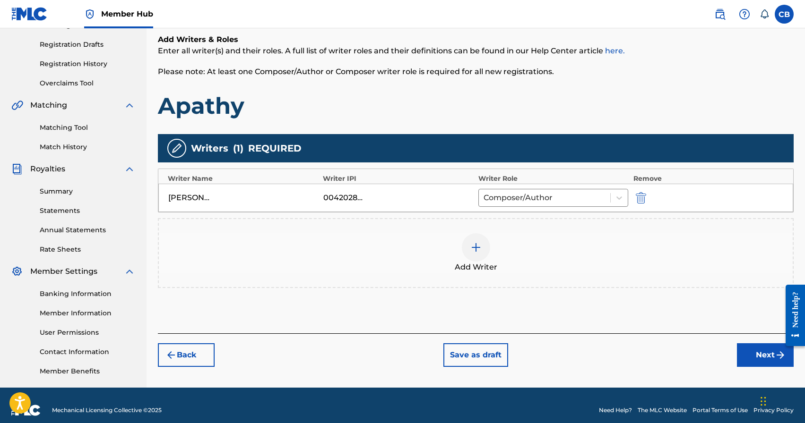
scroll to position [163, 0]
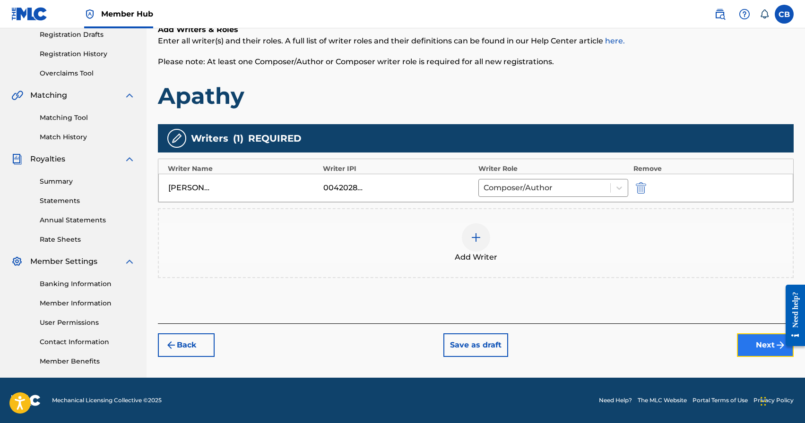
click at [754, 346] on button "Next" at bounding box center [765, 346] width 57 height 24
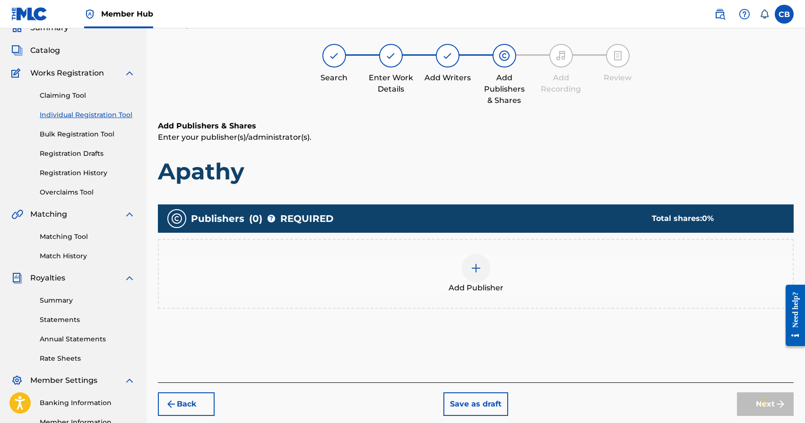
scroll to position [43, 0]
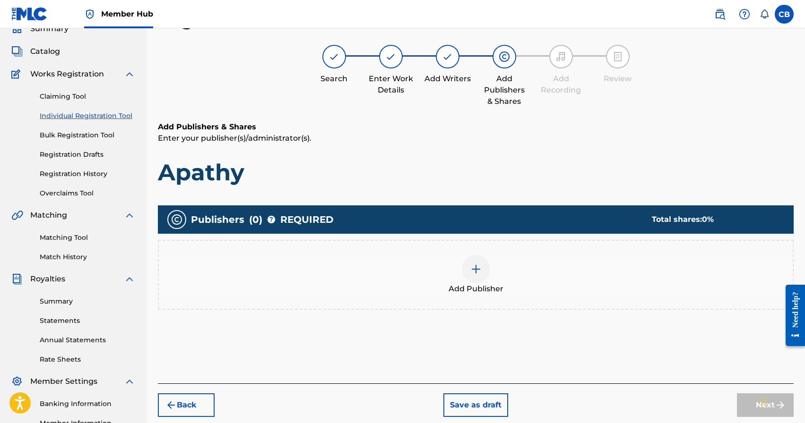
click at [478, 275] on img at bounding box center [475, 269] width 11 height 11
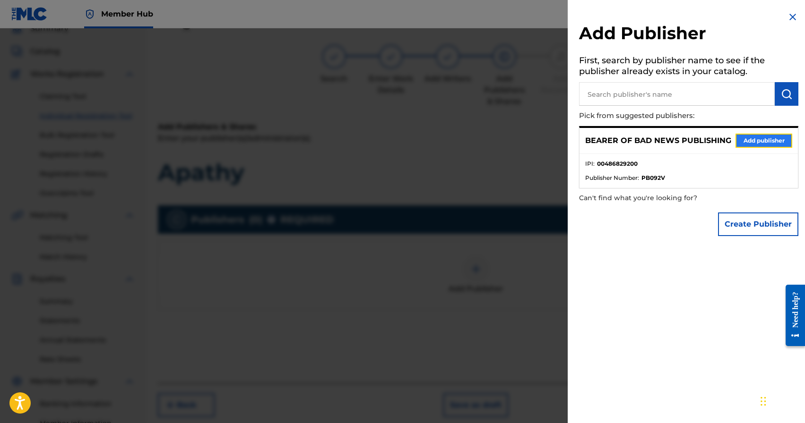
click at [754, 138] on button "Add publisher" at bounding box center [763, 141] width 57 height 14
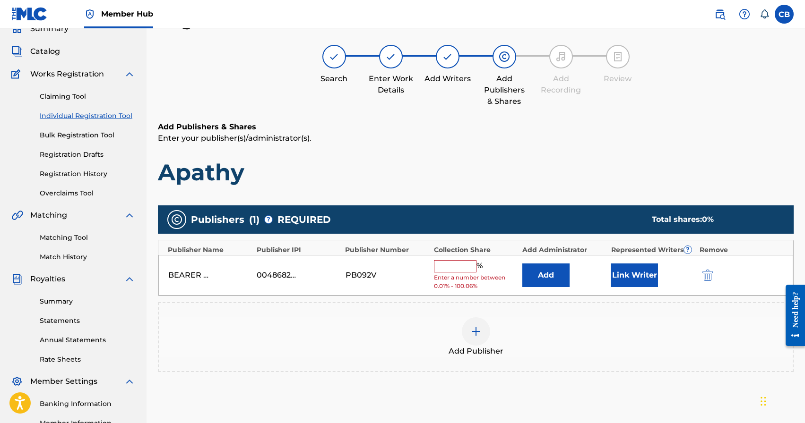
click at [458, 263] on input "text" at bounding box center [455, 266] width 43 height 12
type input "100"
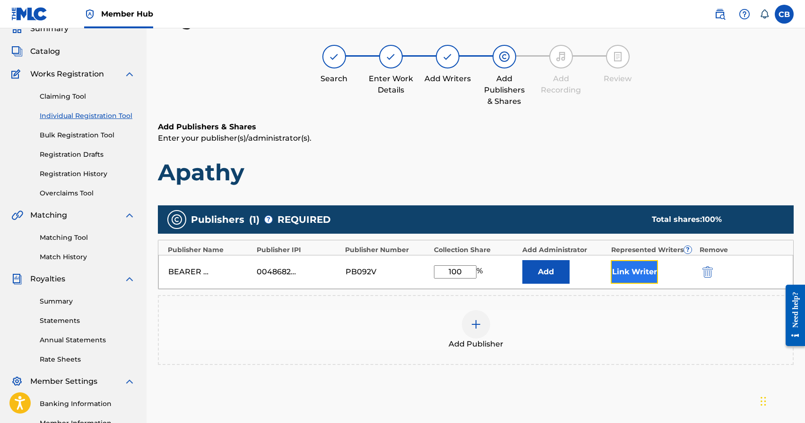
click at [635, 276] on button "Link Writer" at bounding box center [634, 272] width 47 height 24
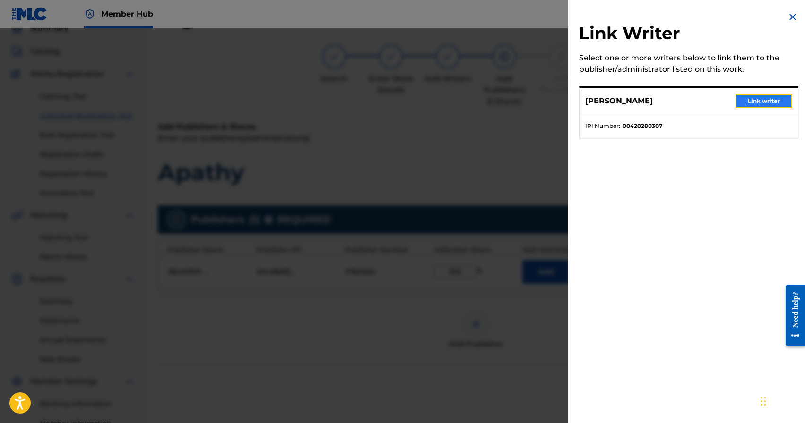
click at [753, 103] on button "Link writer" at bounding box center [763, 101] width 57 height 14
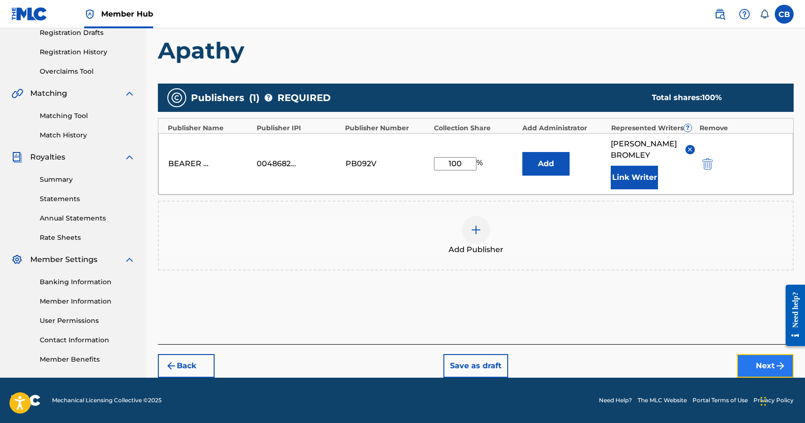
click at [765, 366] on button "Next" at bounding box center [765, 366] width 57 height 24
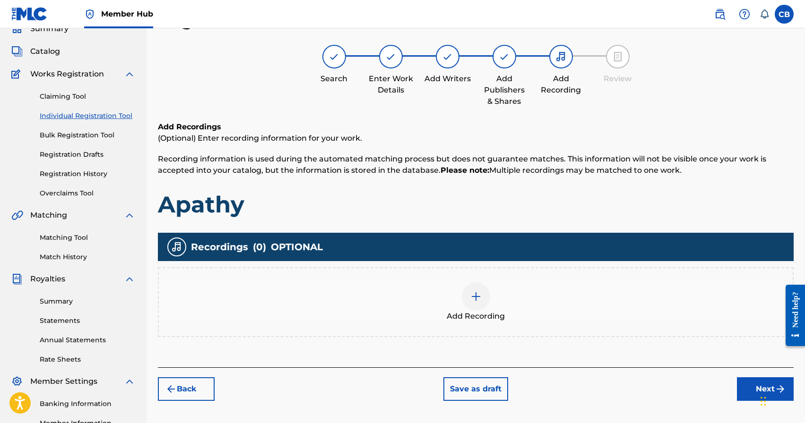
click at [468, 290] on div at bounding box center [476, 297] width 28 height 28
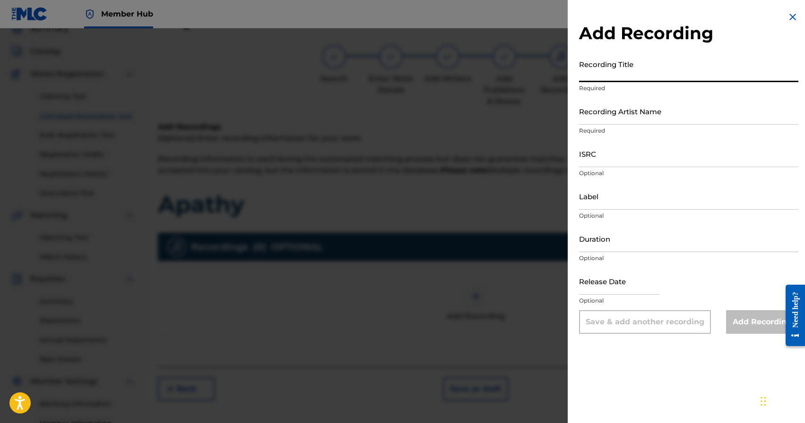
click at [599, 78] on input "Recording Title" at bounding box center [688, 68] width 219 height 27
type input "Apathy"
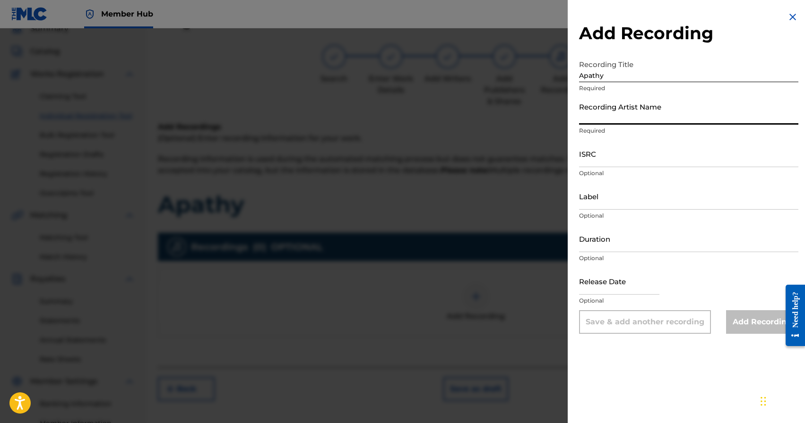
click at [599, 78] on input "Apathy" at bounding box center [688, 68] width 219 height 27
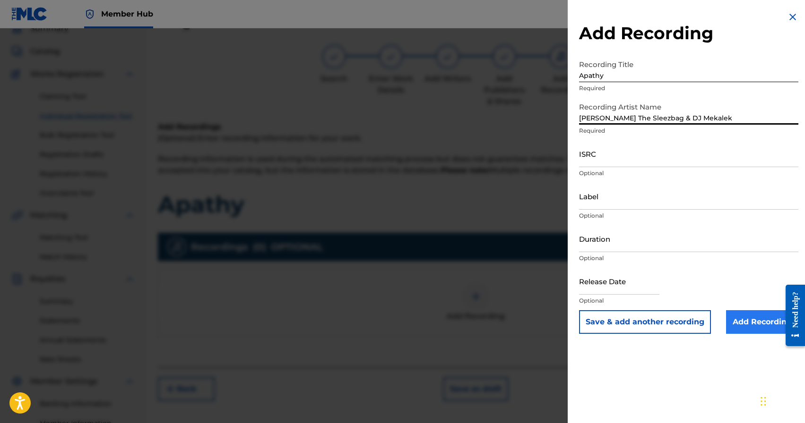
type input "Sam The Sleezbag & DJ Mekalek"
click at [753, 329] on input "Add Recording" at bounding box center [762, 323] width 72 height 24
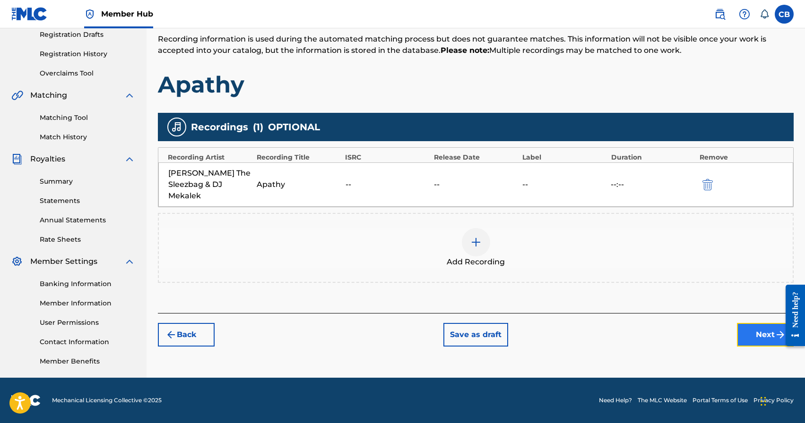
click at [765, 326] on button "Next" at bounding box center [765, 335] width 57 height 24
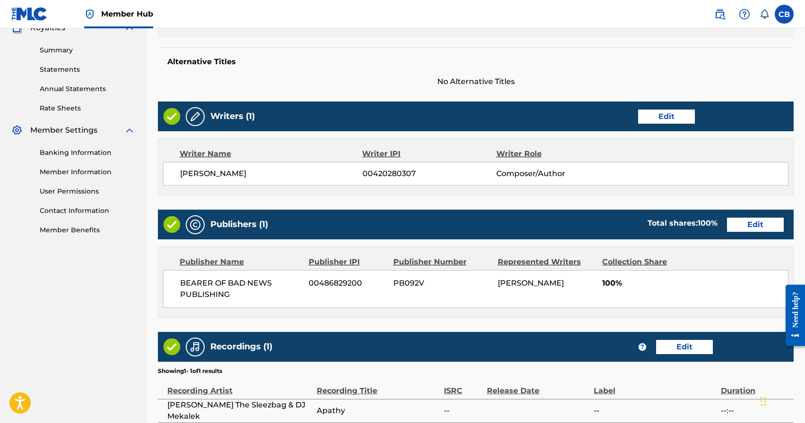
scroll to position [386, 0]
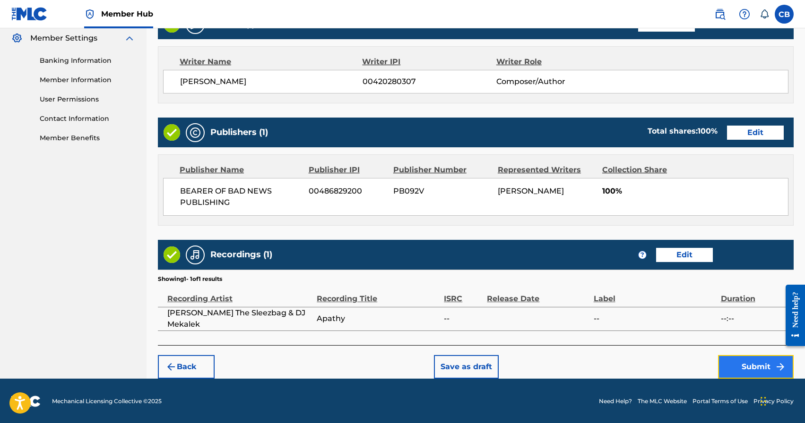
click at [746, 367] on button "Submit" at bounding box center [756, 367] width 76 height 24
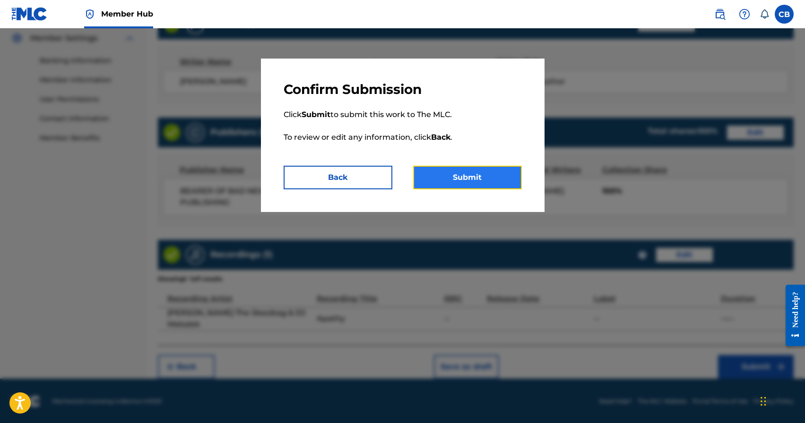
click at [449, 171] on button "Submit" at bounding box center [467, 178] width 109 height 24
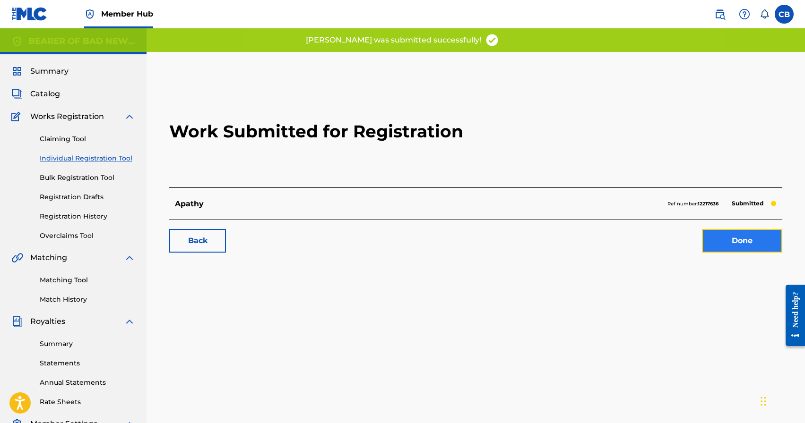
click at [747, 243] on link "Done" at bounding box center [742, 241] width 80 height 24
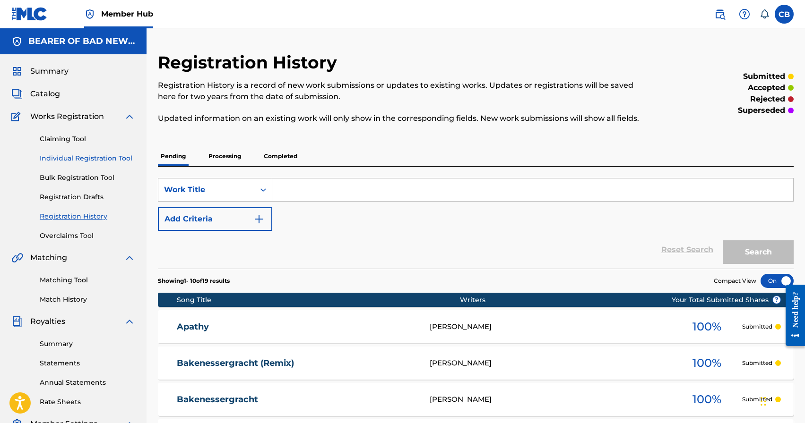
click at [81, 157] on link "Individual Registration Tool" at bounding box center [87, 159] width 95 height 10
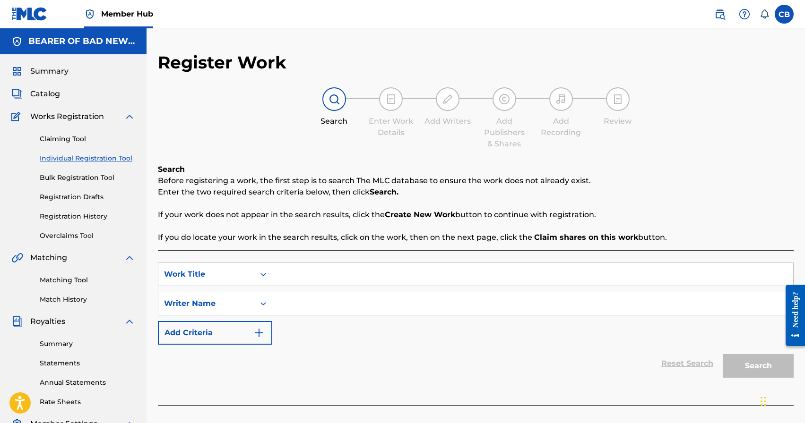
click at [303, 277] on input "Search Form" at bounding box center [532, 274] width 521 height 23
click at [72, 143] on link "Claiming Tool" at bounding box center [87, 139] width 95 height 10
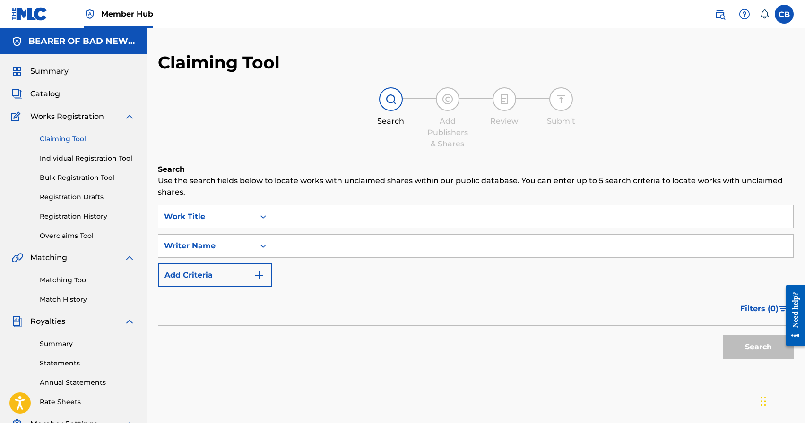
click at [316, 216] on input "Search Form" at bounding box center [532, 217] width 521 height 23
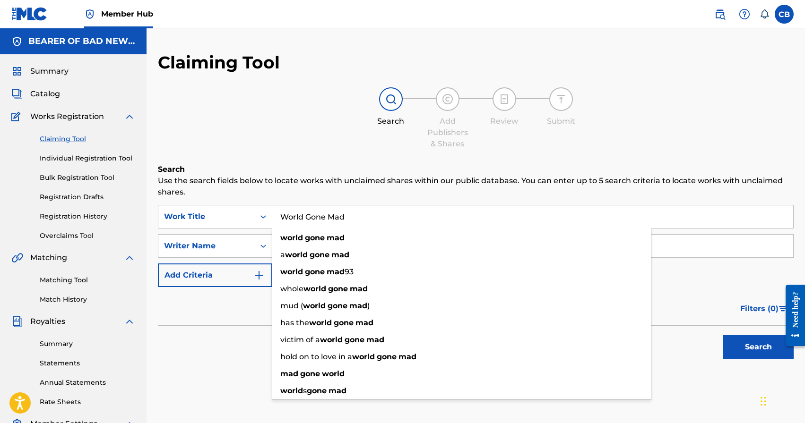
type input "World Gone Mad"
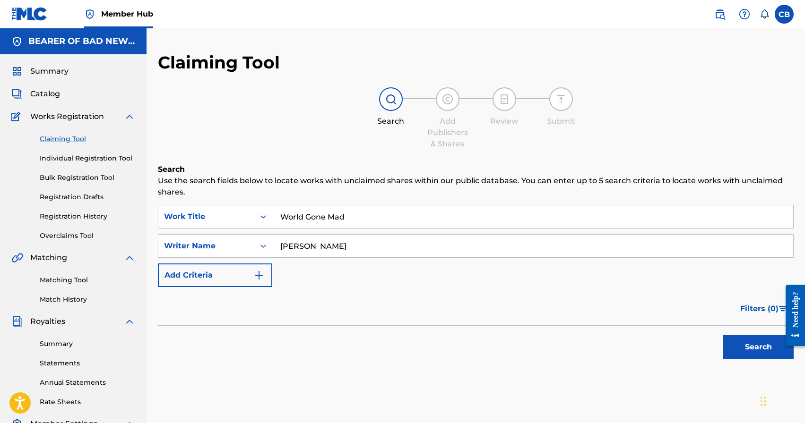
type input "Neubert"
click at [723, 336] on button "Search" at bounding box center [758, 348] width 71 height 24
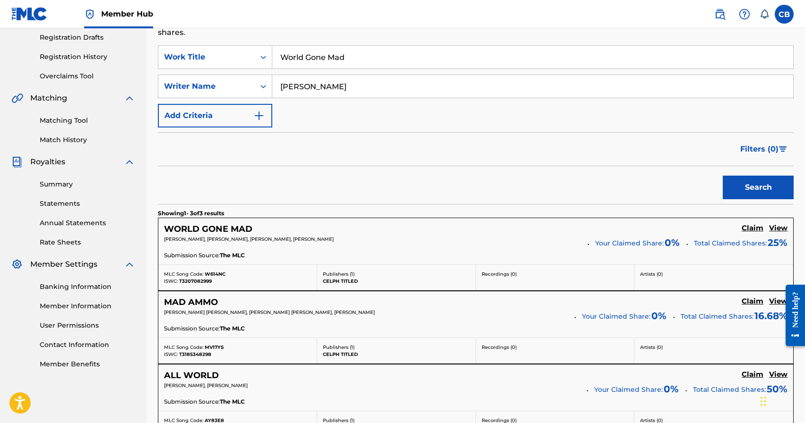
scroll to position [218, 0]
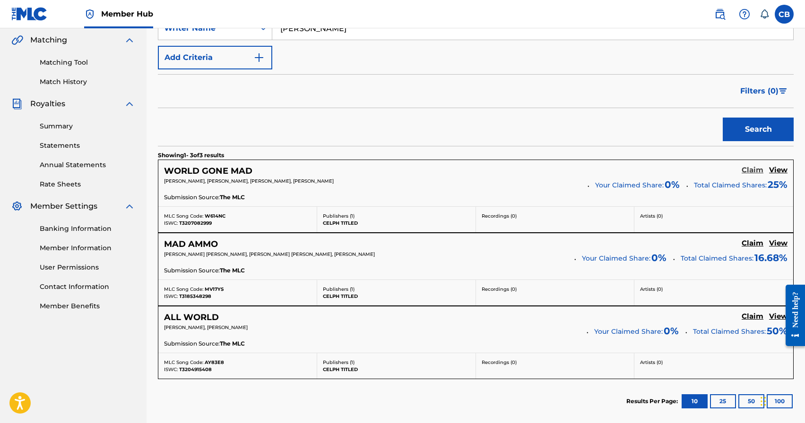
click at [757, 171] on h5 "Claim" at bounding box center [753, 170] width 22 height 9
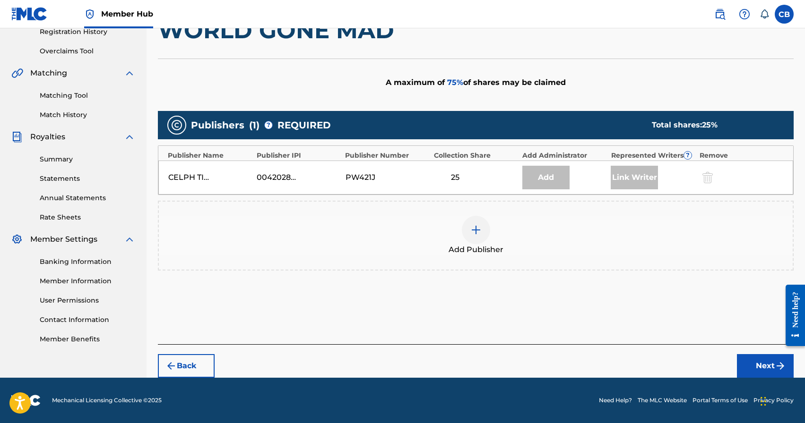
scroll to position [185, 0]
click at [472, 231] on img at bounding box center [475, 230] width 11 height 11
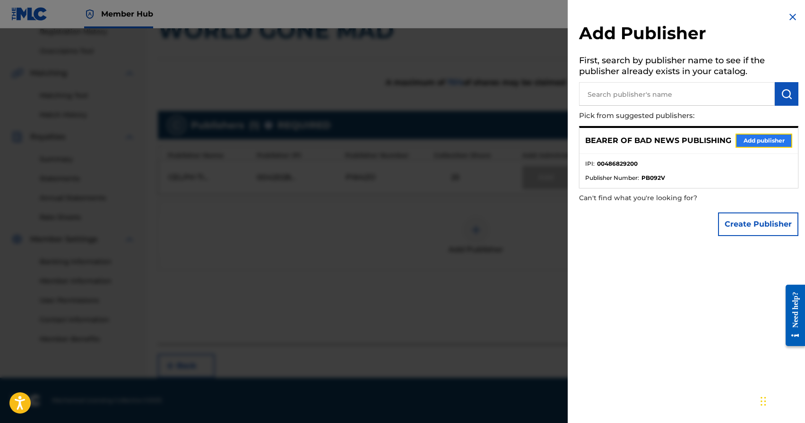
click at [760, 140] on button "Add publisher" at bounding box center [763, 141] width 57 height 14
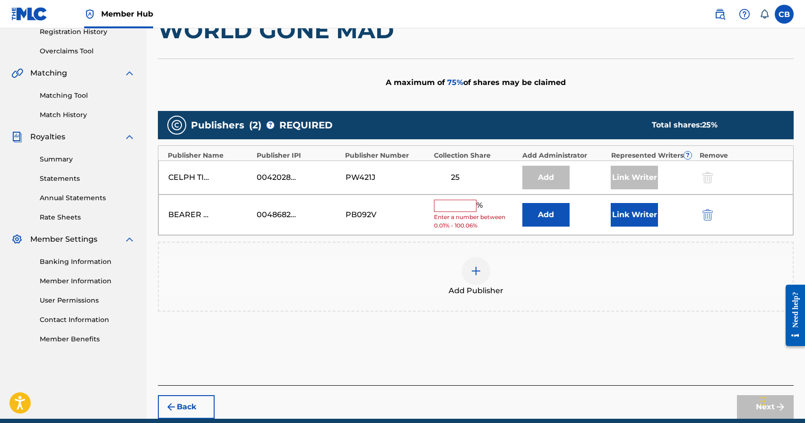
click at [454, 207] on input "text" at bounding box center [455, 206] width 43 height 12
type input "25"
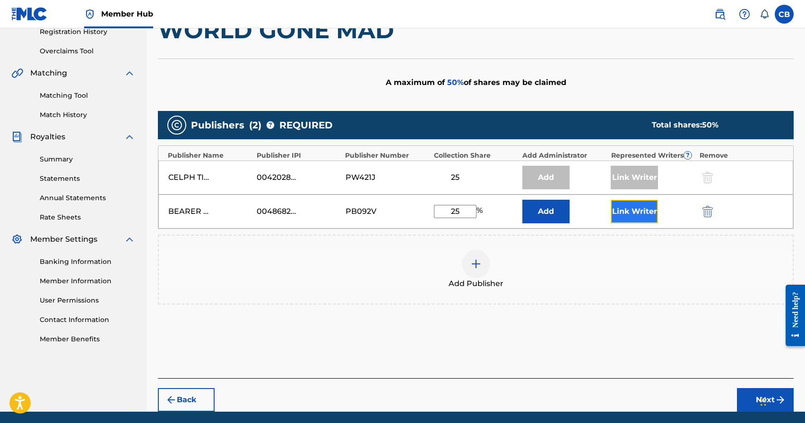
click at [636, 220] on button "Link Writer" at bounding box center [634, 212] width 47 height 24
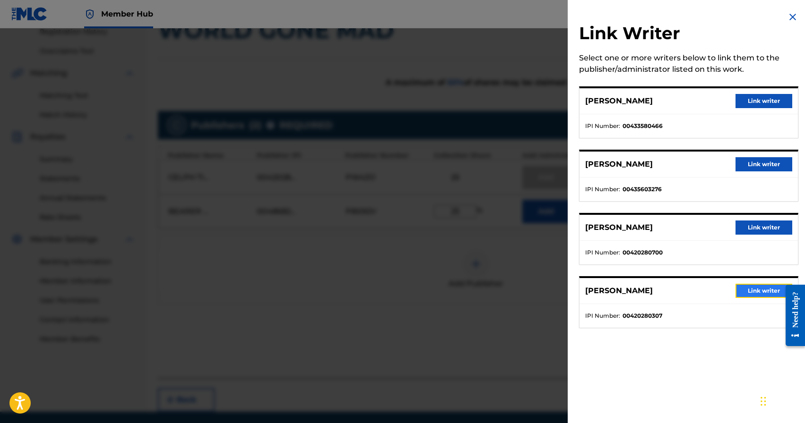
click at [765, 297] on button "Link writer" at bounding box center [763, 291] width 57 height 14
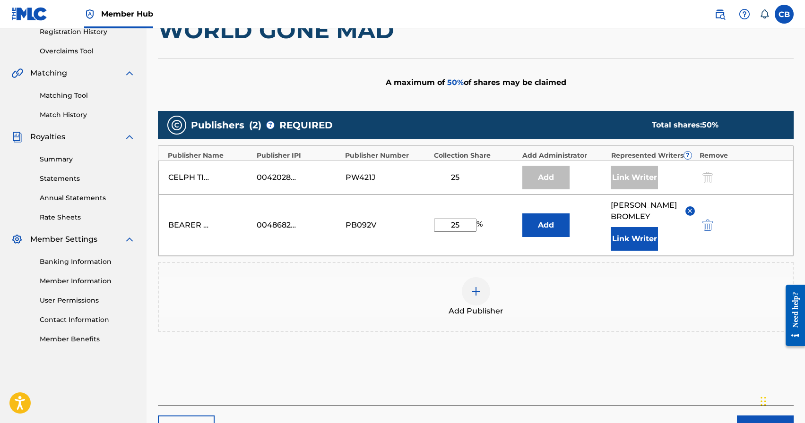
scroll to position [246, 0]
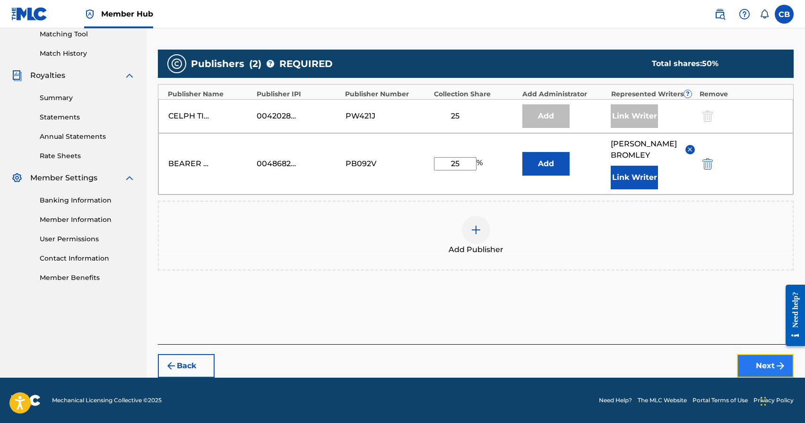
click at [760, 368] on button "Next" at bounding box center [765, 366] width 57 height 24
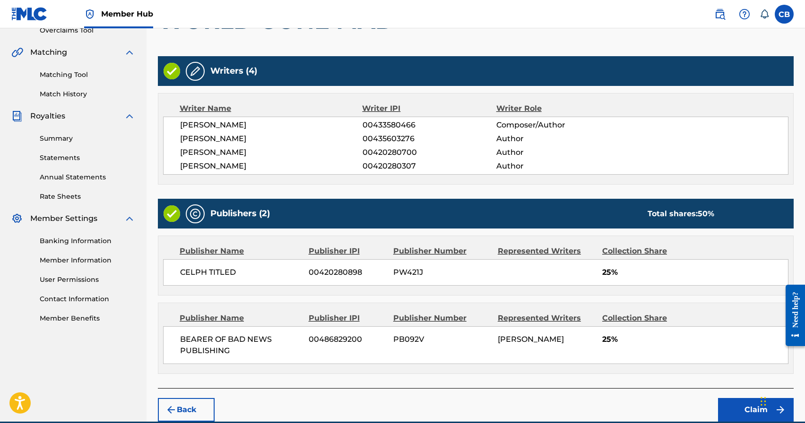
scroll to position [248, 0]
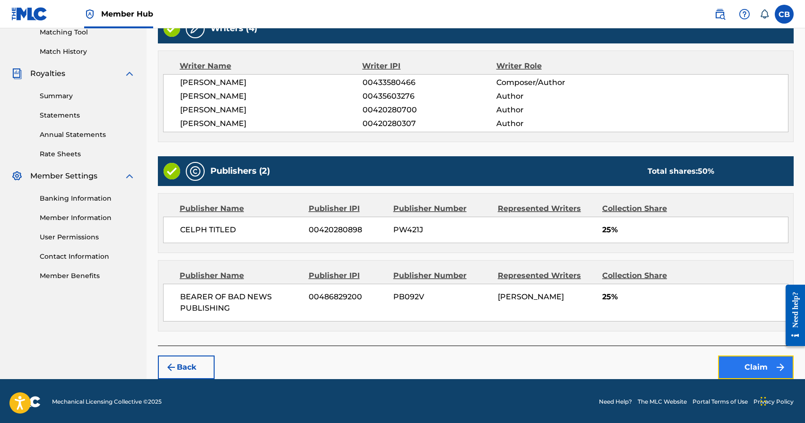
click at [752, 378] on button "Claim" at bounding box center [756, 368] width 76 height 24
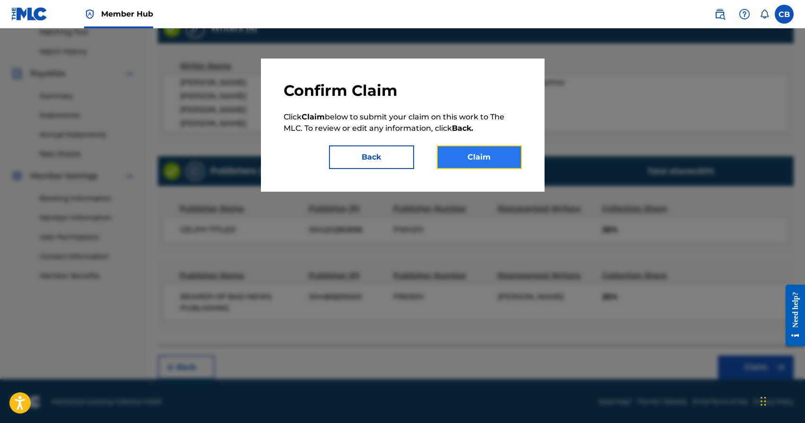
click at [485, 156] on button "Claim" at bounding box center [479, 158] width 85 height 24
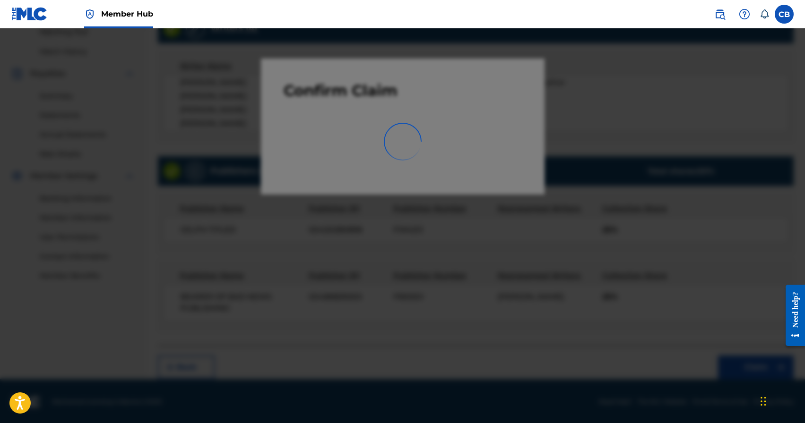
scroll to position [163, 0]
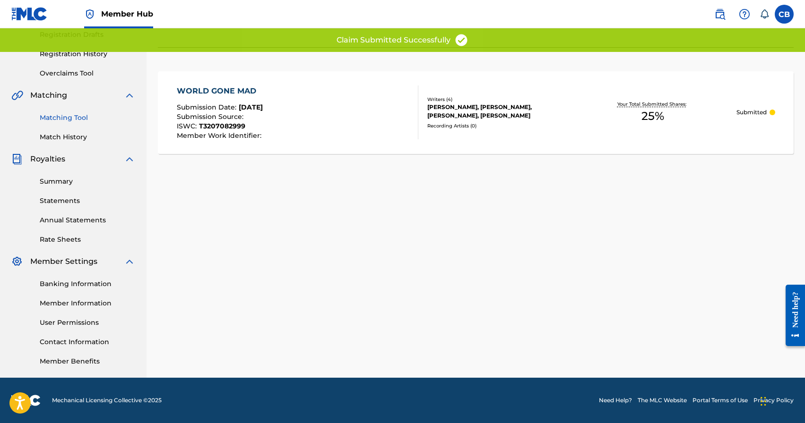
click at [79, 114] on link "Matching Tool" at bounding box center [87, 118] width 95 height 10
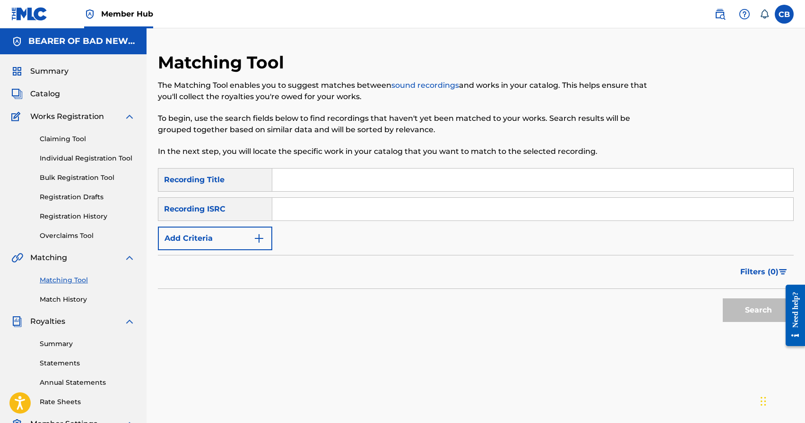
click at [311, 158] on div "Matching Tool The Matching Tool enables you to suggest matches between sound re…" at bounding box center [403, 110] width 490 height 116
click at [310, 182] on input "Search Form" at bounding box center [532, 180] width 521 height 23
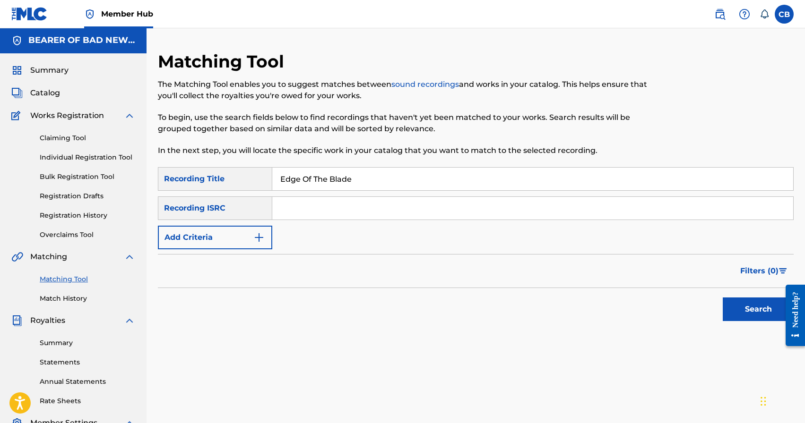
type input "Edge Of The Blade"
paste input "[PERSON_NAME]"
type input "[PERSON_NAME]"
click at [753, 310] on button "Search" at bounding box center [758, 310] width 71 height 24
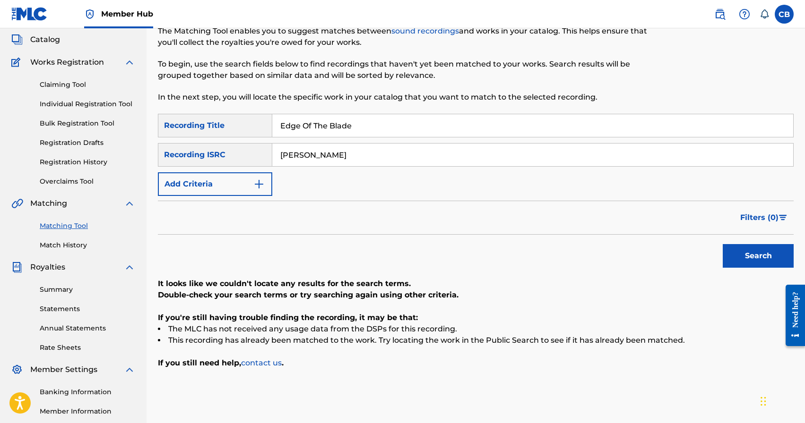
scroll to position [0, 0]
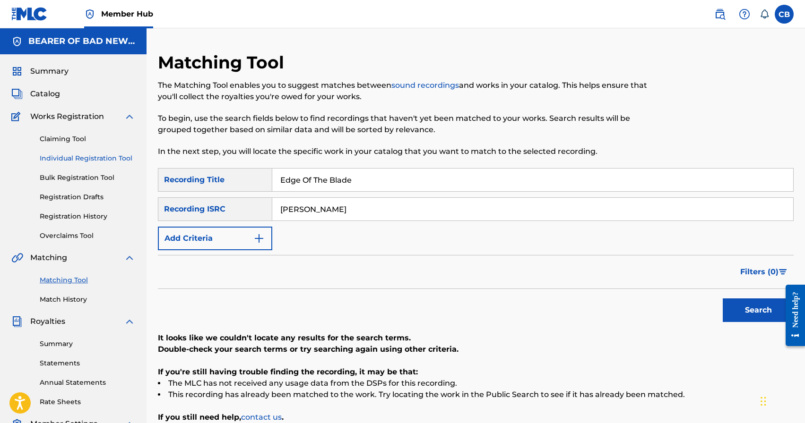
click at [81, 162] on link "Individual Registration Tool" at bounding box center [87, 159] width 95 height 10
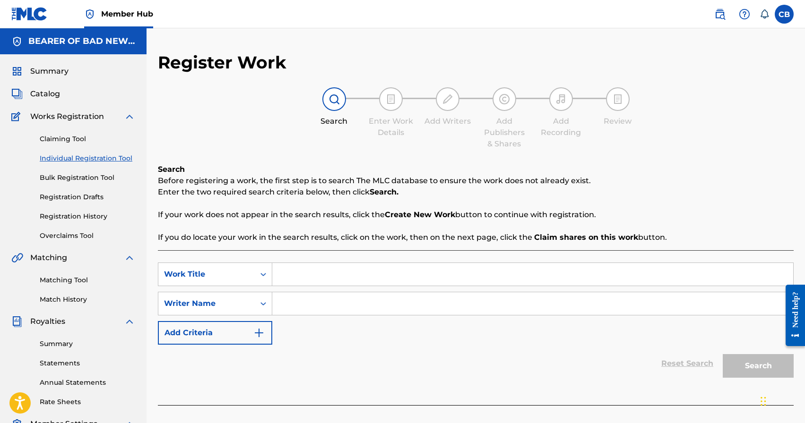
click at [350, 278] on input "Search Form" at bounding box center [532, 274] width 521 height 23
type input "Edge Of The Blade"
paste input "[PERSON_NAME]"
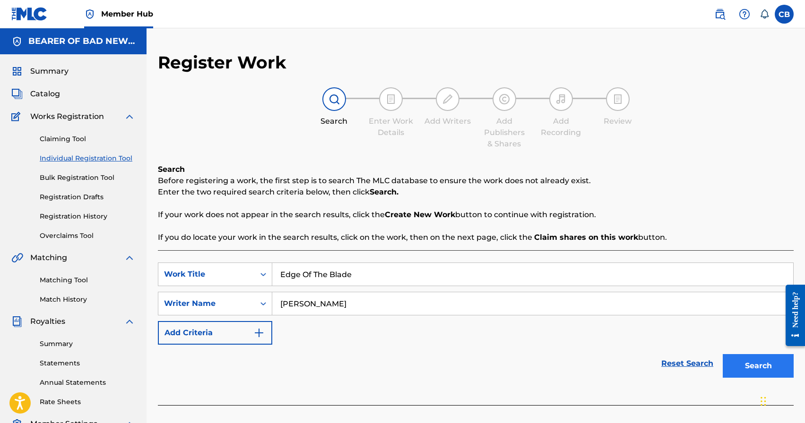
type input "[PERSON_NAME]"
click at [753, 370] on button "Search" at bounding box center [758, 366] width 71 height 24
click at [752, 366] on button "Search" at bounding box center [758, 366] width 71 height 24
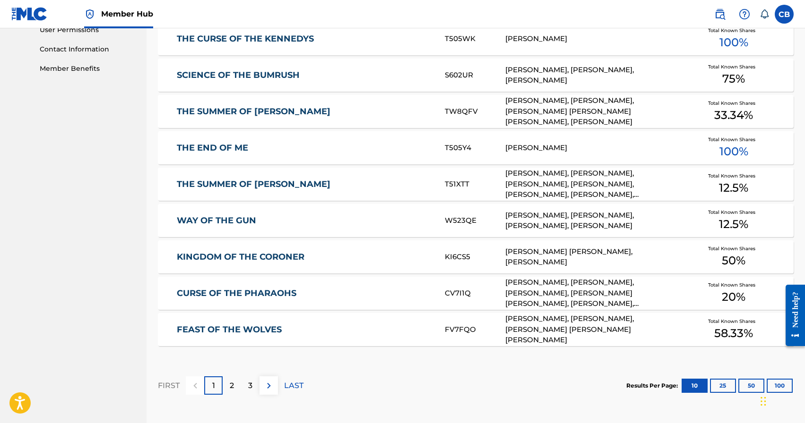
scroll to position [457, 0]
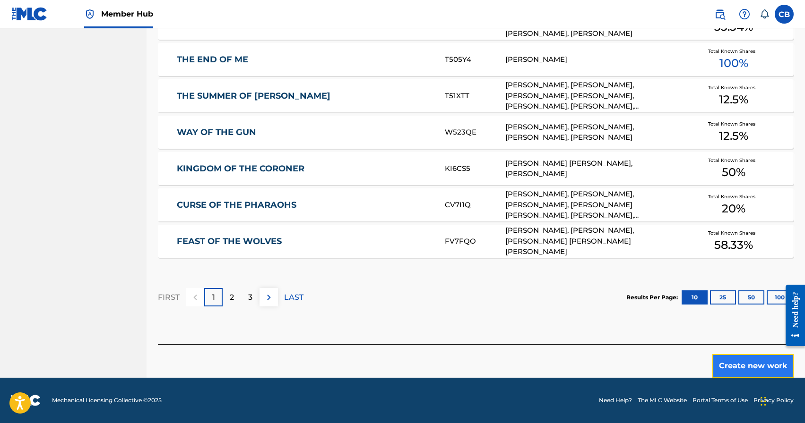
click at [752, 367] on button "Create new work" at bounding box center [752, 366] width 81 height 24
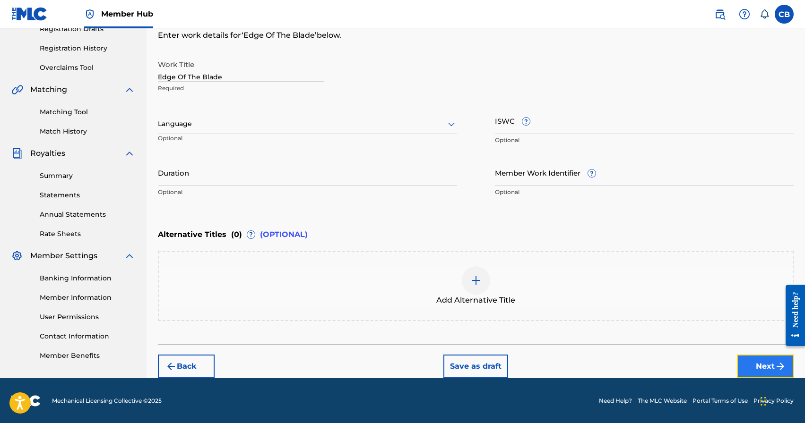
click at [757, 359] on button "Next" at bounding box center [765, 367] width 57 height 24
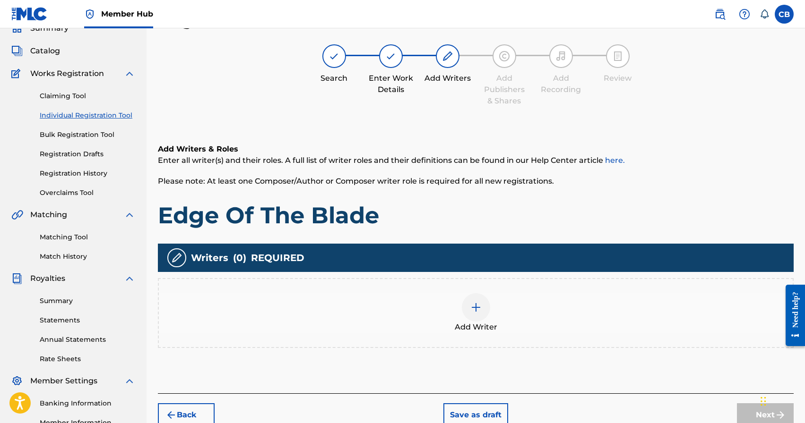
scroll to position [43, 0]
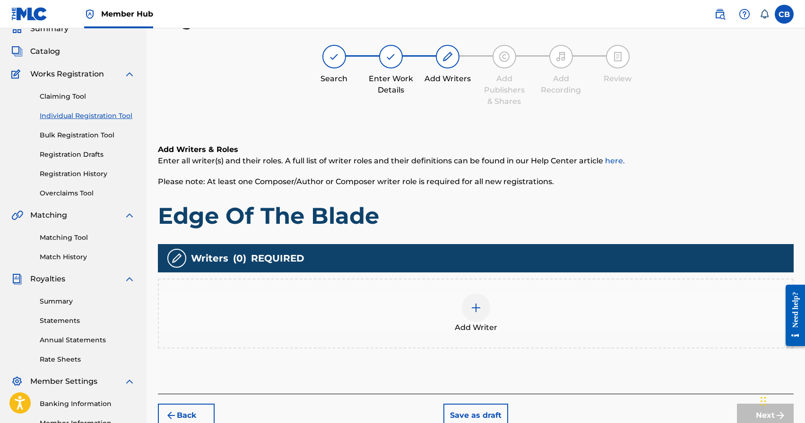
click at [484, 309] on div at bounding box center [476, 308] width 28 height 28
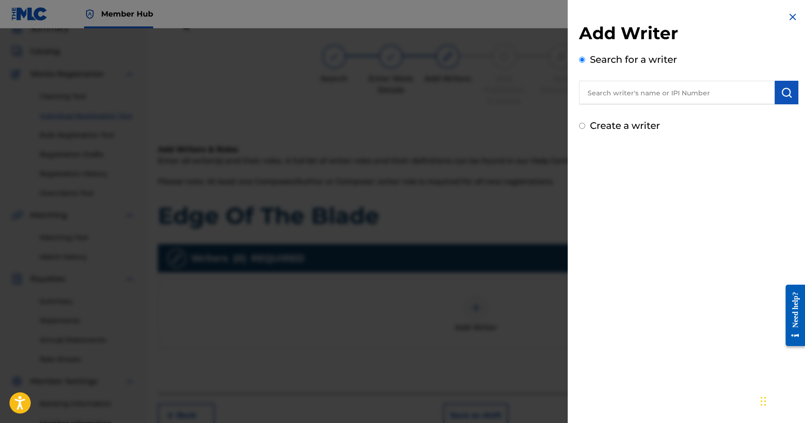
click at [665, 91] on input "text" at bounding box center [677, 93] width 196 height 24
paste input "[PERSON_NAME]"
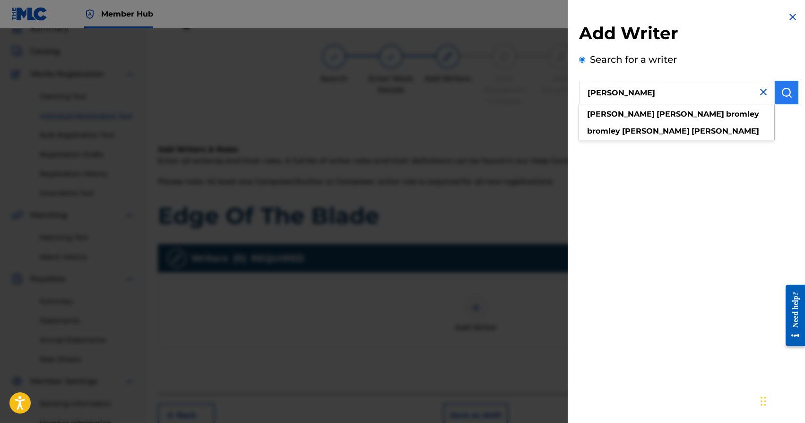
type input "[PERSON_NAME]"
click at [781, 94] on img "submit" at bounding box center [786, 92] width 11 height 11
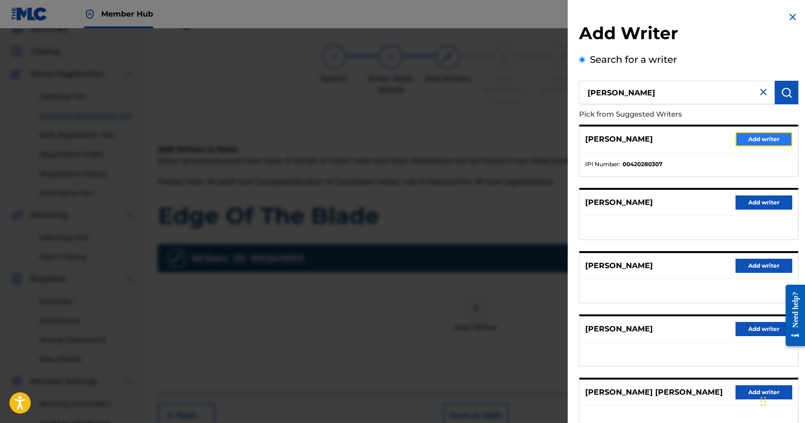
click at [768, 136] on button "Add writer" at bounding box center [763, 139] width 57 height 14
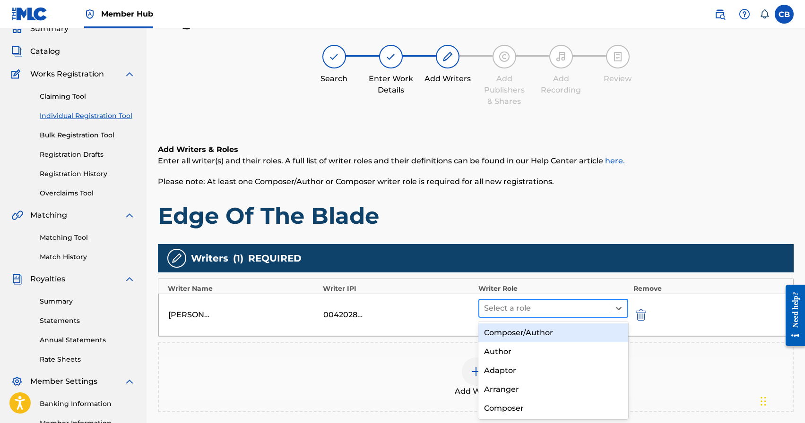
click at [524, 307] on div at bounding box center [544, 308] width 121 height 13
click at [521, 332] on div "Composer/Author" at bounding box center [553, 333] width 150 height 19
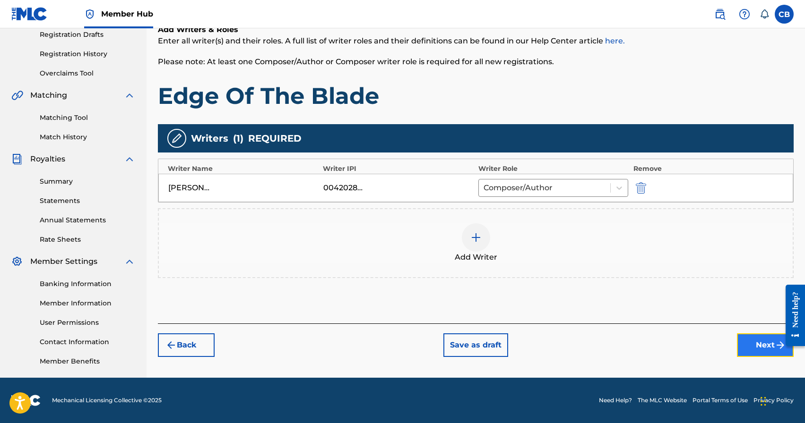
click at [750, 341] on button "Next" at bounding box center [765, 346] width 57 height 24
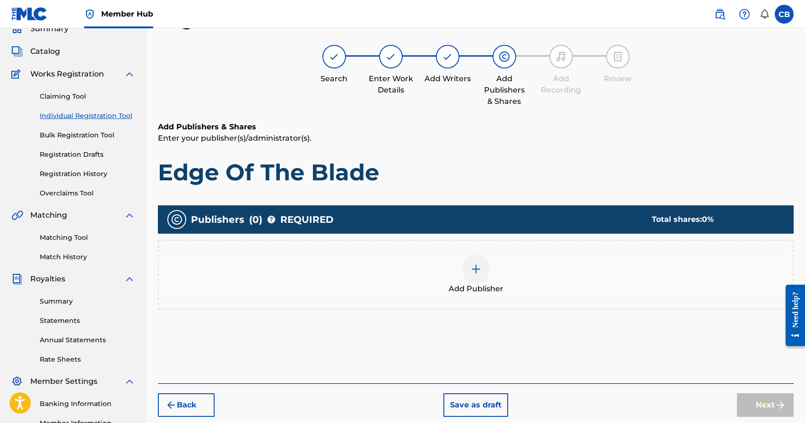
click at [479, 274] on img at bounding box center [475, 269] width 11 height 11
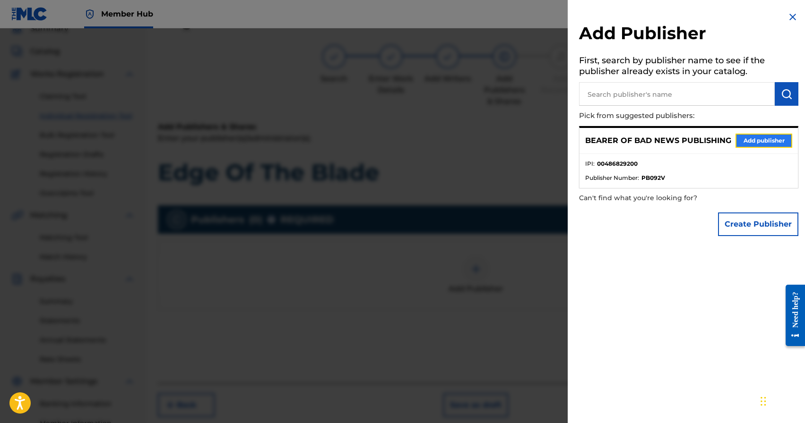
click at [756, 140] on button "Add publisher" at bounding box center [763, 141] width 57 height 14
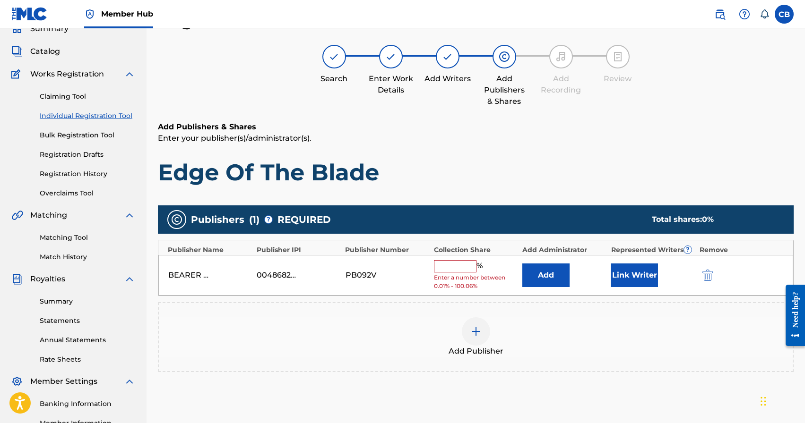
click at [452, 266] on input "text" at bounding box center [455, 266] width 43 height 12
type input "50"
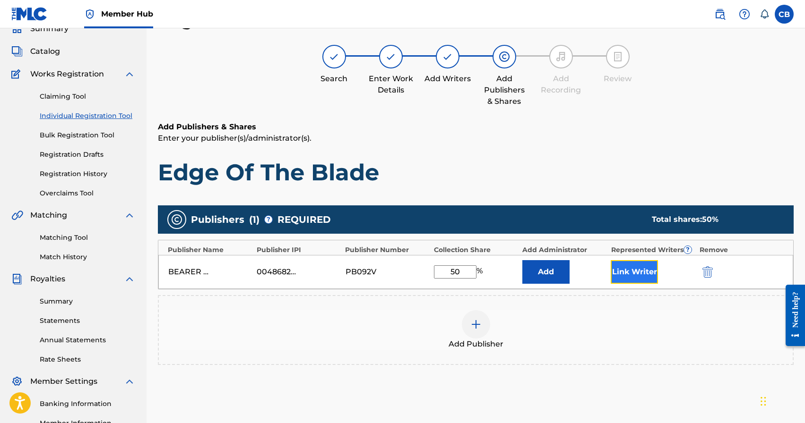
click at [639, 275] on button "Link Writer" at bounding box center [634, 272] width 47 height 24
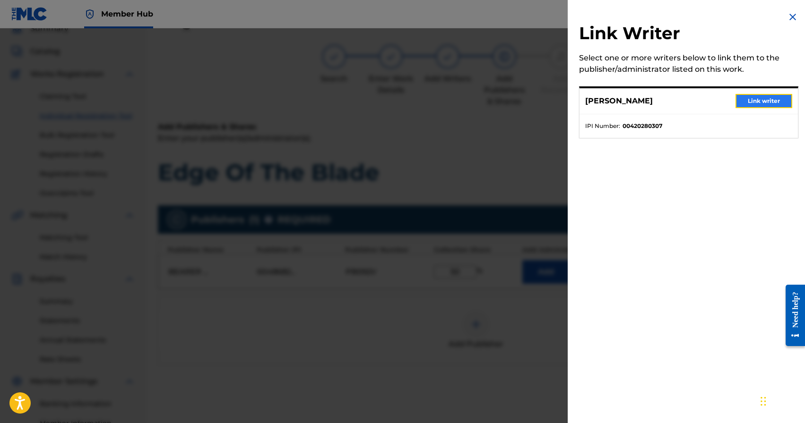
click at [760, 100] on button "Link writer" at bounding box center [763, 101] width 57 height 14
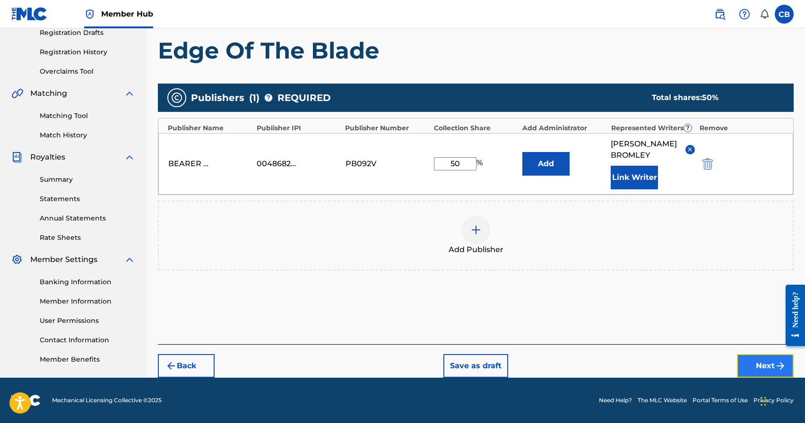
click at [770, 368] on button "Next" at bounding box center [765, 366] width 57 height 24
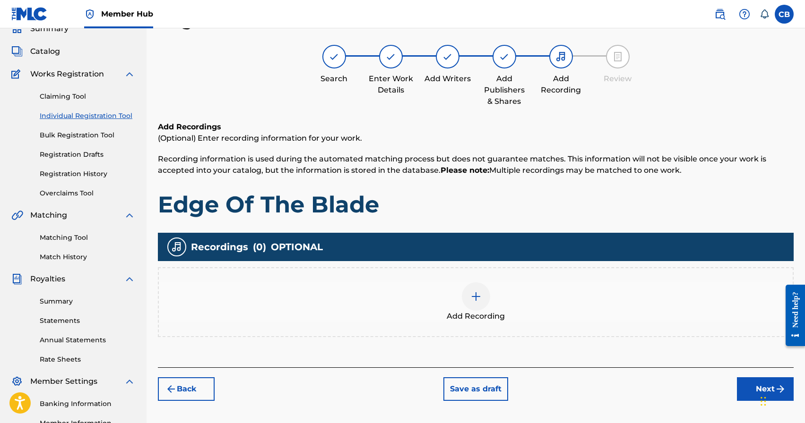
click at [479, 303] on div at bounding box center [476, 297] width 28 height 28
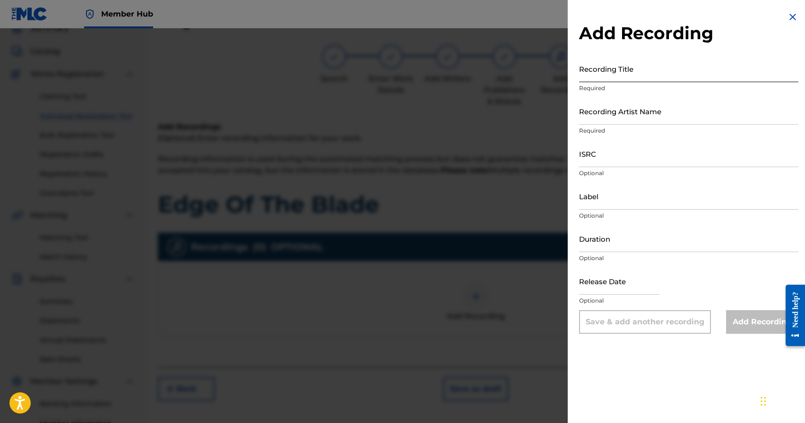
click at [622, 77] on input "Recording Title" at bounding box center [688, 68] width 219 height 27
type input "Edge Of The Blade"
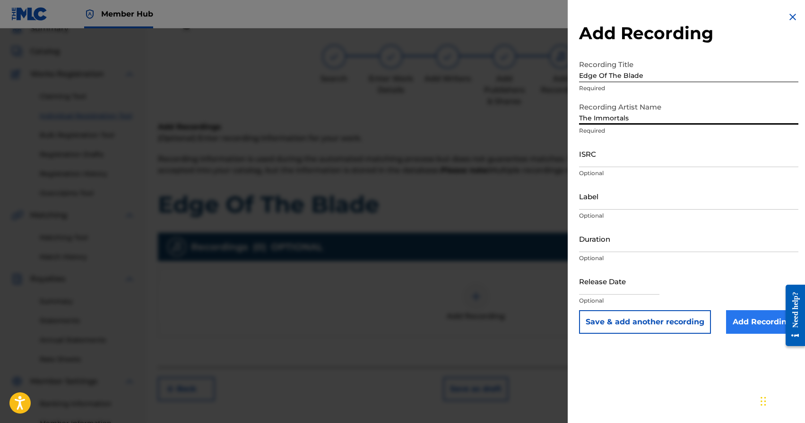
type input "The Immortals"
click at [746, 323] on input "Add Recording" at bounding box center [762, 323] width 72 height 24
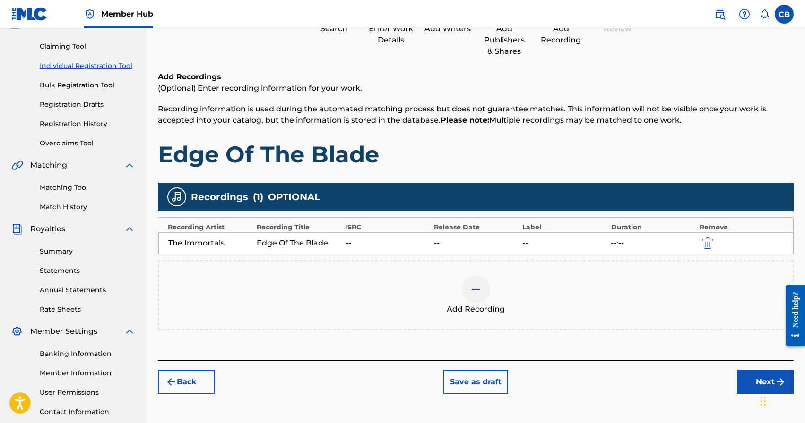
scroll to position [163, 0]
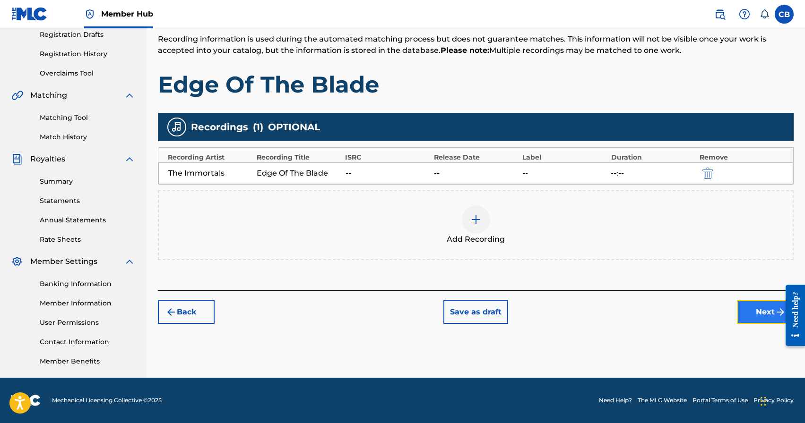
click at [764, 314] on button "Next" at bounding box center [765, 313] width 57 height 24
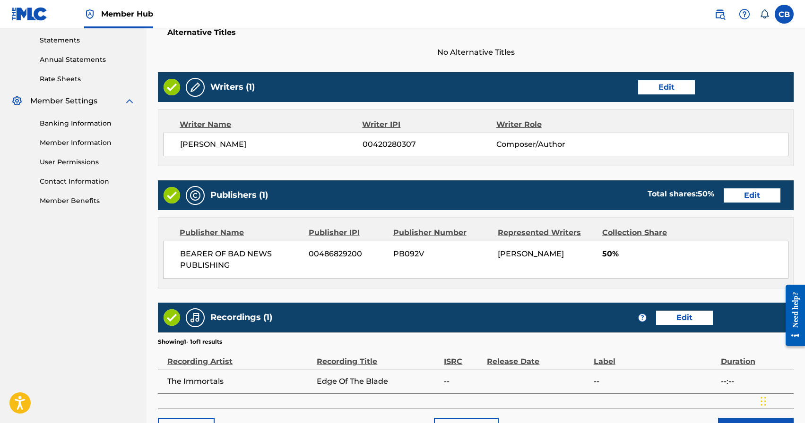
scroll to position [386, 0]
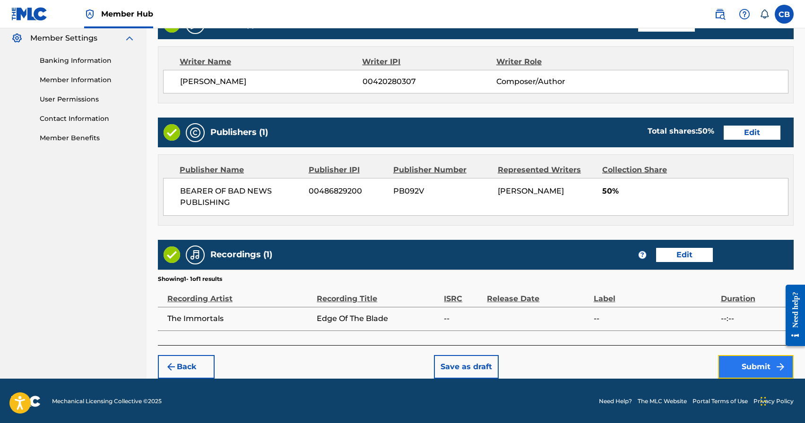
click at [759, 367] on button "Submit" at bounding box center [756, 367] width 76 height 24
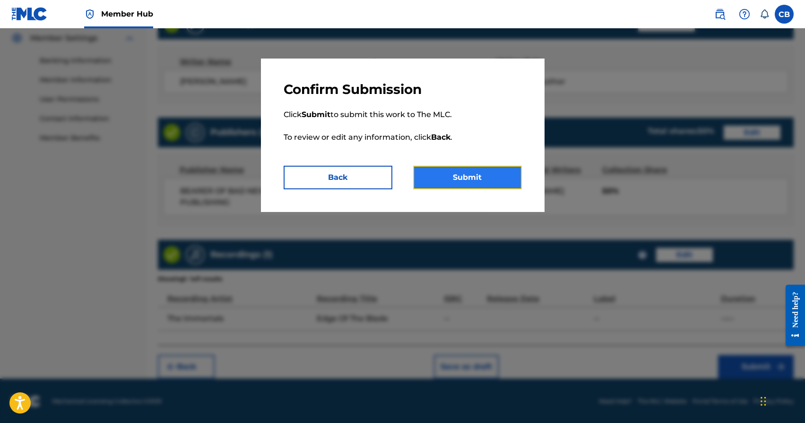
click at [448, 173] on button "Submit" at bounding box center [467, 178] width 109 height 24
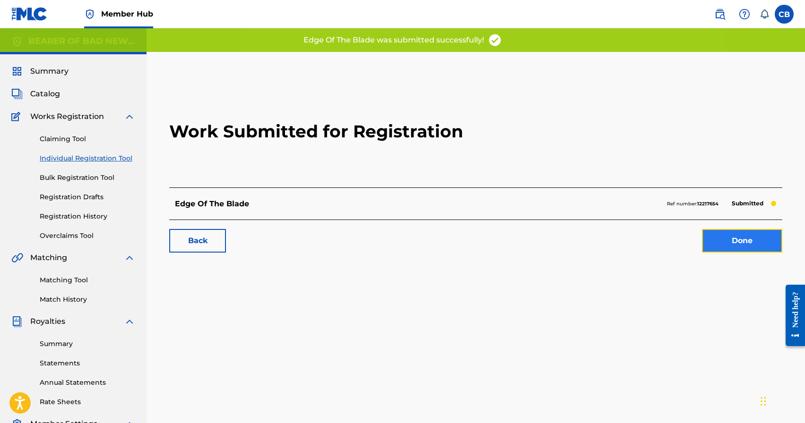
click at [751, 242] on link "Done" at bounding box center [742, 241] width 80 height 24
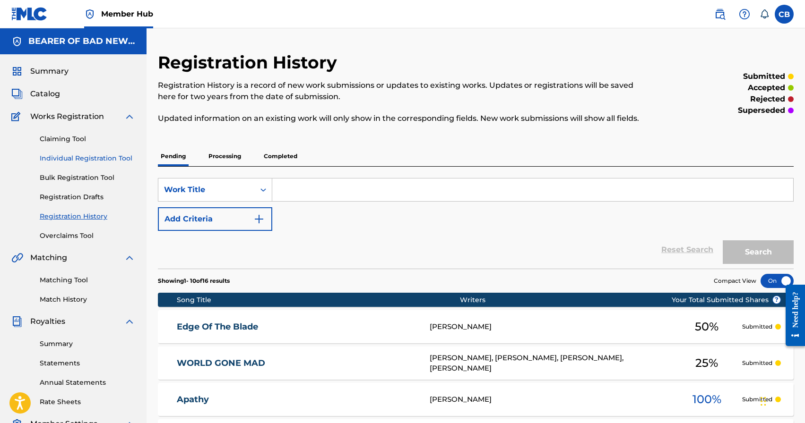
click at [80, 158] on link "Individual Registration Tool" at bounding box center [87, 159] width 95 height 10
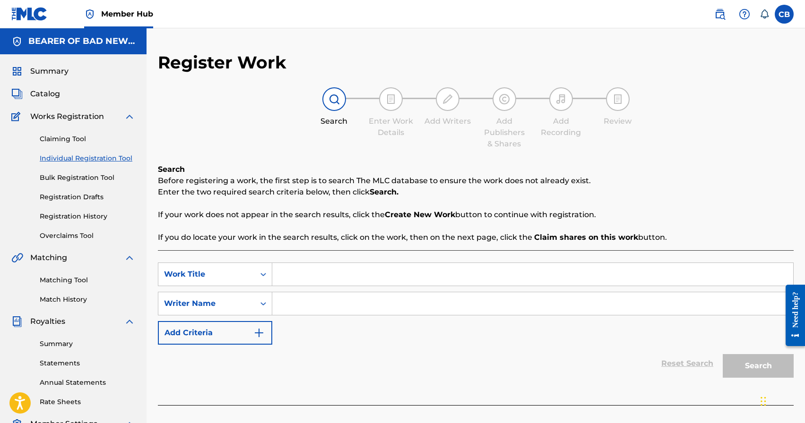
click at [465, 268] on input "Search Form" at bounding box center [532, 274] width 521 height 23
type input "The Beatdown"
paste input "[PERSON_NAME]"
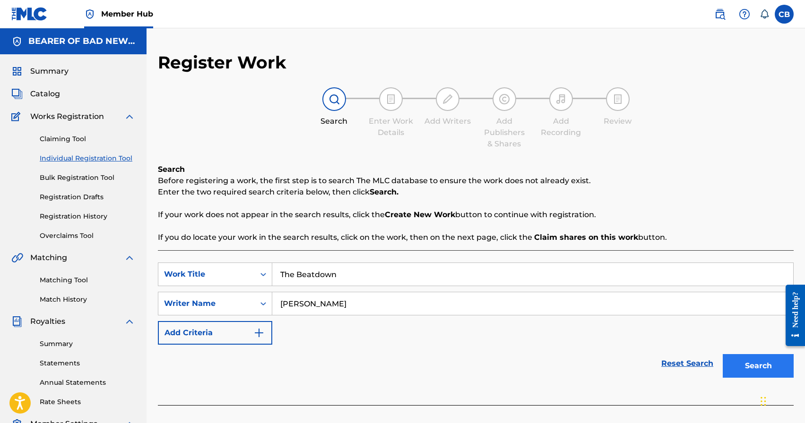
type input "[PERSON_NAME]"
click at [757, 361] on button "Search" at bounding box center [758, 366] width 71 height 24
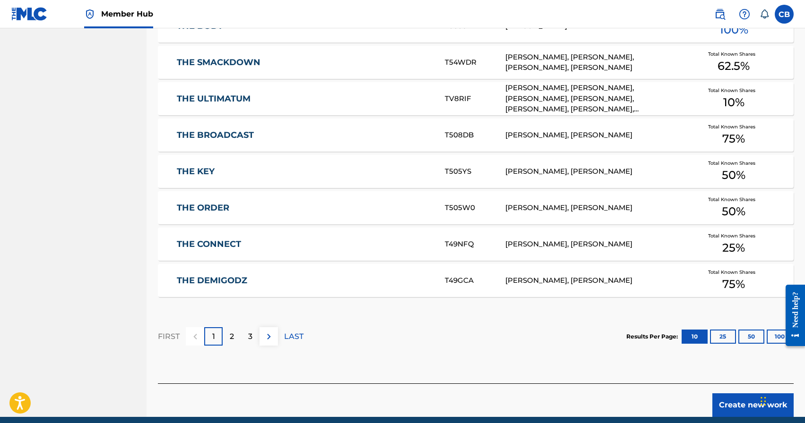
scroll to position [544, 0]
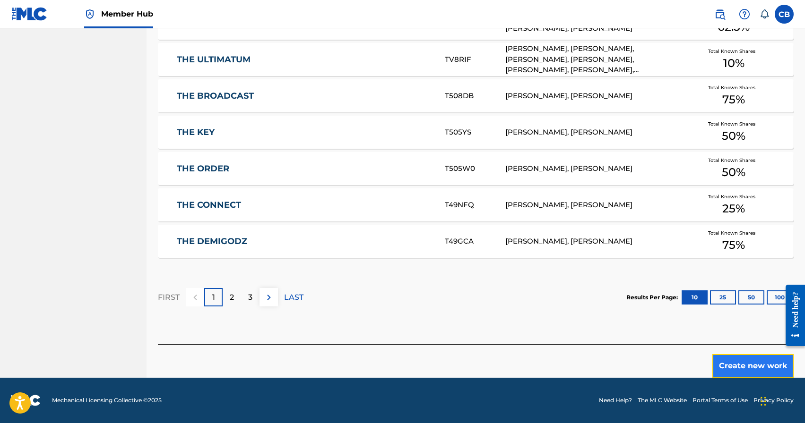
click at [751, 372] on button "Create new work" at bounding box center [752, 366] width 81 height 24
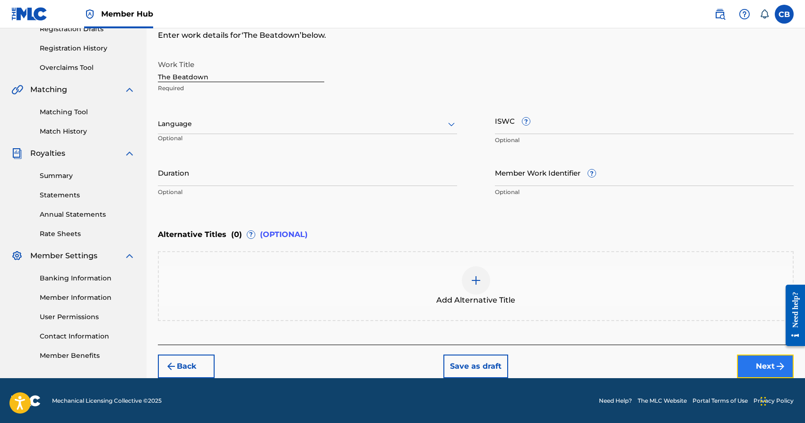
click at [767, 365] on button "Next" at bounding box center [765, 367] width 57 height 24
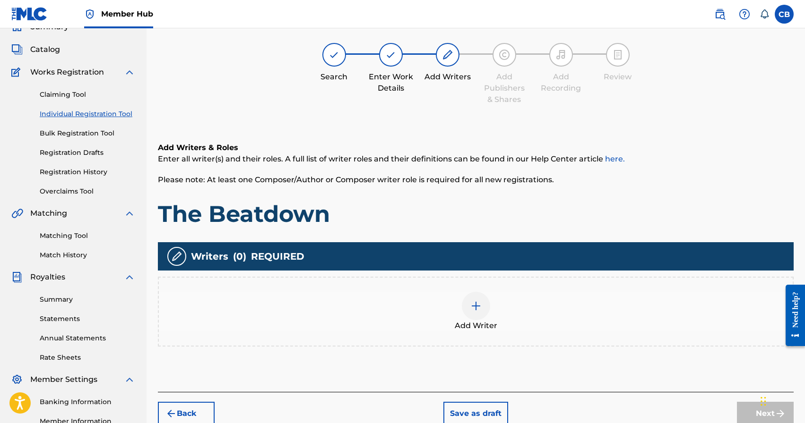
scroll to position [43, 0]
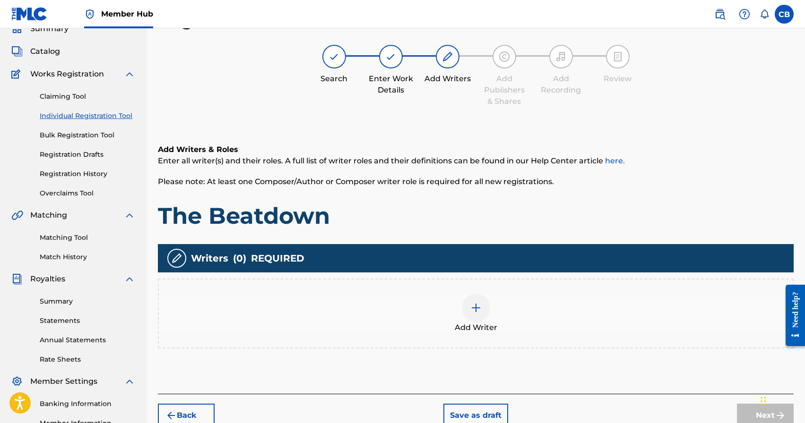
click at [482, 311] on div at bounding box center [476, 308] width 28 height 28
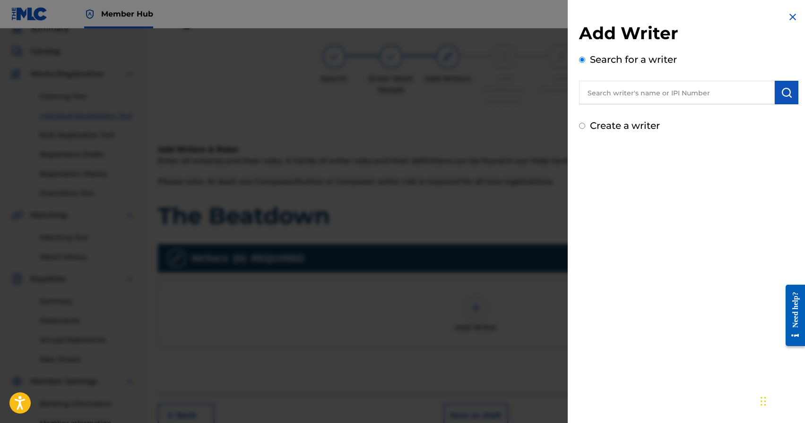
click at [627, 95] on input "text" at bounding box center [677, 93] width 196 height 24
click at [445, 145] on div at bounding box center [402, 239] width 805 height 423
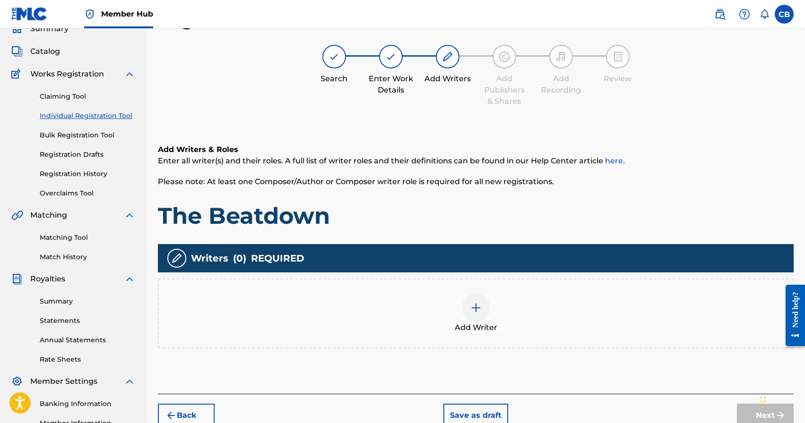
click at [471, 304] on img at bounding box center [475, 307] width 11 height 11
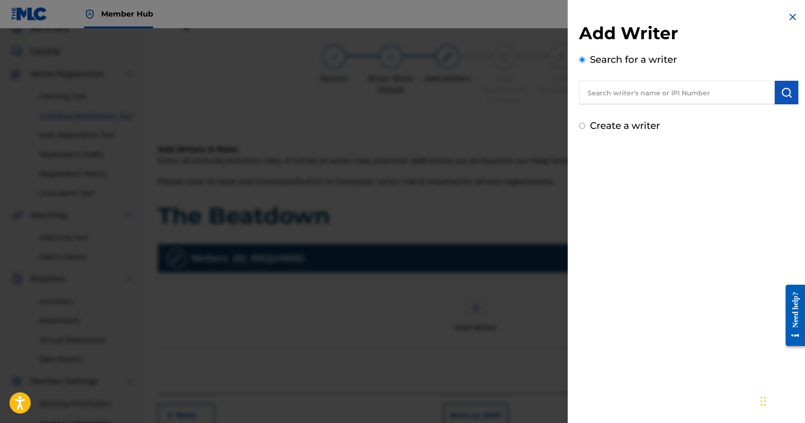
click at [688, 94] on input "text" at bounding box center [677, 93] width 196 height 24
paste input "[PERSON_NAME]"
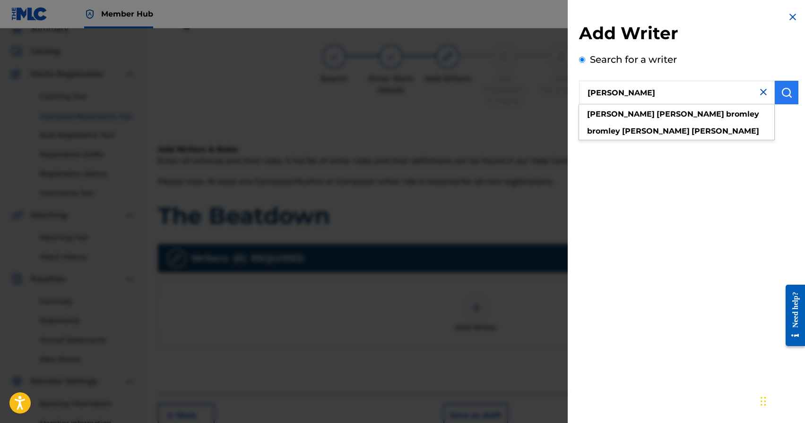
type input "[PERSON_NAME]"
click at [788, 91] on img "submit" at bounding box center [786, 92] width 11 height 11
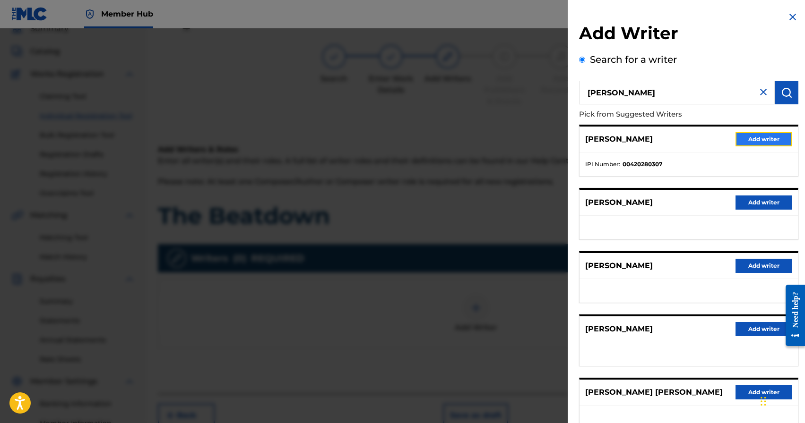
click at [747, 139] on button "Add writer" at bounding box center [763, 139] width 57 height 14
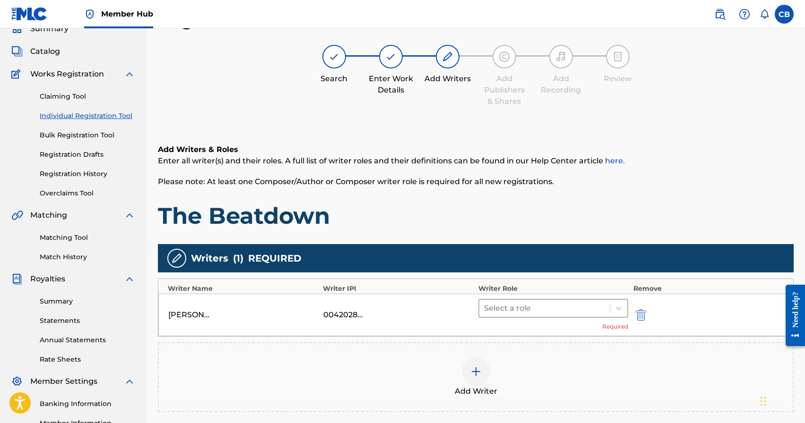
click at [518, 304] on div at bounding box center [544, 308] width 121 height 13
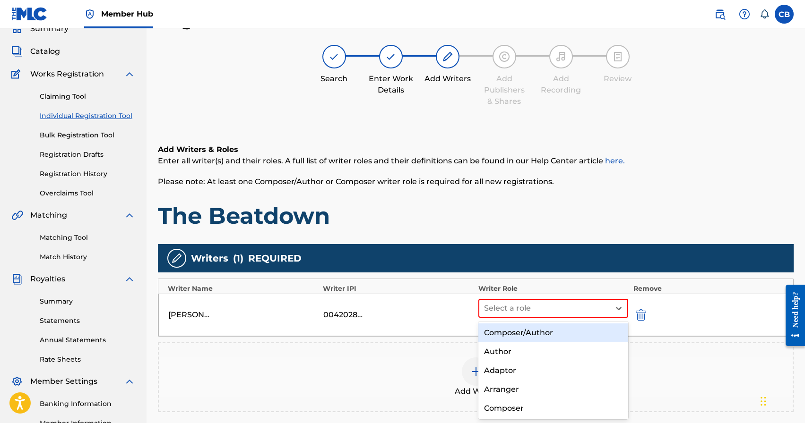
click at [510, 334] on div "Composer/Author" at bounding box center [553, 333] width 150 height 19
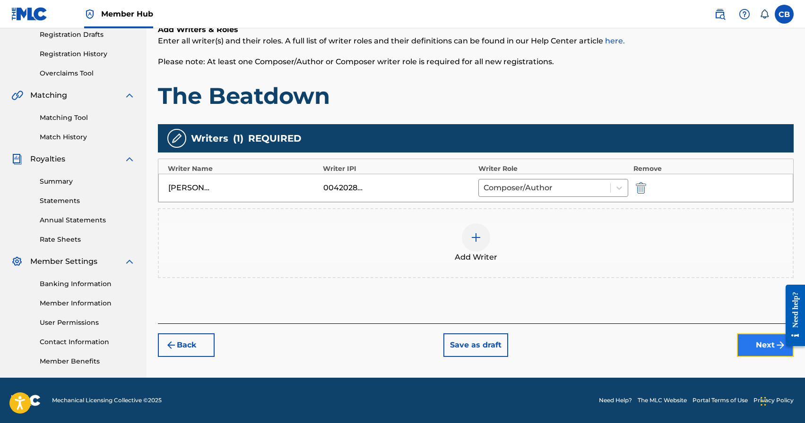
click at [751, 342] on button "Next" at bounding box center [765, 346] width 57 height 24
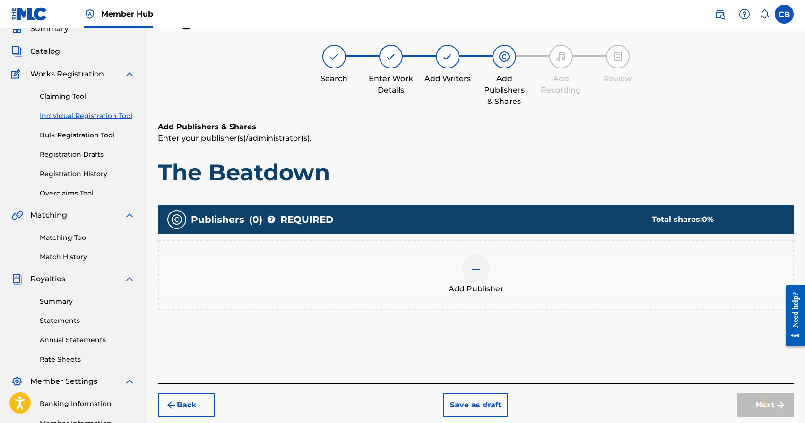
click at [475, 272] on img at bounding box center [475, 269] width 11 height 11
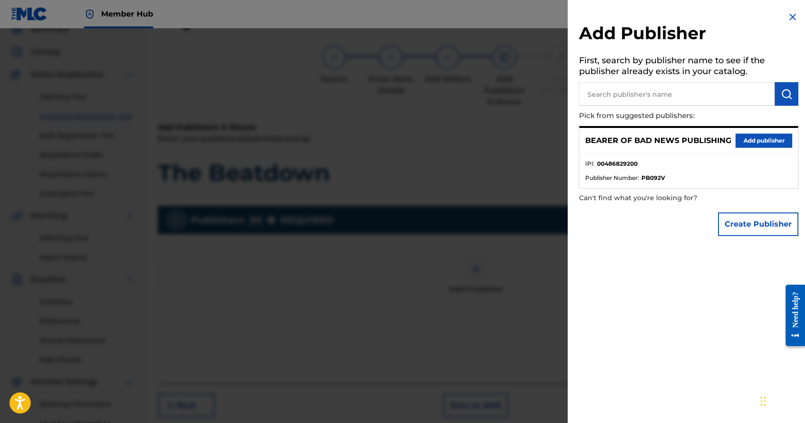
scroll to position [35, 0]
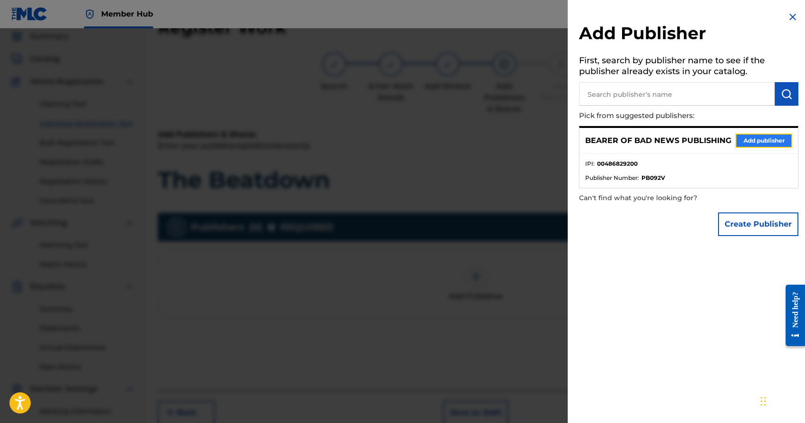
click at [754, 142] on button "Add publisher" at bounding box center [763, 141] width 57 height 14
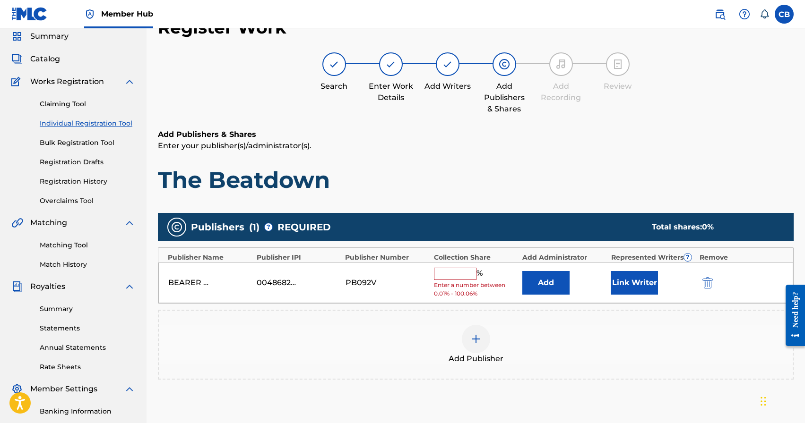
click at [458, 270] on input "text" at bounding box center [455, 274] width 43 height 12
type input "100"
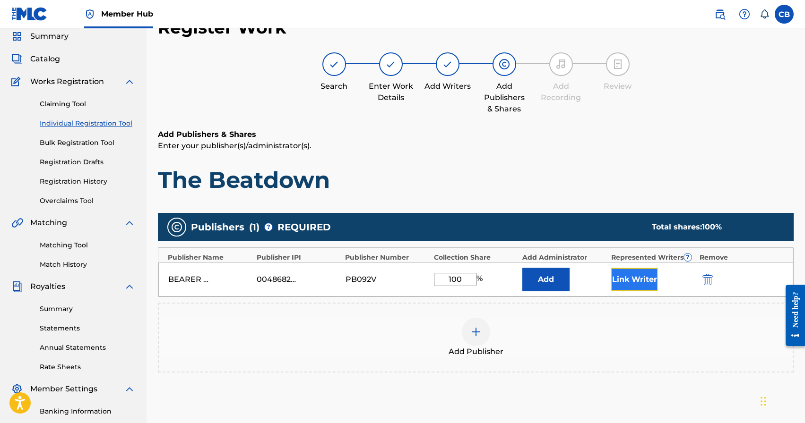
click at [645, 285] on button "Link Writer" at bounding box center [634, 280] width 47 height 24
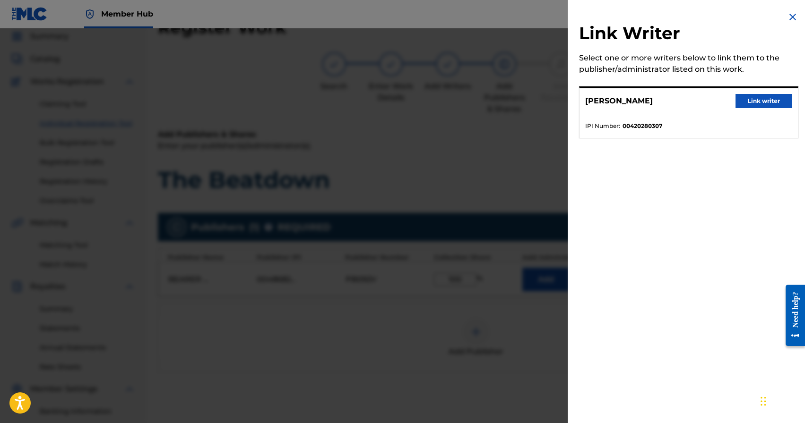
click at [738, 179] on div "Link Writer Select one or more writers below to link them to the publisher/admi…" at bounding box center [689, 211] width 242 height 423
click at [759, 103] on button "Link writer" at bounding box center [763, 101] width 57 height 14
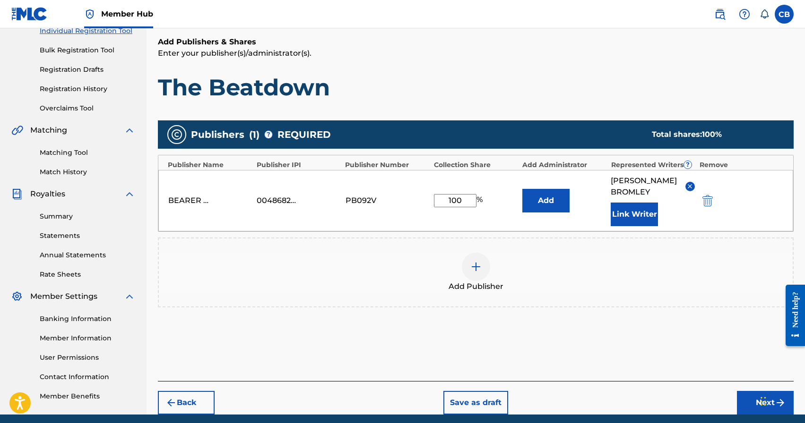
scroll to position [164, 0]
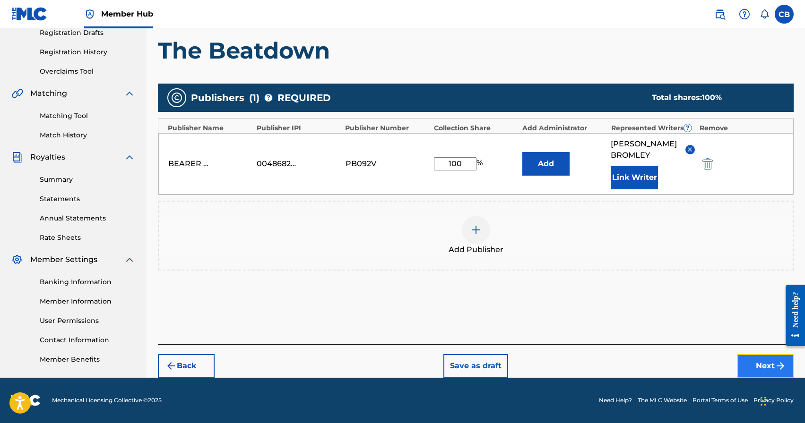
click at [760, 367] on button "Next" at bounding box center [765, 366] width 57 height 24
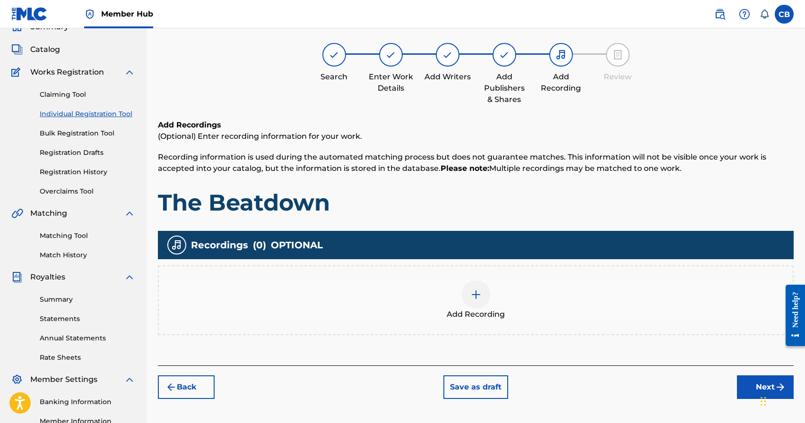
scroll to position [43, 0]
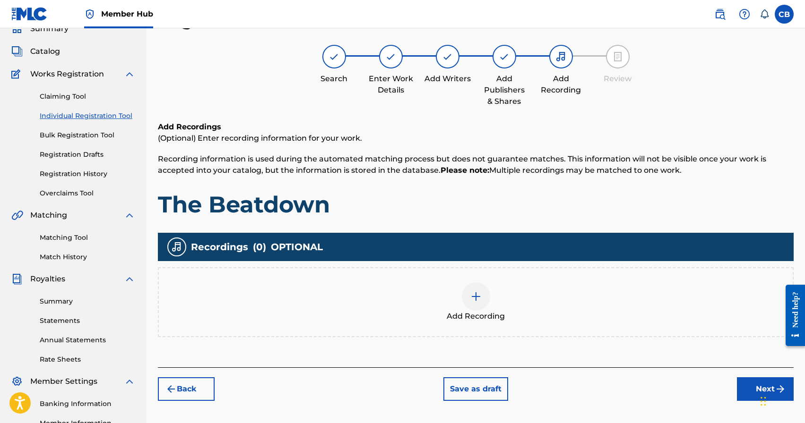
click at [467, 292] on div at bounding box center [476, 297] width 28 height 28
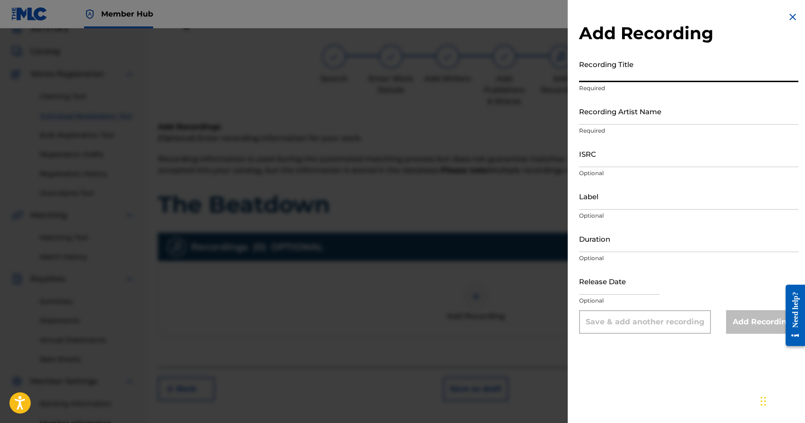
click at [625, 79] on input "Recording Title" at bounding box center [688, 68] width 219 height 27
type input "The Beatdown"
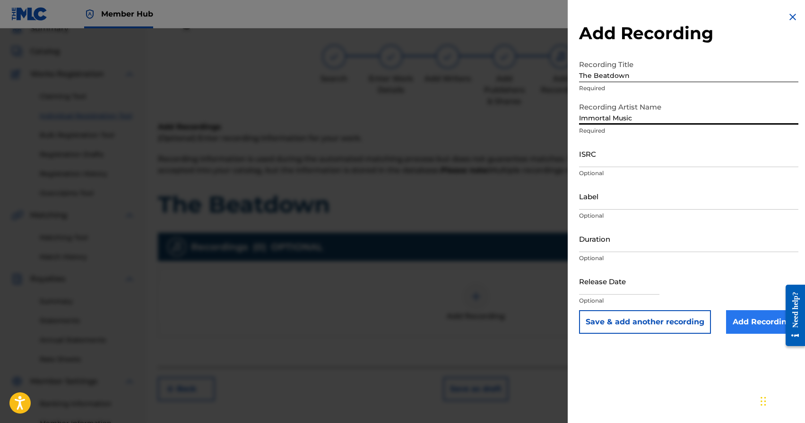
type input "Immortal Music"
click at [747, 324] on input "Add Recording" at bounding box center [762, 323] width 72 height 24
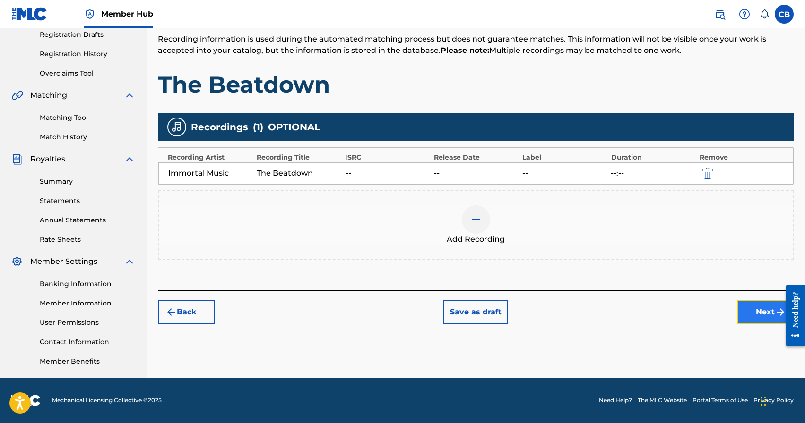
click at [760, 312] on button "Next" at bounding box center [765, 313] width 57 height 24
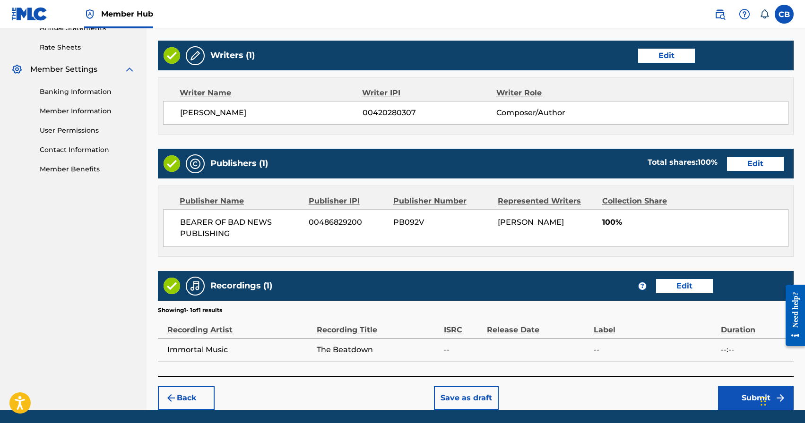
scroll to position [386, 0]
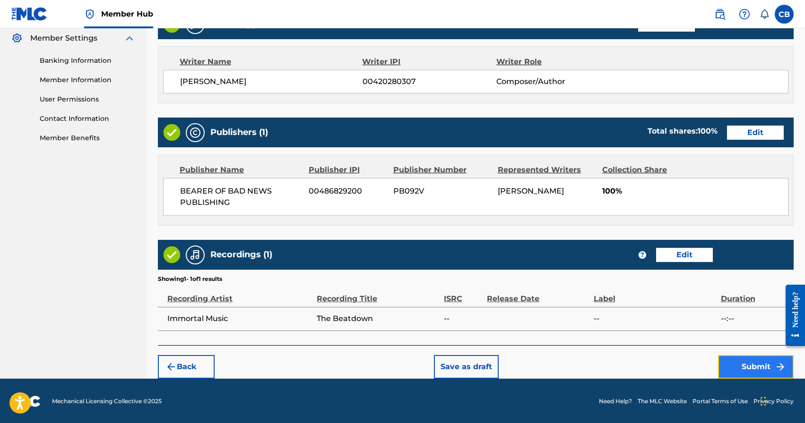
click at [745, 365] on button "Submit" at bounding box center [756, 367] width 76 height 24
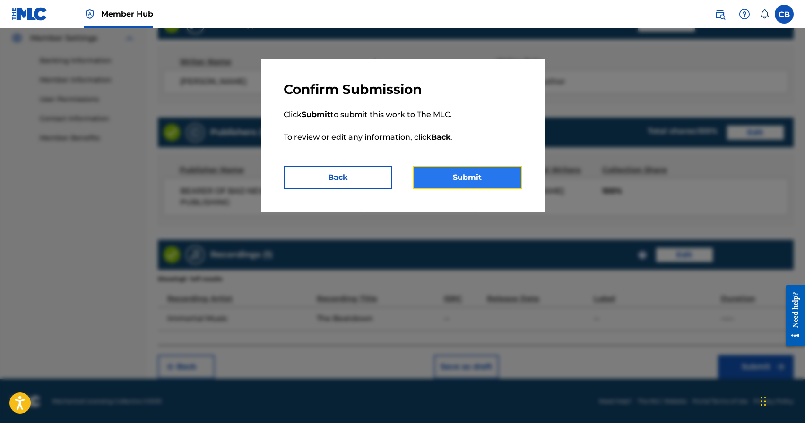
click at [460, 180] on button "Submit" at bounding box center [467, 178] width 109 height 24
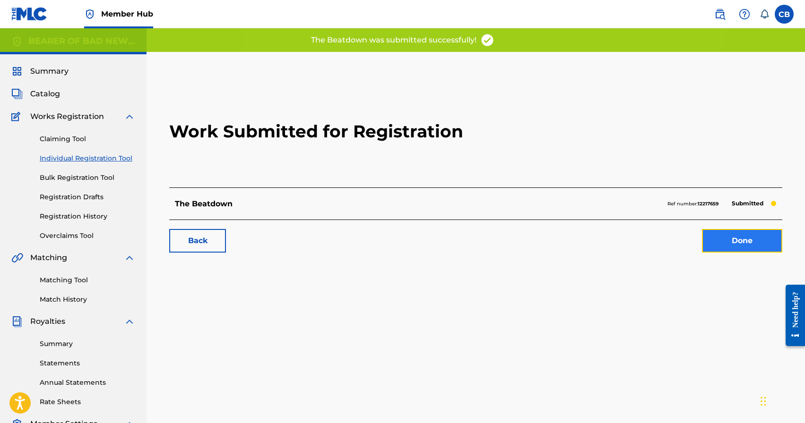
click at [750, 240] on link "Done" at bounding box center [742, 241] width 80 height 24
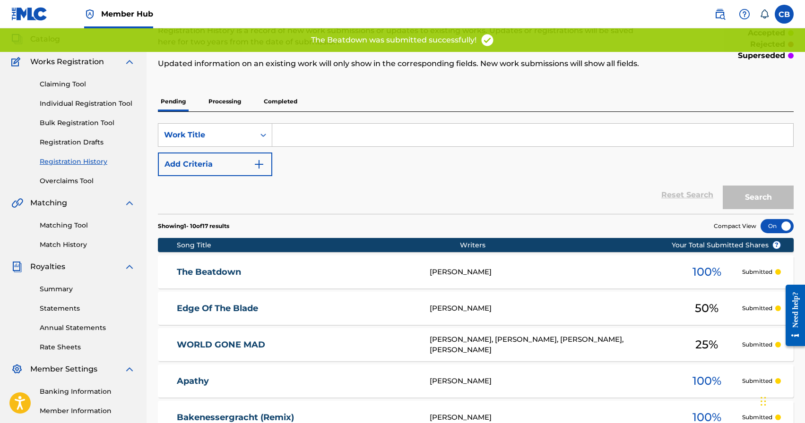
scroll to position [62, 0]
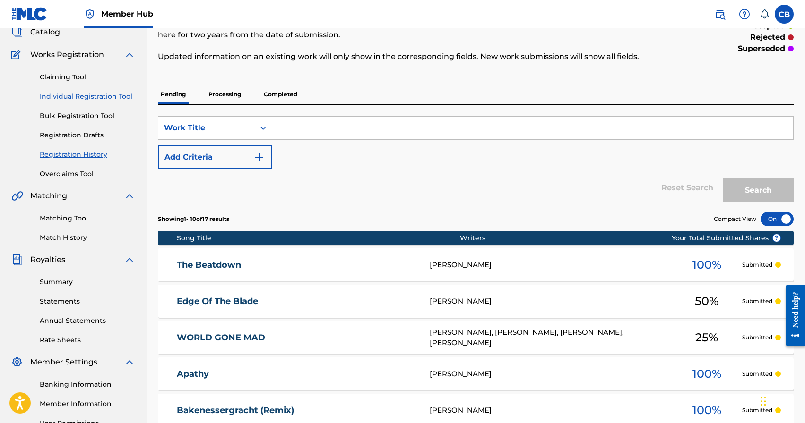
click at [102, 95] on link "Individual Registration Tool" at bounding box center [87, 97] width 95 height 10
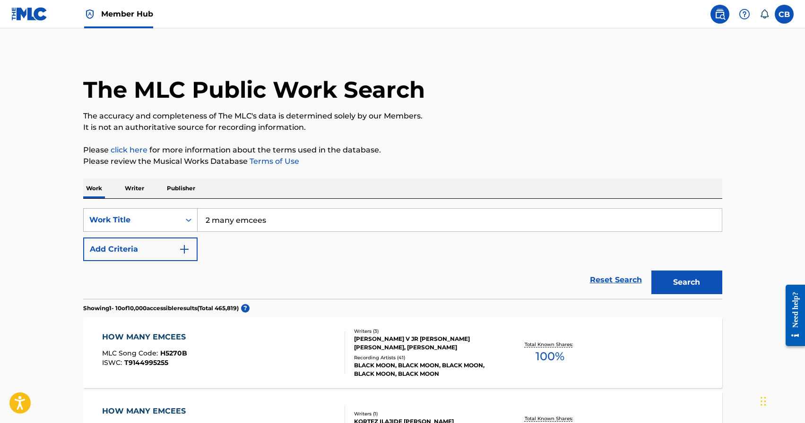
drag, startPoint x: 266, startPoint y: 218, endPoint x: 156, endPoint y: 218, distance: 110.1
click at [167, 218] on div "SearchWithCriteriafe637de5-95d5-4887-8cbd-346014d9b3fa Work Title 2 many emcees" at bounding box center [402, 220] width 639 height 24
click at [651, 271] on button "Search" at bounding box center [686, 283] width 71 height 24
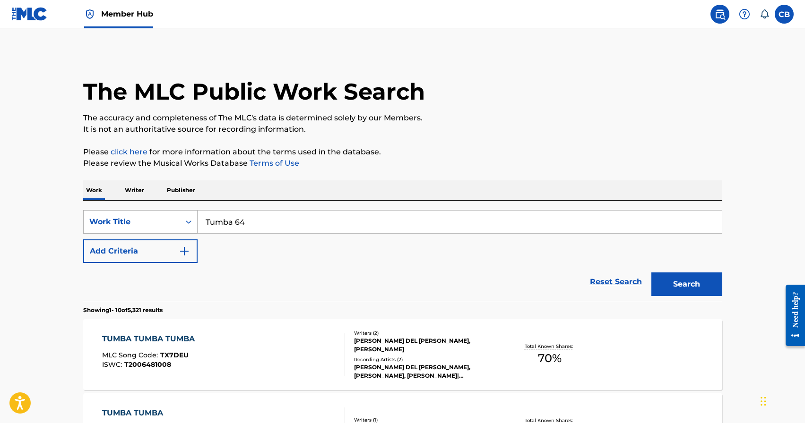
drag, startPoint x: 264, startPoint y: 218, endPoint x: 172, endPoint y: 213, distance: 92.3
click at [178, 214] on div "SearchWithCriteriafe637de5-95d5-4887-8cbd-346014d9b3fa Work Title Tumba 64" at bounding box center [402, 222] width 639 height 24
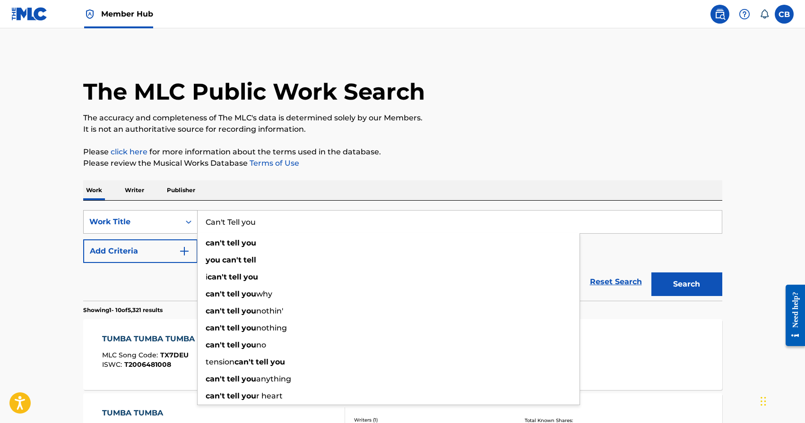
type input "Can't Tell you"
click at [651, 273] on button "Search" at bounding box center [686, 285] width 71 height 24
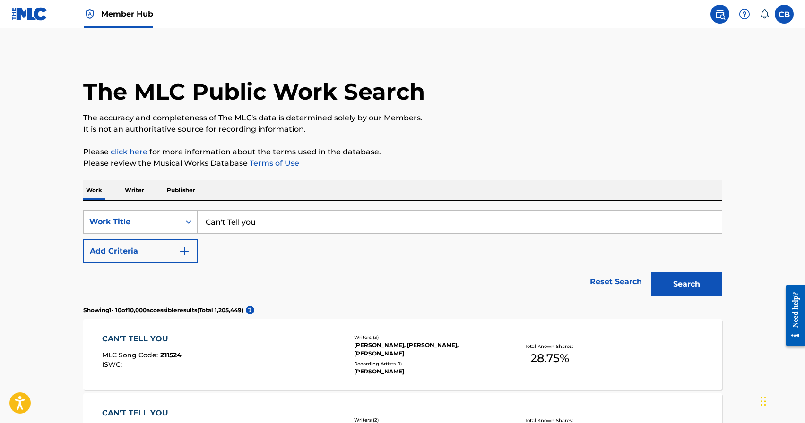
scroll to position [2, 0]
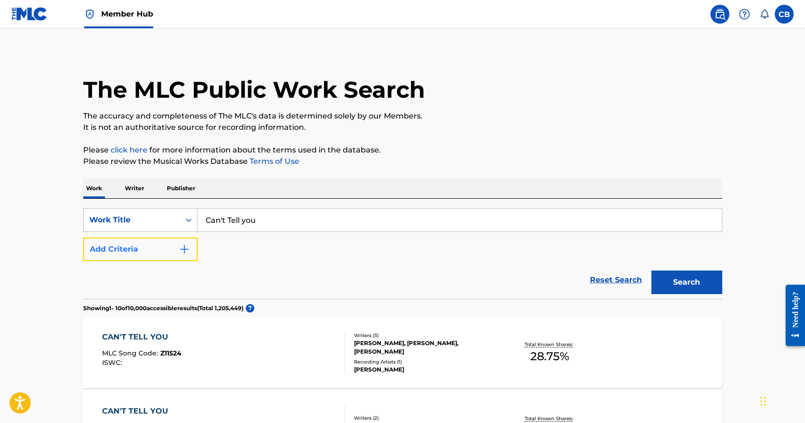
click at [168, 251] on button "Add Criteria" at bounding box center [140, 250] width 114 height 24
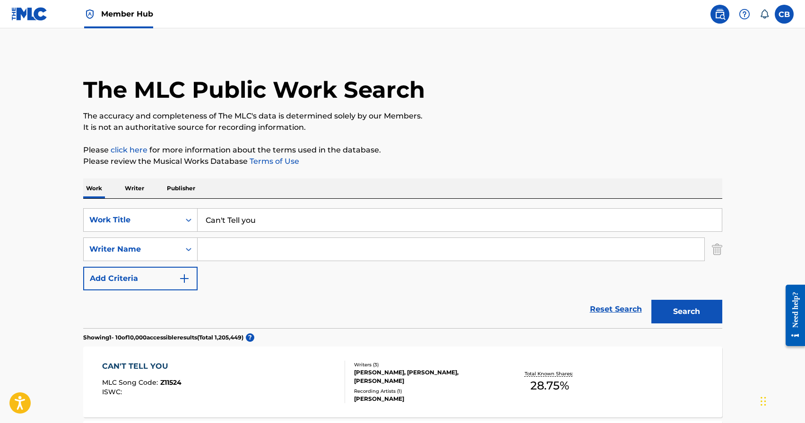
click at [225, 257] on input "Search Form" at bounding box center [451, 249] width 507 height 23
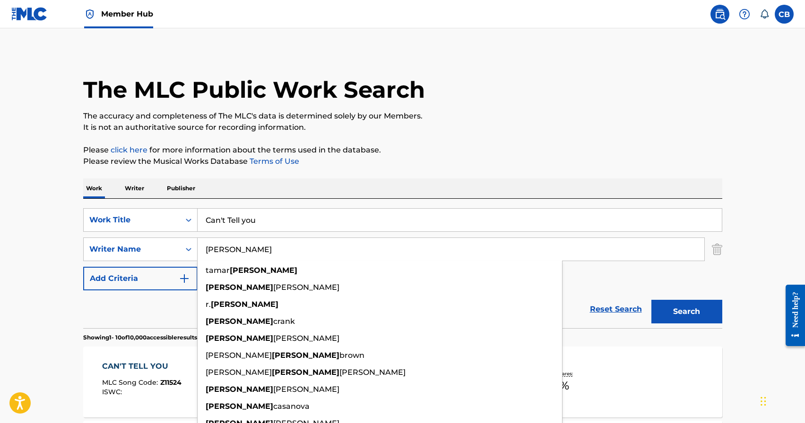
type input "Tyler"
click at [651, 300] on button "Search" at bounding box center [686, 312] width 71 height 24
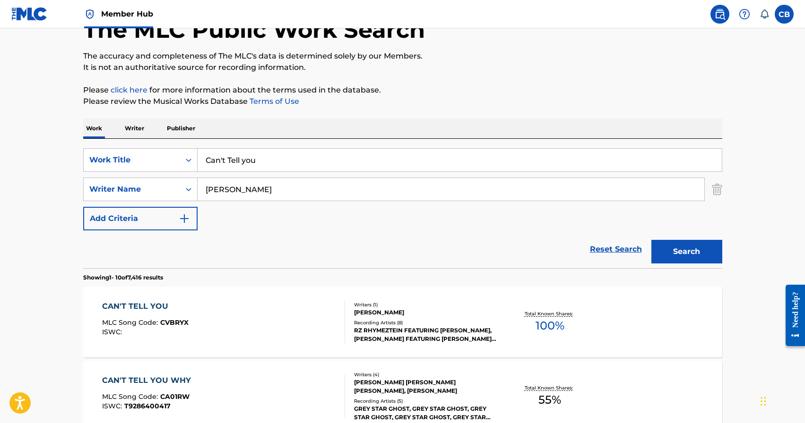
scroll to position [91, 0]
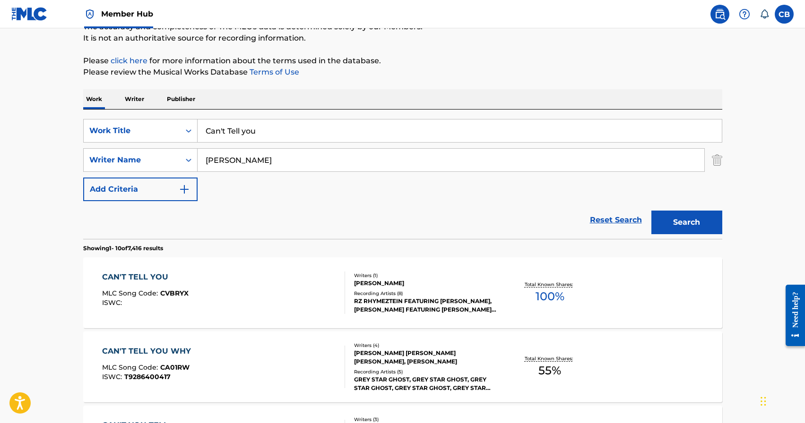
click at [490, 249] on section "Showing 1 - 10 of 7,416 results" at bounding box center [402, 246] width 639 height 14
click at [145, 271] on div "CAN'T TELL YOU MLC Song Code : CVBRYX ISWC : Writers ( 1 ) TYLER VALLEE Recordi…" at bounding box center [402, 293] width 639 height 71
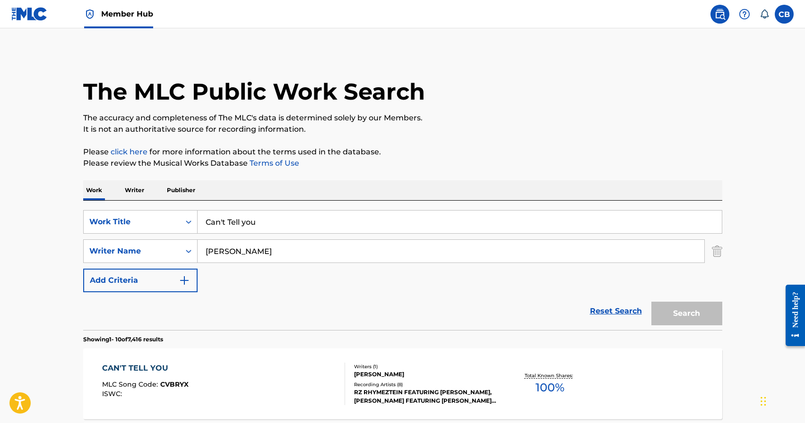
scroll to position [91, 0]
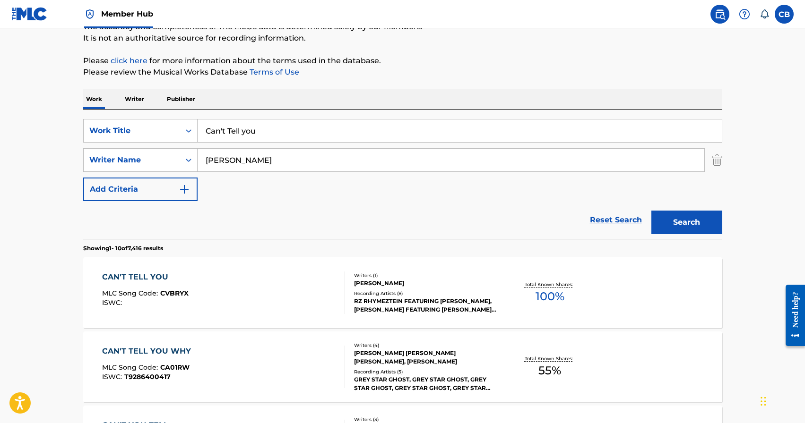
drag, startPoint x: 261, startPoint y: 132, endPoint x: 184, endPoint y: 114, distance: 79.6
click at [187, 117] on div "SearchWithCriteriafe637de5-95d5-4887-8cbd-346014d9b3fa Work Title Can't Tell yo…" at bounding box center [402, 175] width 639 height 130
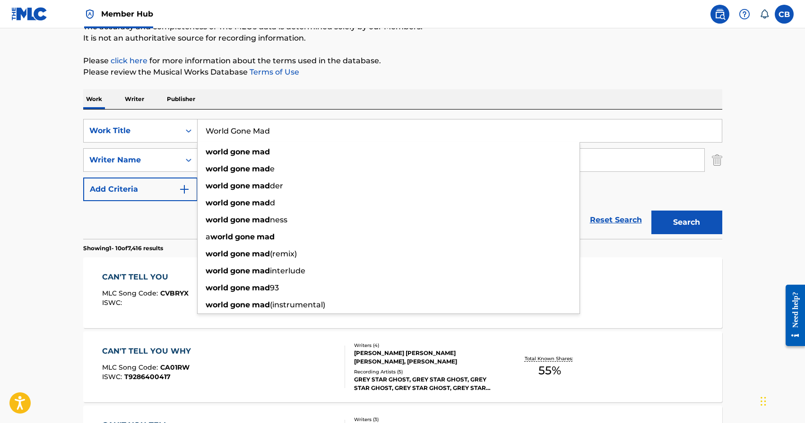
type input "World Gone Mad"
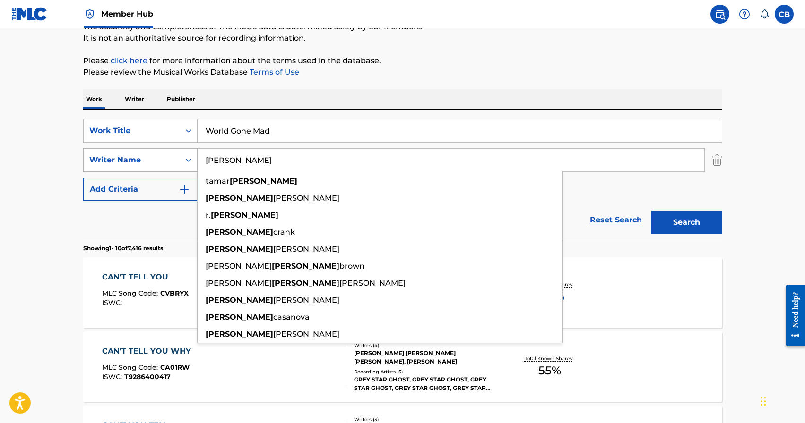
drag, startPoint x: 233, startPoint y: 163, endPoint x: 181, endPoint y: 153, distance: 52.9
click at [186, 155] on div "SearchWithCriteria072a09fe-2dbc-4da6-a903-5cb0b3236449 Writer Name Tyler tamar …" at bounding box center [402, 160] width 639 height 24
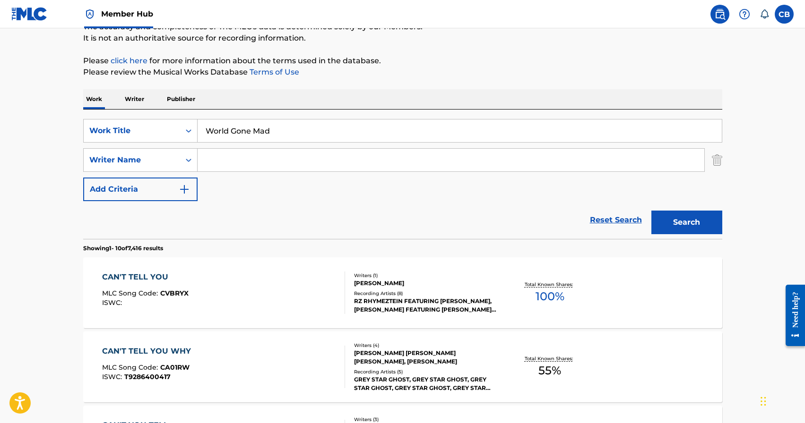
click at [285, 160] on input "Search Form" at bounding box center [451, 160] width 507 height 23
click at [318, 163] on input "Search Form" at bounding box center [451, 160] width 507 height 23
type input "f"
click at [714, 164] on img "Search Form" at bounding box center [717, 160] width 10 height 24
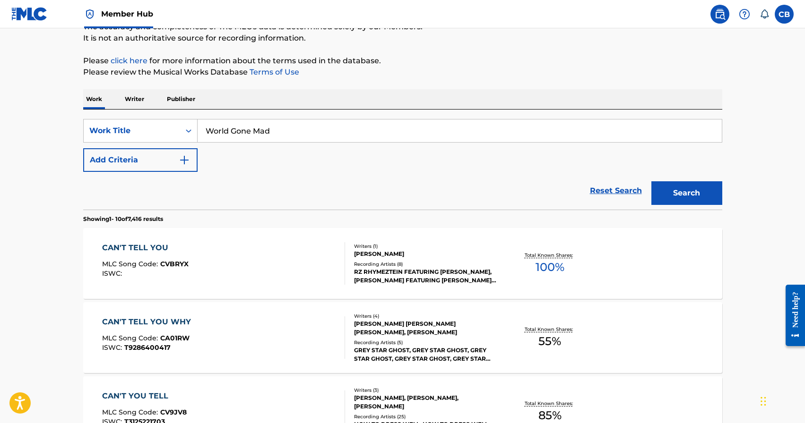
click at [677, 208] on div "Search" at bounding box center [685, 191] width 76 height 38
click at [679, 187] on button "Search" at bounding box center [686, 193] width 71 height 24
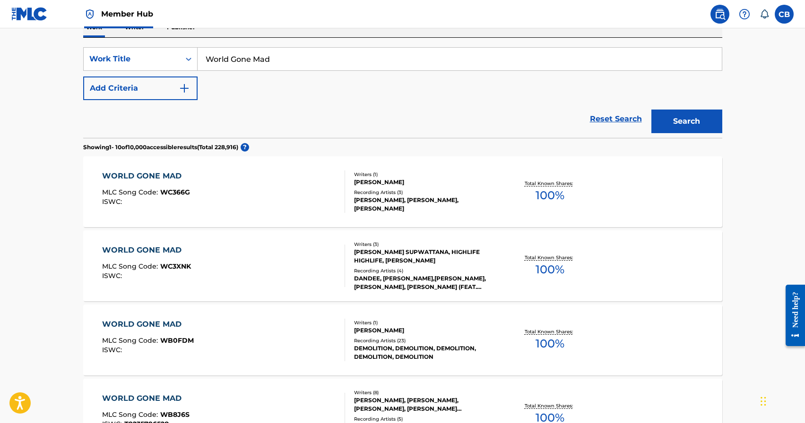
scroll to position [164, 0]
click at [174, 89] on button "Add Criteria" at bounding box center [140, 88] width 114 height 24
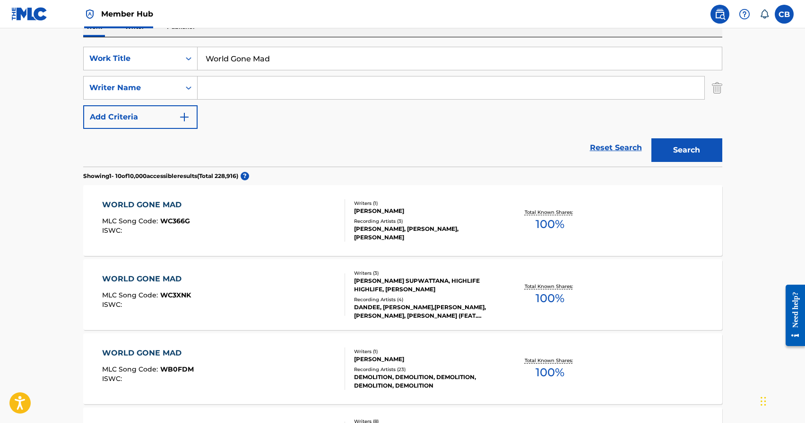
click at [228, 91] on input "Search Form" at bounding box center [451, 88] width 507 height 23
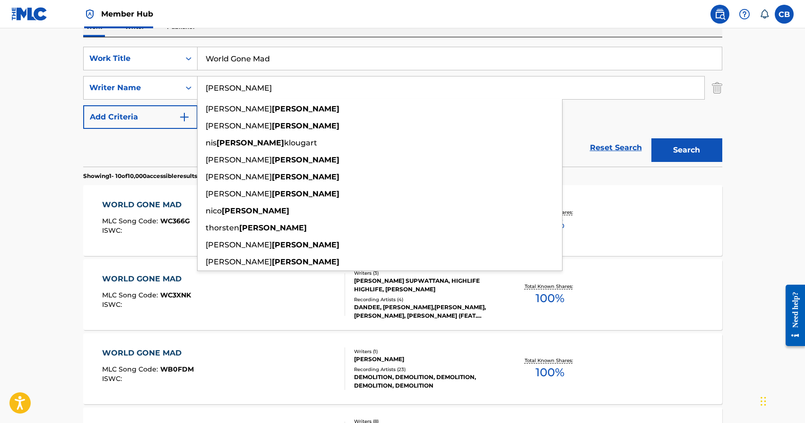
type input "Neubert"
click at [651, 138] on button "Search" at bounding box center [686, 150] width 71 height 24
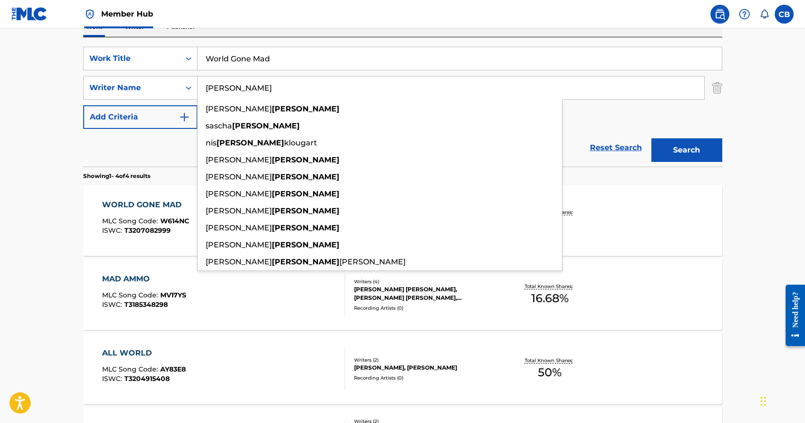
click at [301, 67] on input "World Gone Mad" at bounding box center [460, 58] width 524 height 23
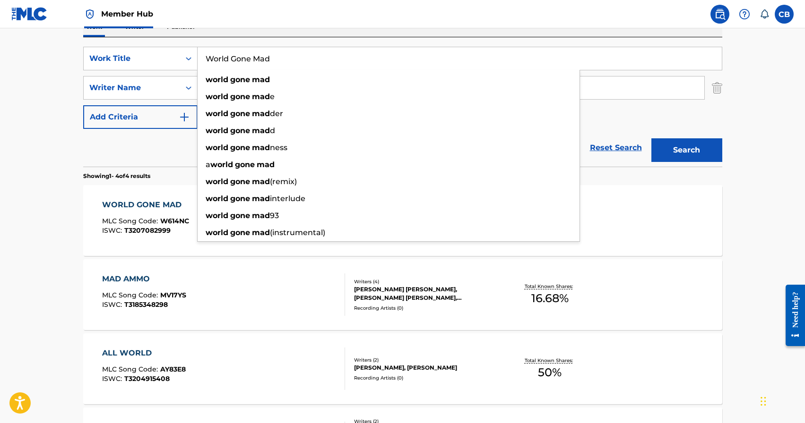
click at [298, 62] on input "World Gone Mad" at bounding box center [460, 58] width 524 height 23
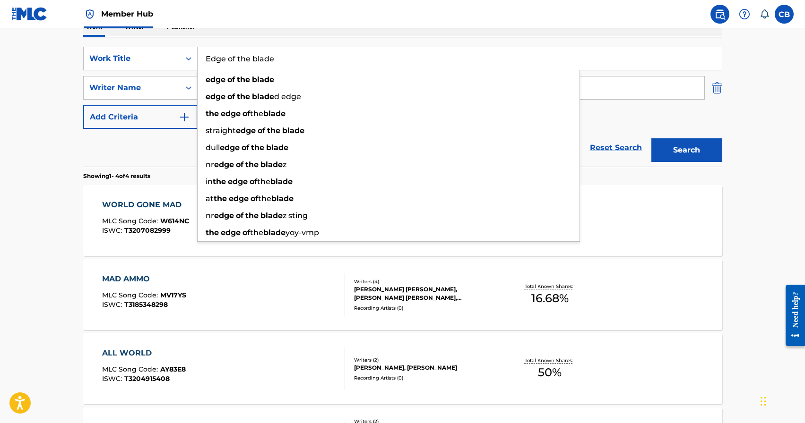
type input "Edge of the blade"
click at [720, 91] on img "Search Form" at bounding box center [717, 88] width 10 height 24
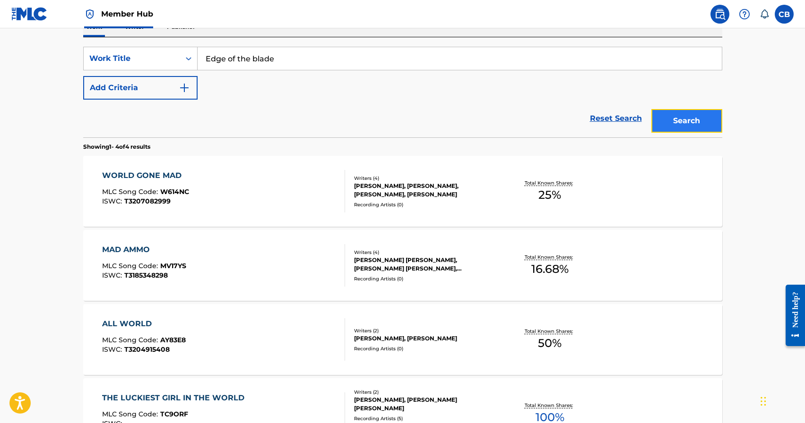
click at [670, 121] on button "Search" at bounding box center [686, 121] width 71 height 24
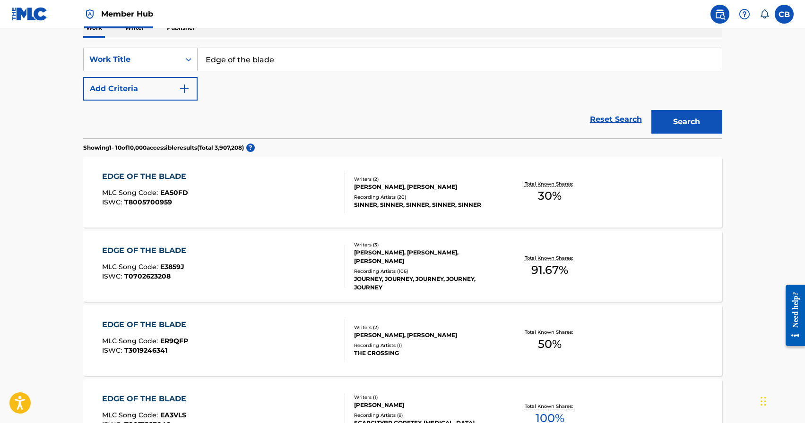
scroll to position [0, 0]
